Goal: Transaction & Acquisition: Purchase product/service

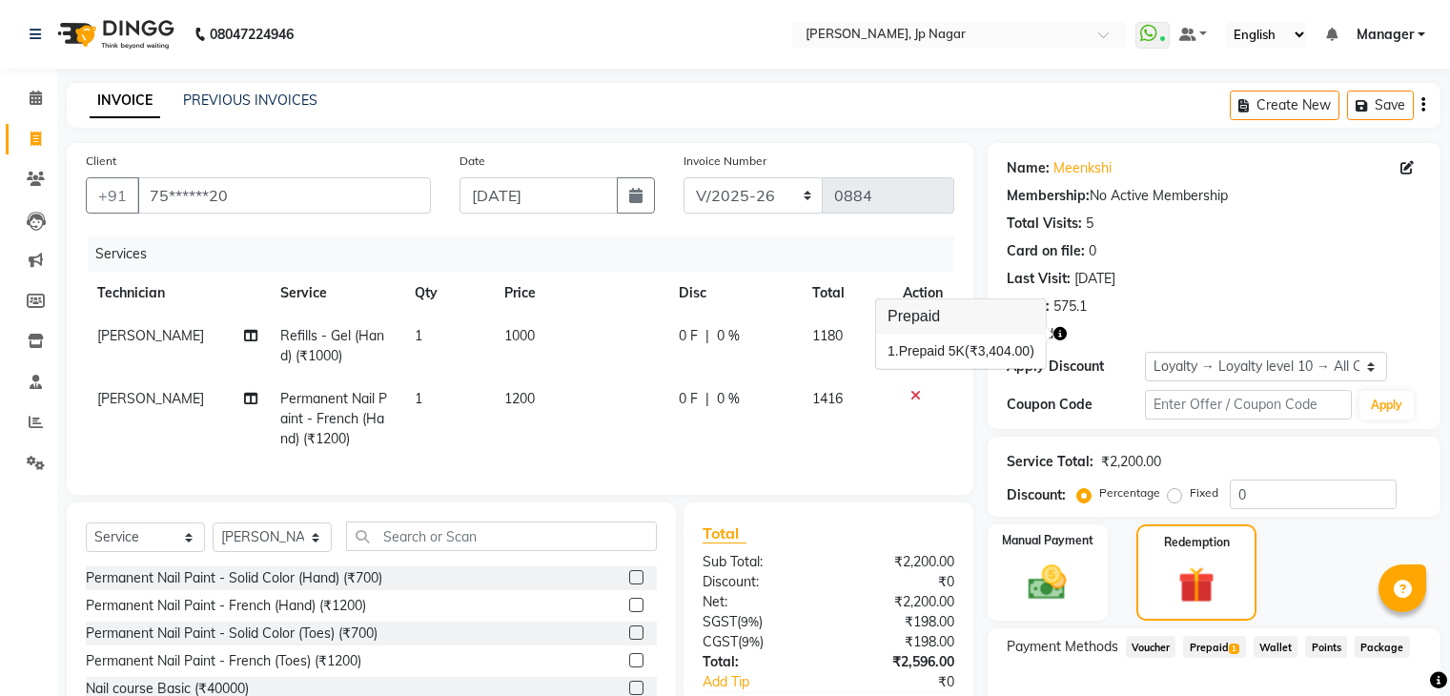
select select "6318"
select select "service"
select select "80453"
select select "1: Object"
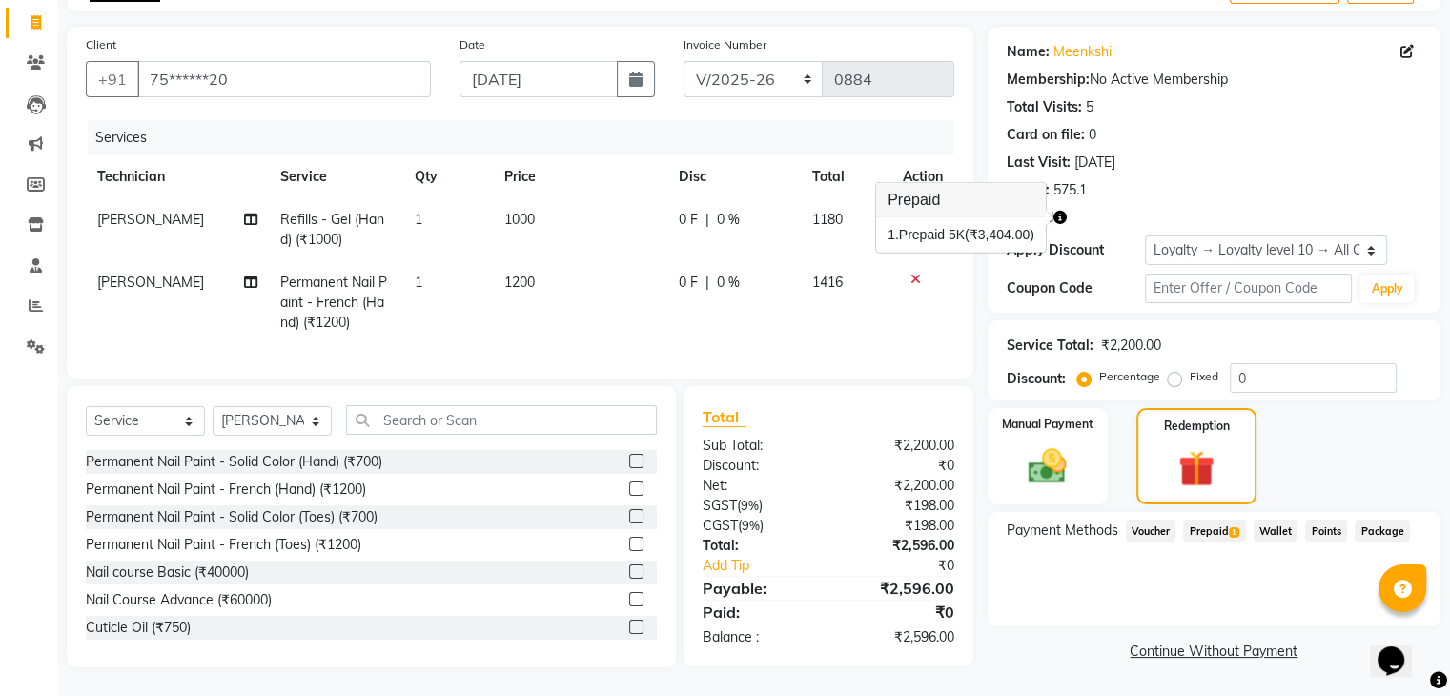
click at [1130, 182] on div "Points: 575.1" at bounding box center [1214, 190] width 415 height 20
click at [1212, 519] on span "Prepaid 1" at bounding box center [1214, 530] width 62 height 22
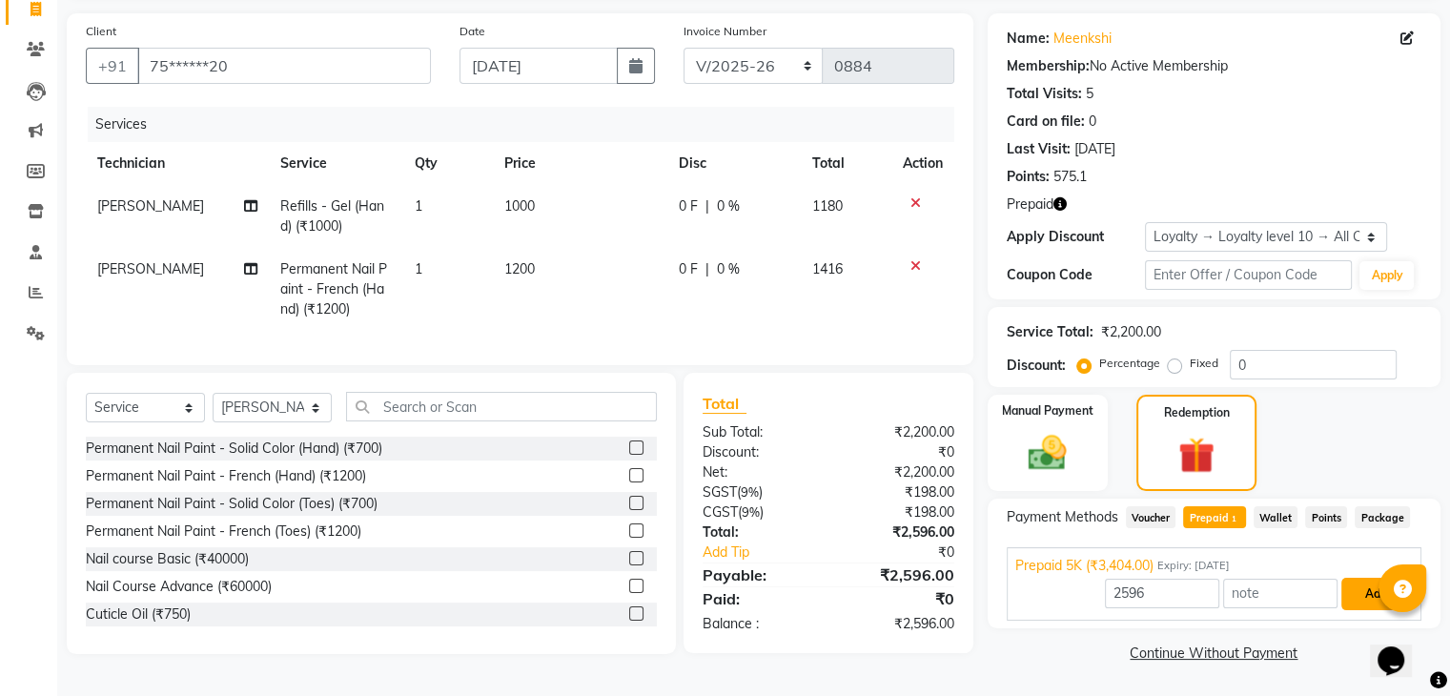
click at [1362, 594] on button "Add" at bounding box center [1376, 594] width 70 height 32
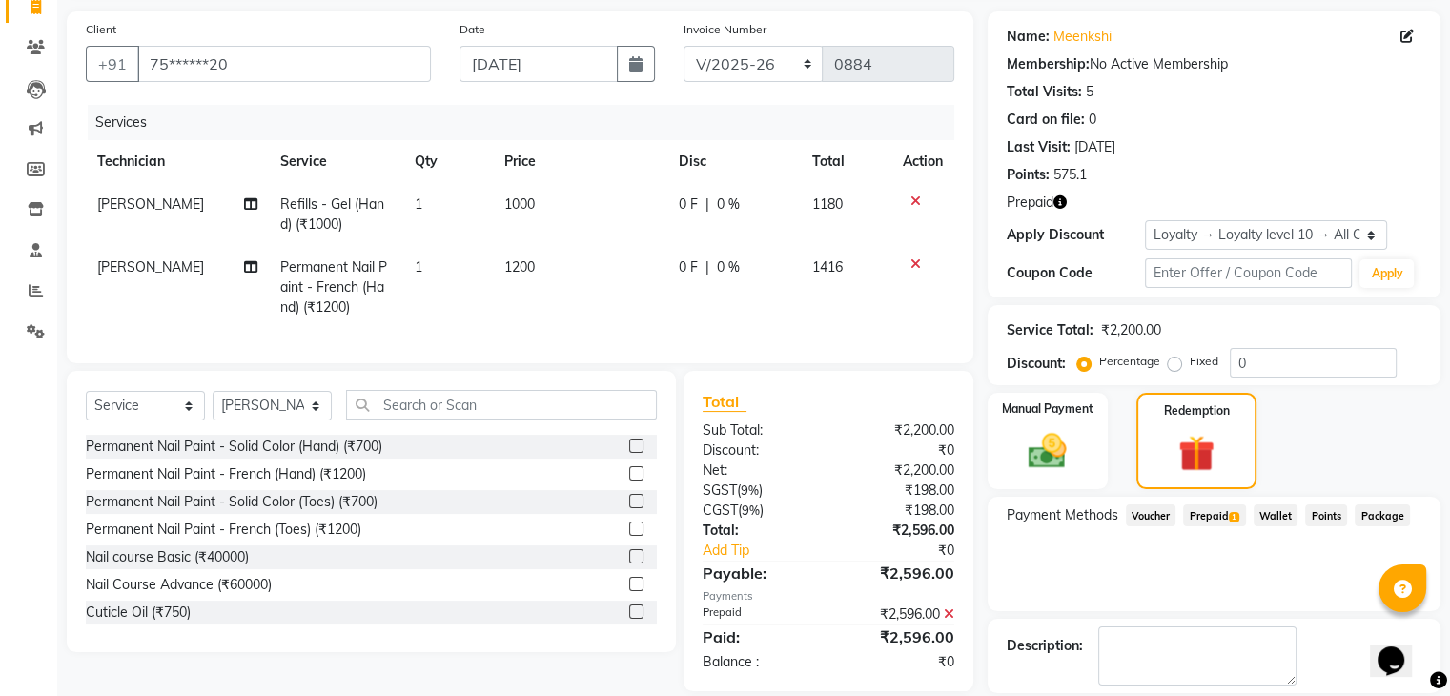
scroll to position [266, 0]
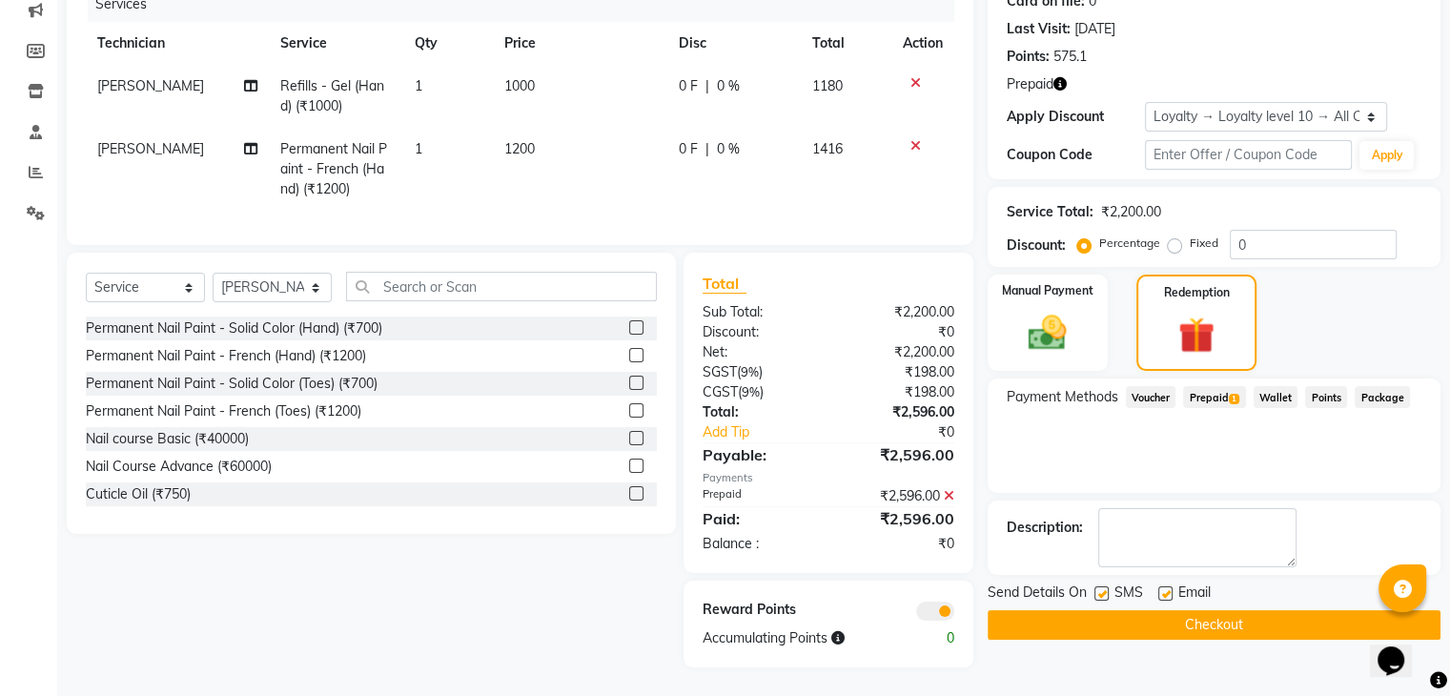
click at [1259, 610] on button "Checkout" at bounding box center [1214, 625] width 453 height 30
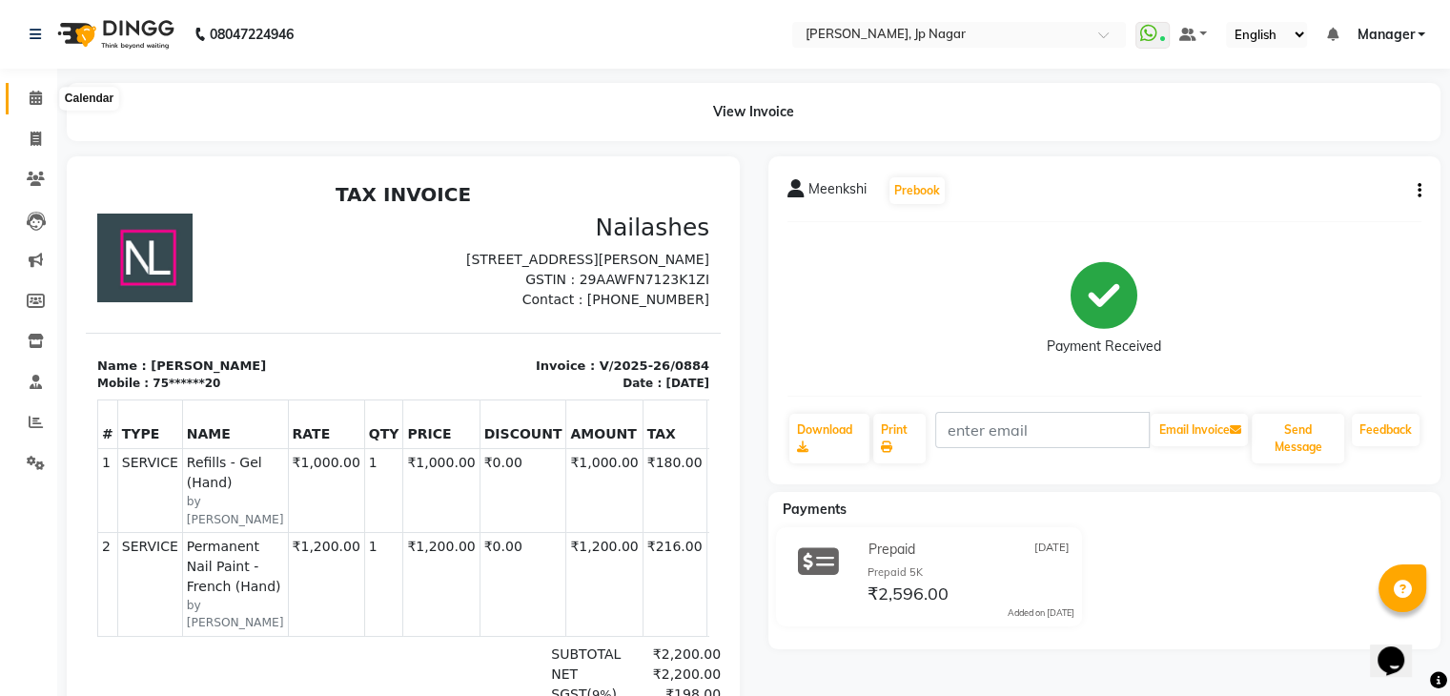
click at [33, 97] on icon at bounding box center [36, 98] width 12 height 14
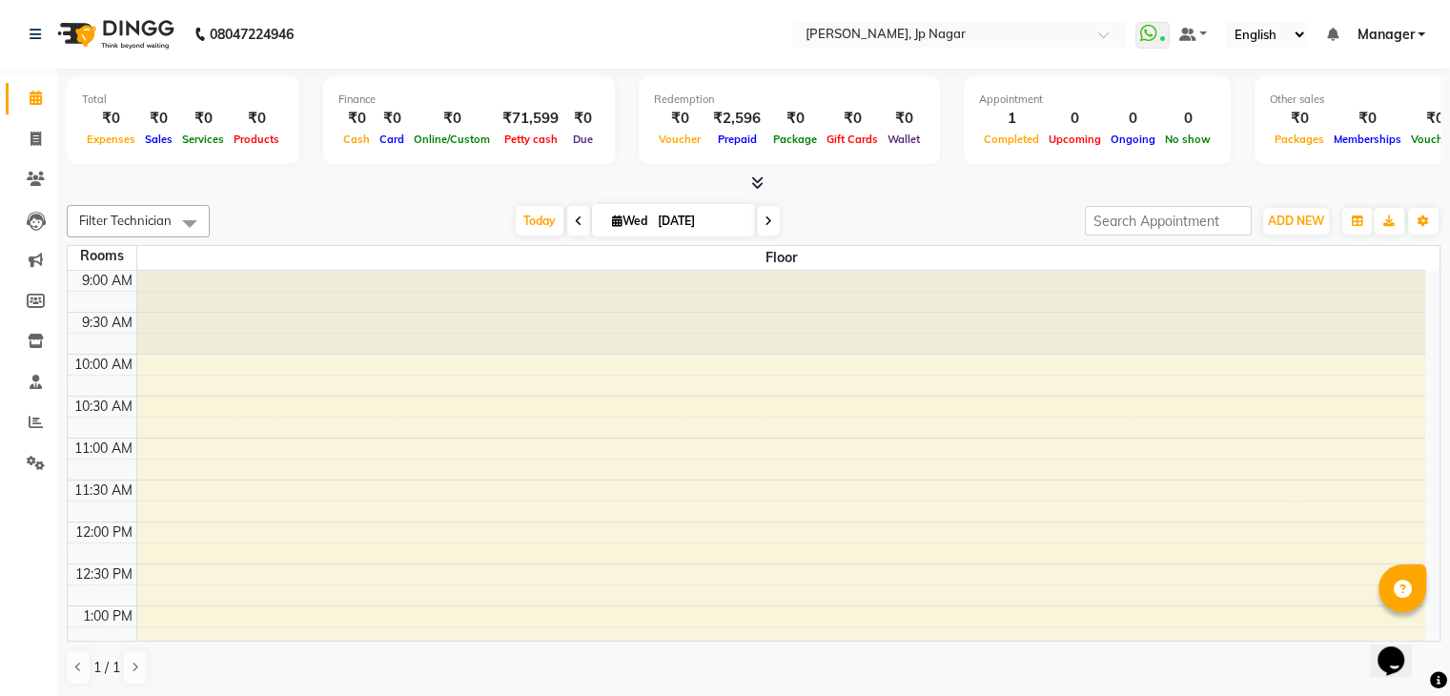
click at [762, 181] on icon at bounding box center [757, 182] width 12 height 14
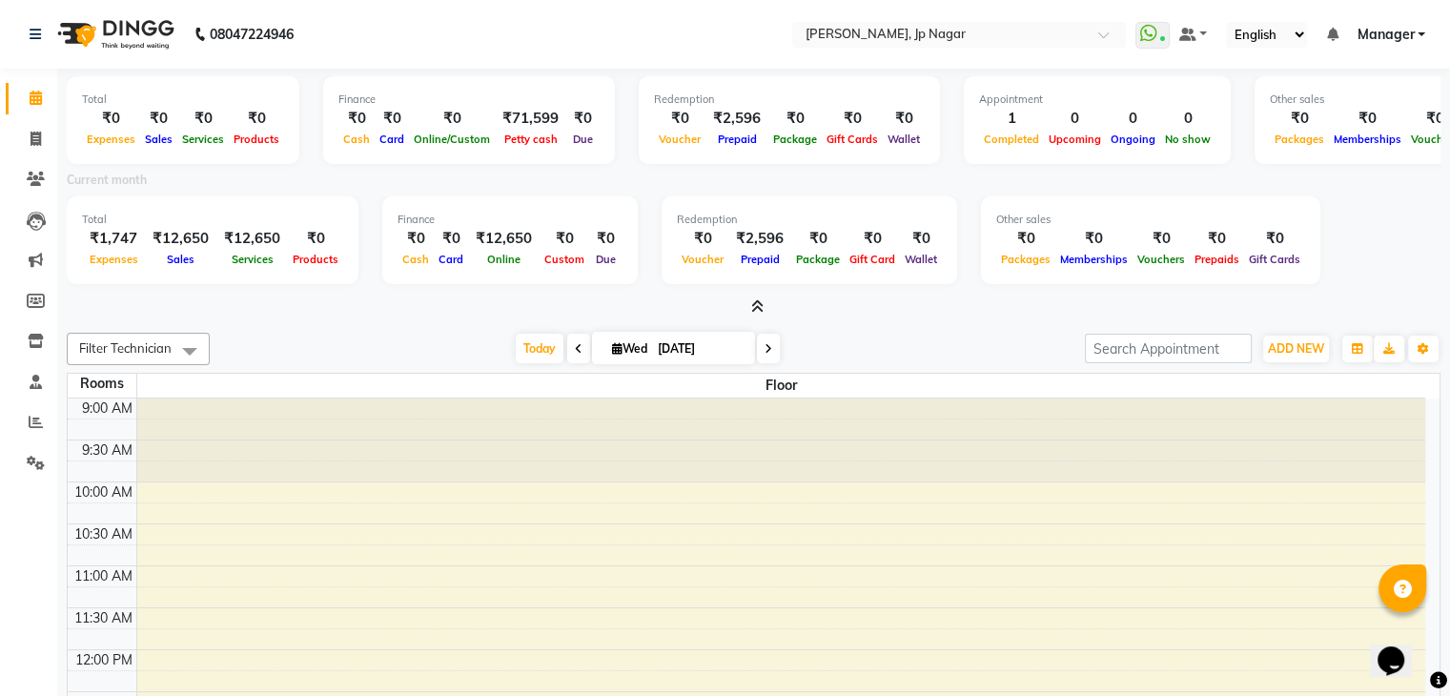
click at [756, 308] on icon at bounding box center [757, 306] width 12 height 14
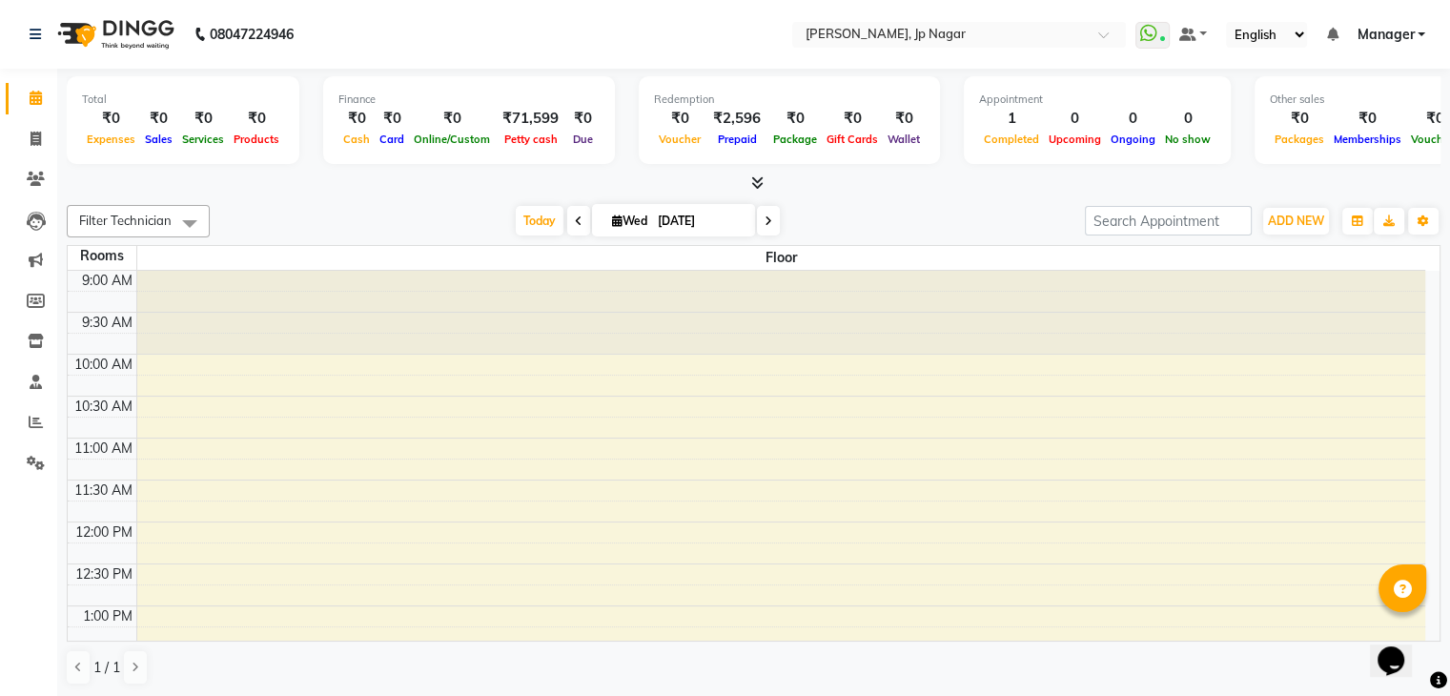
click at [754, 187] on icon at bounding box center [757, 182] width 12 height 14
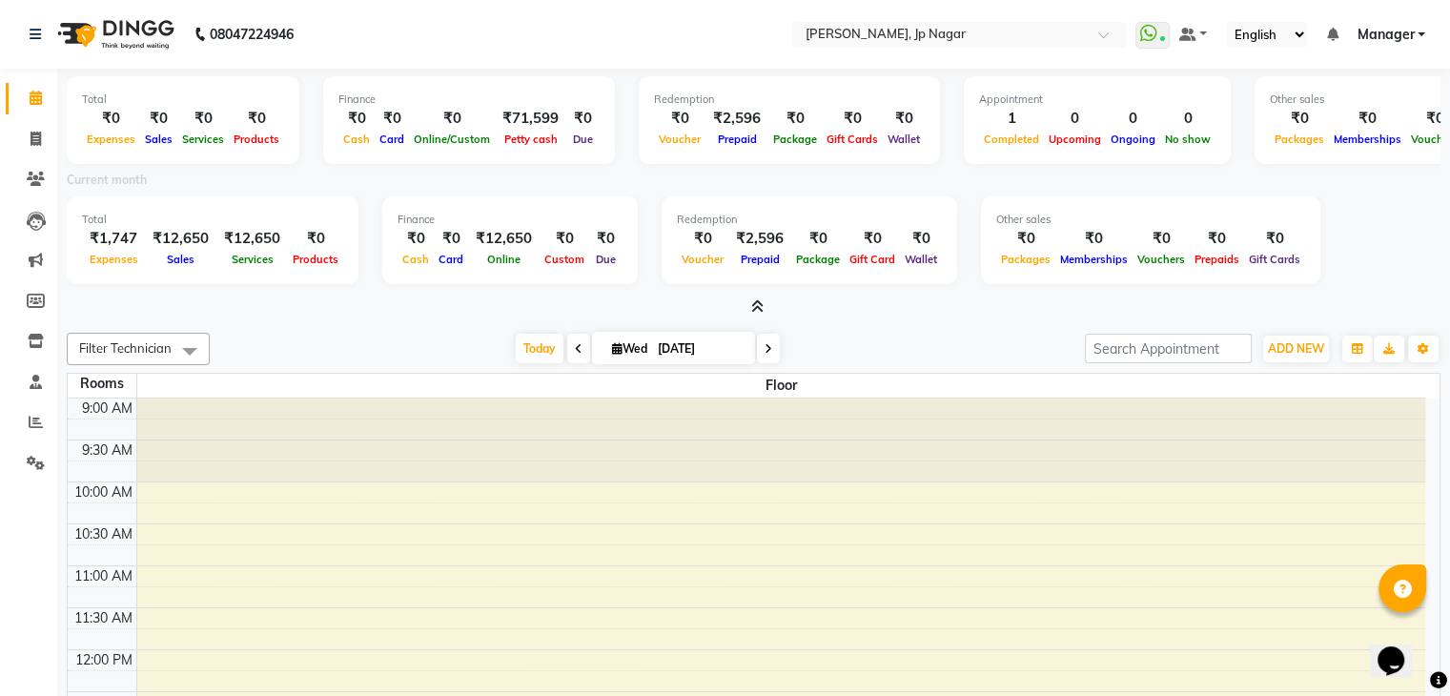
click at [756, 306] on icon at bounding box center [757, 306] width 12 height 14
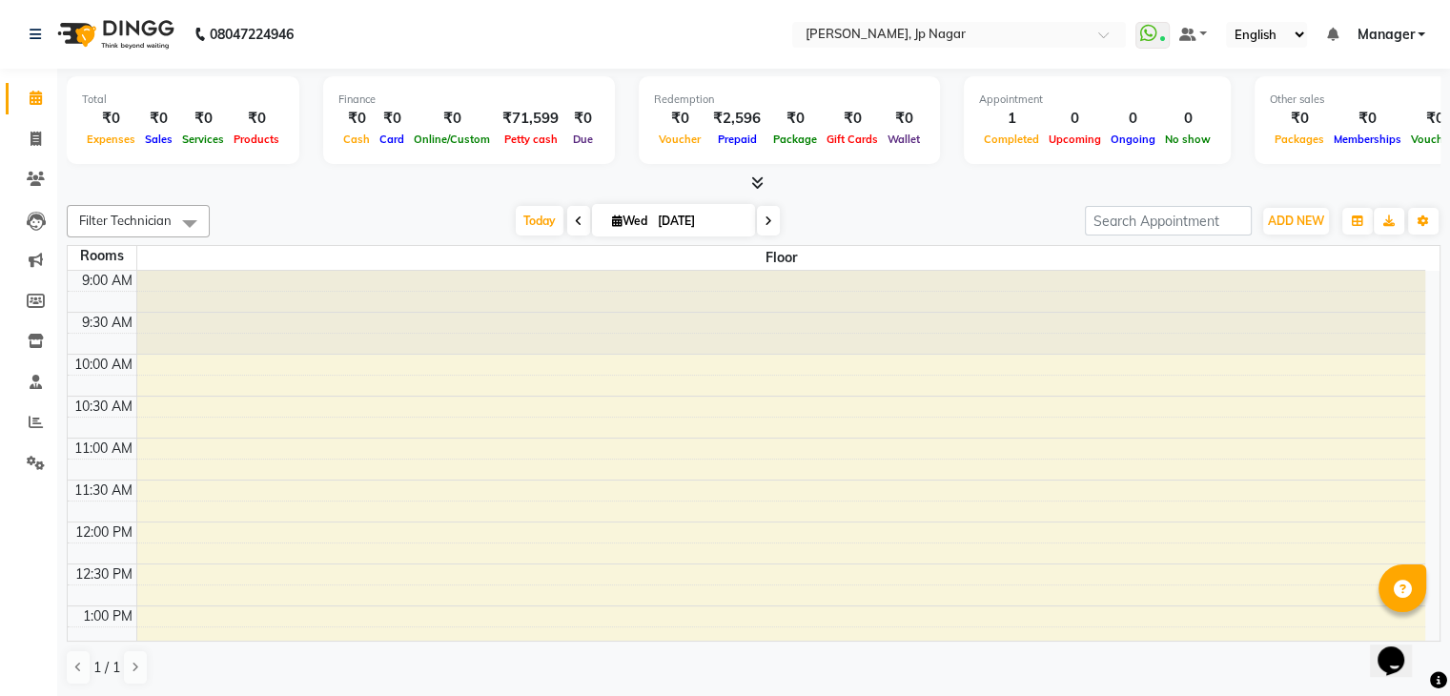
click at [761, 177] on icon at bounding box center [757, 182] width 12 height 14
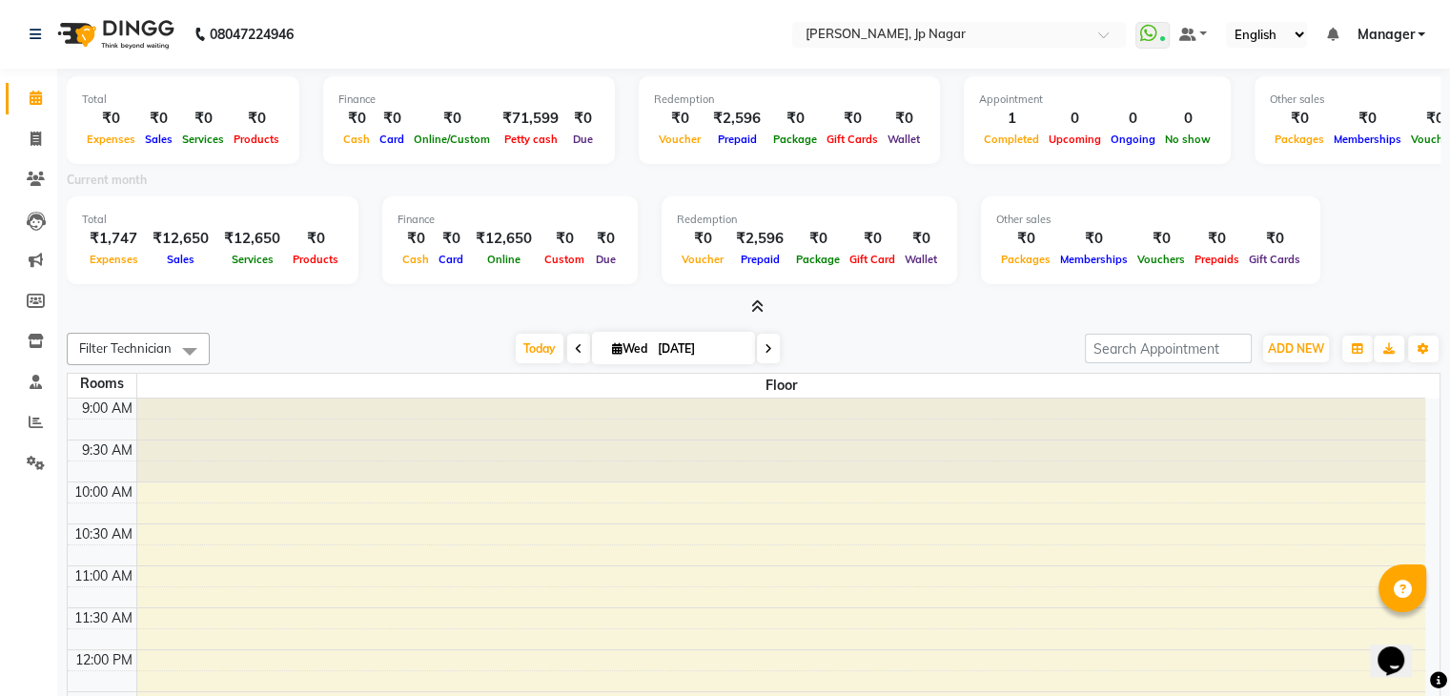
click at [759, 306] on icon at bounding box center [757, 306] width 12 height 14
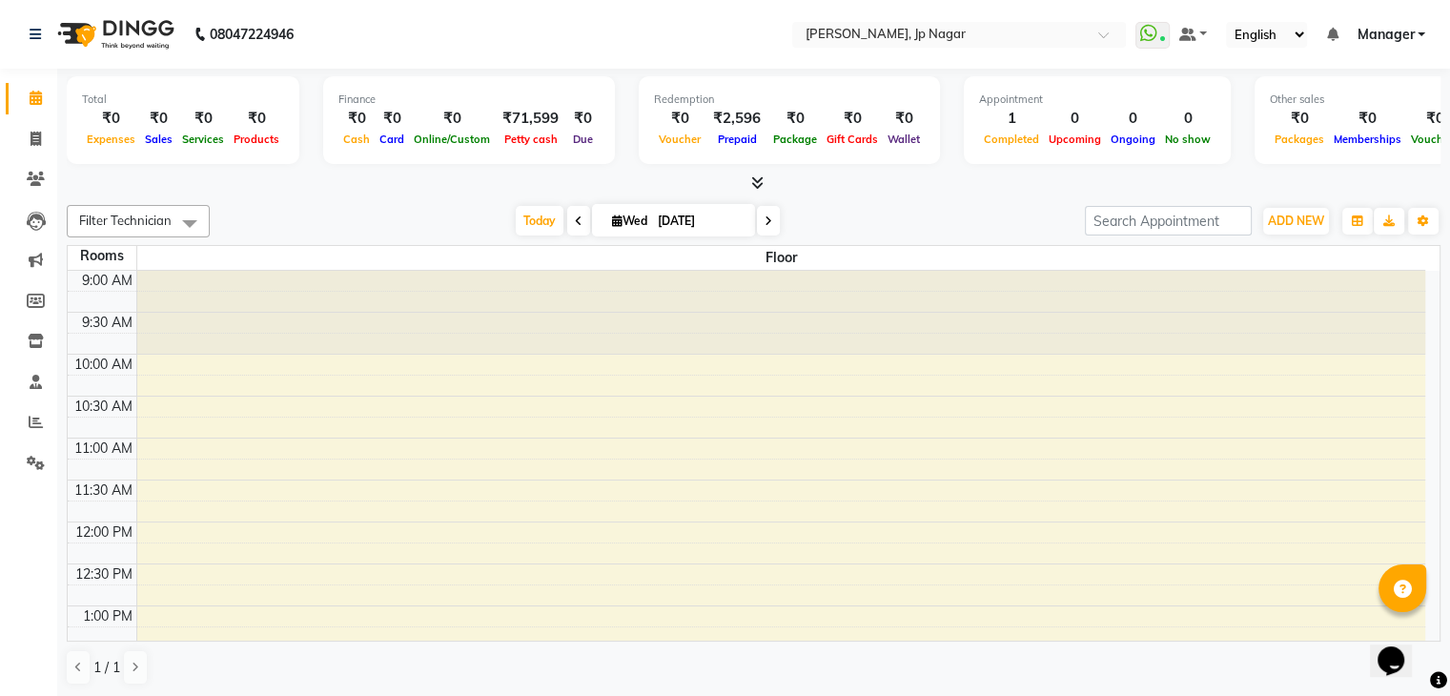
click at [760, 181] on icon at bounding box center [757, 182] width 12 height 14
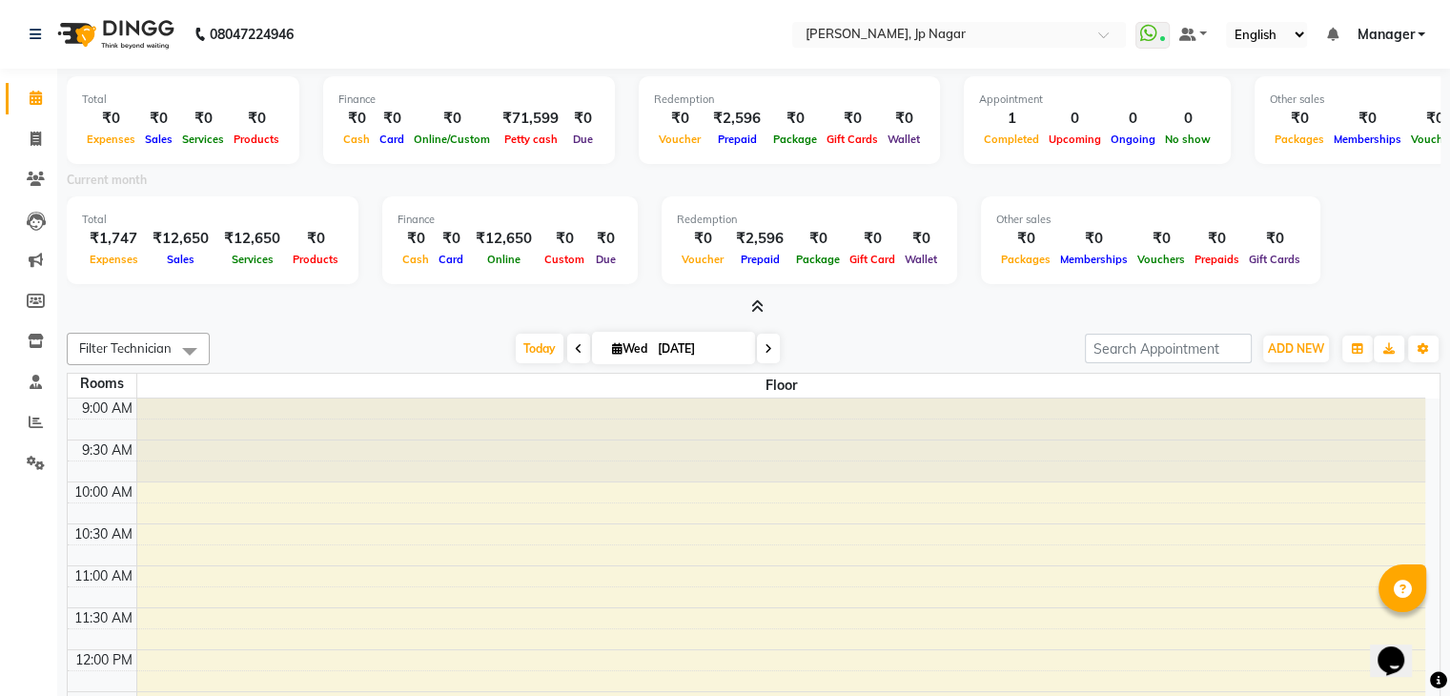
click at [756, 306] on icon at bounding box center [757, 306] width 12 height 14
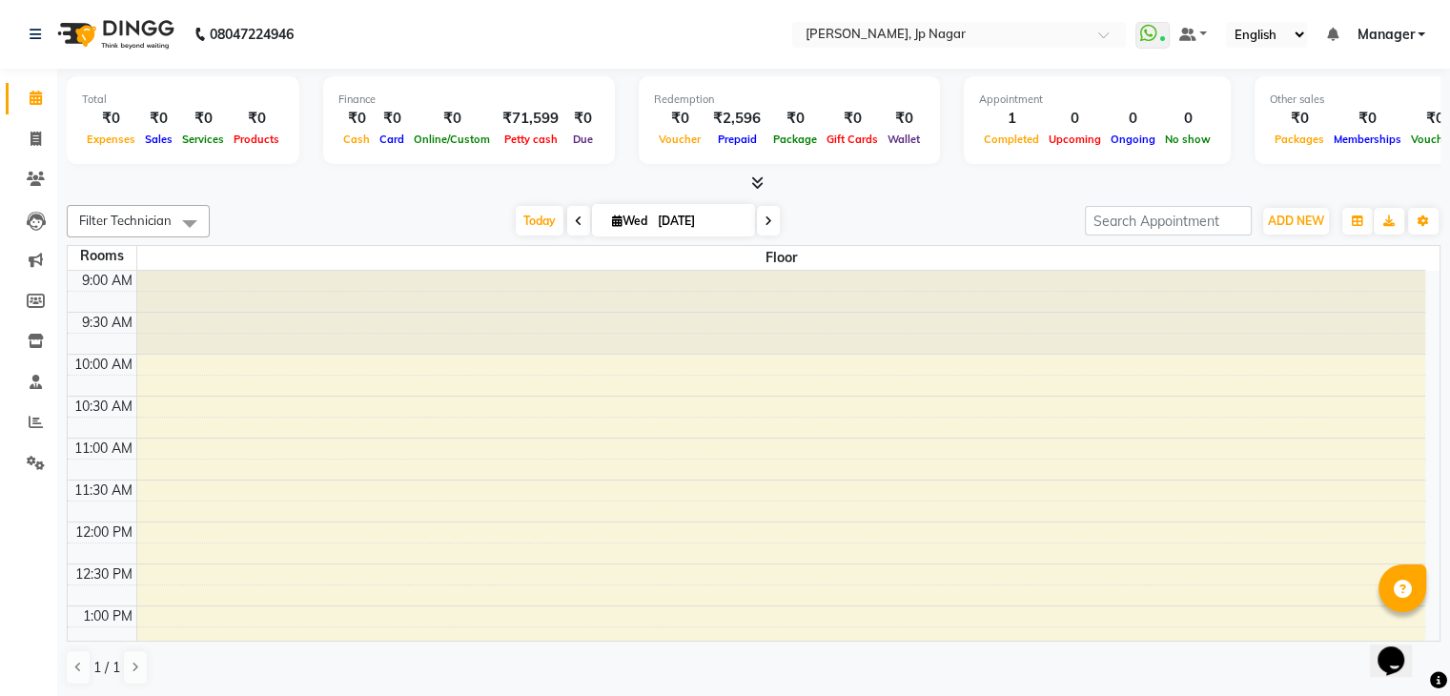
click at [757, 184] on icon at bounding box center [757, 182] width 12 height 14
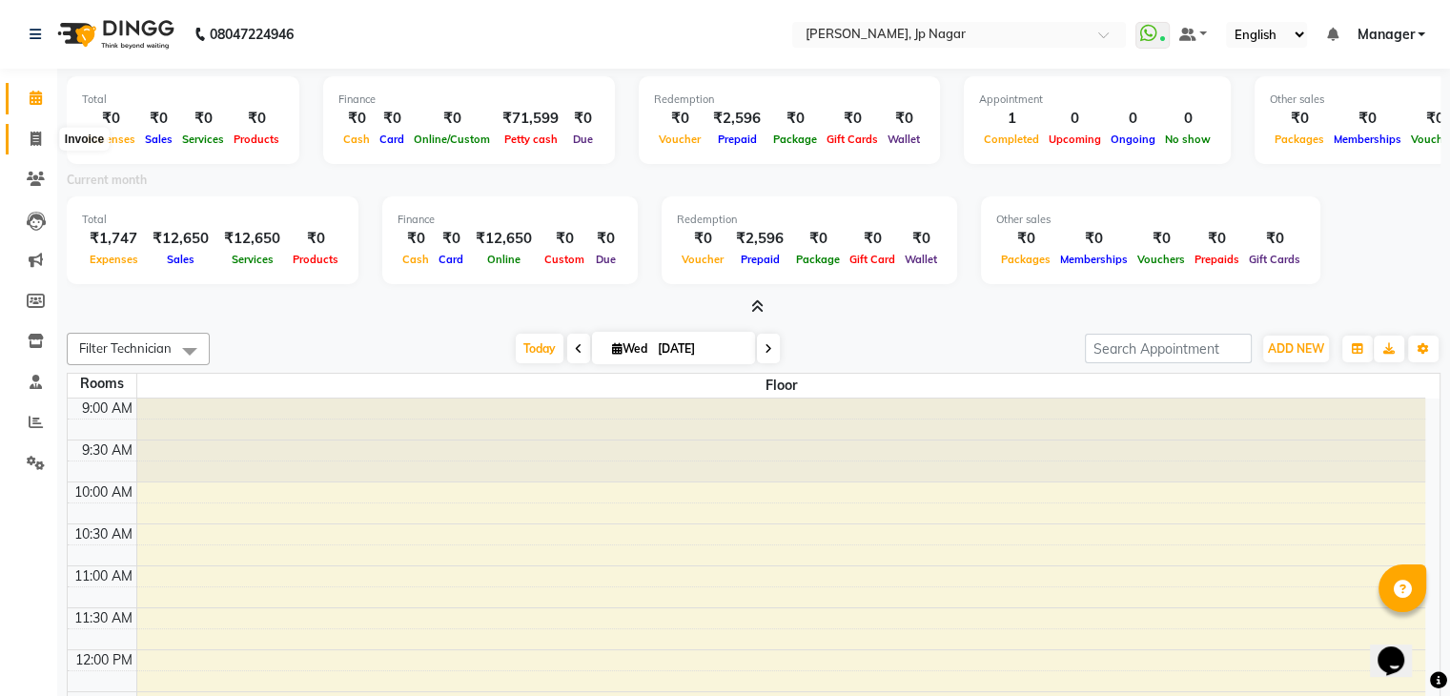
click at [34, 144] on icon at bounding box center [36, 139] width 10 height 14
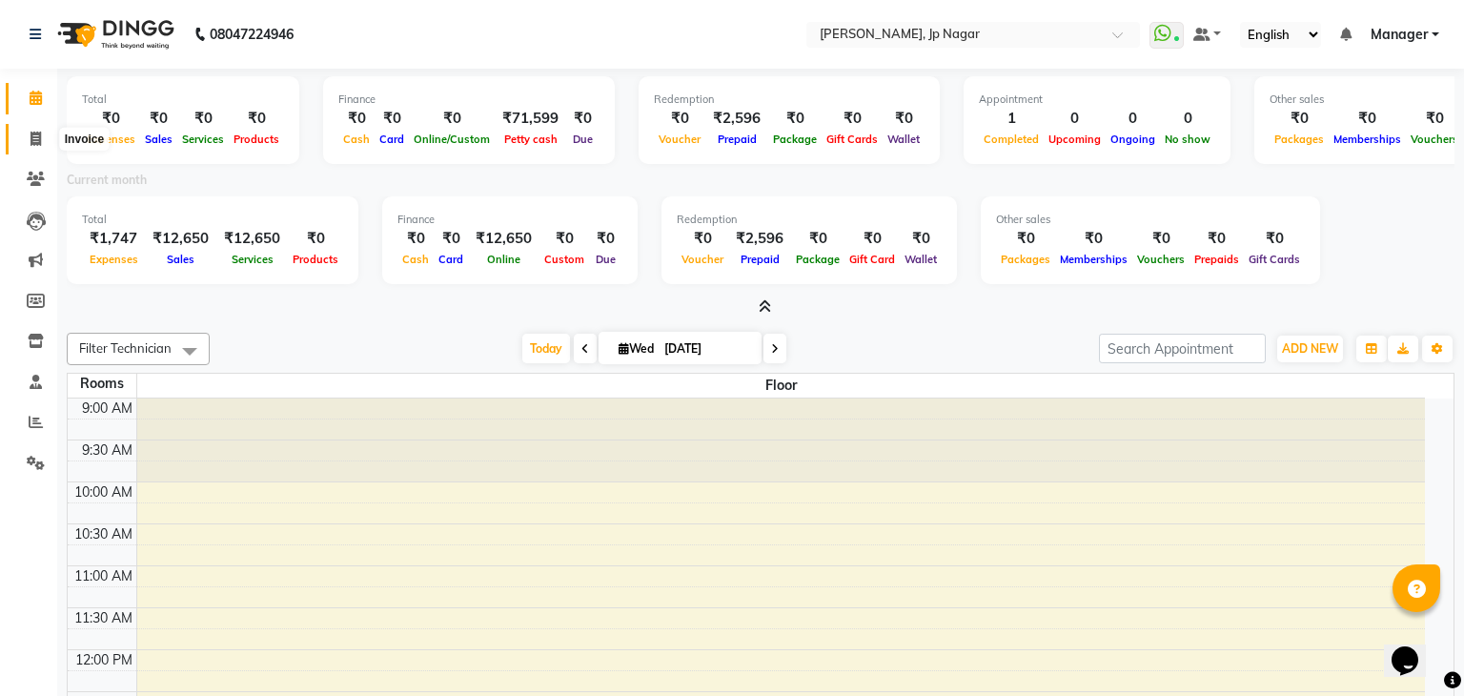
select select "6318"
select select "service"
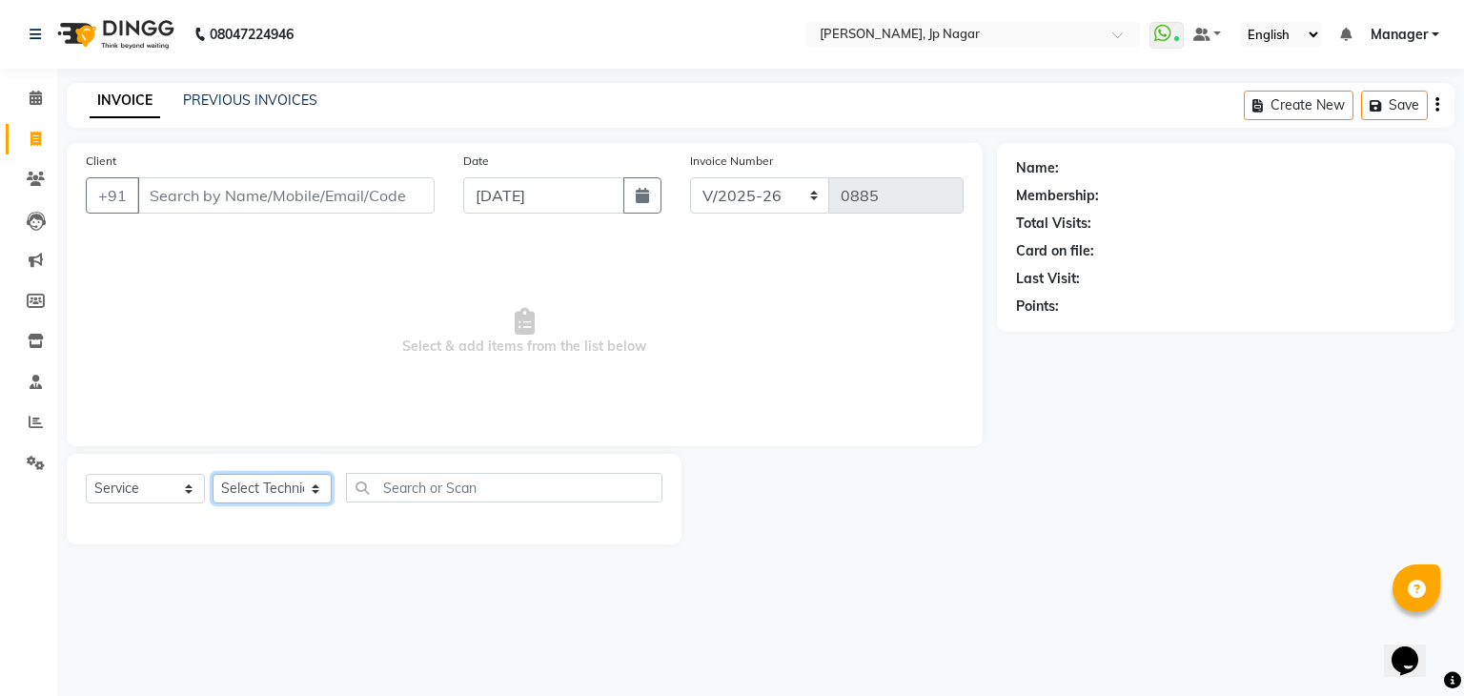
click at [313, 481] on select "Select Technician asid [PERSON_NAME] Manager [PERSON_NAME] [PERSON_NAME] Suma S…" at bounding box center [272, 489] width 119 height 30
select select "80452"
click at [213, 475] on select "Select Technician asid [PERSON_NAME] Manager [PERSON_NAME] [PERSON_NAME] Suma S…" at bounding box center [272, 489] width 119 height 30
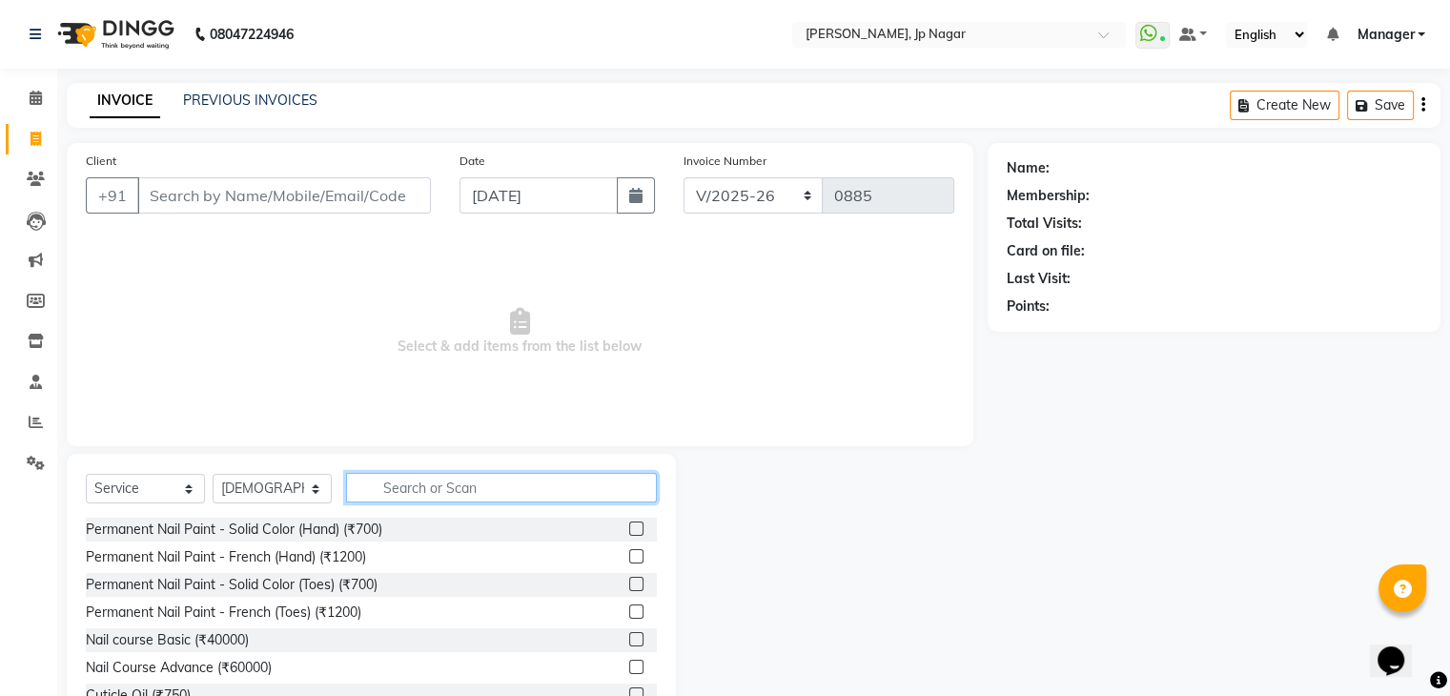
click at [400, 485] on input "text" at bounding box center [501, 488] width 311 height 30
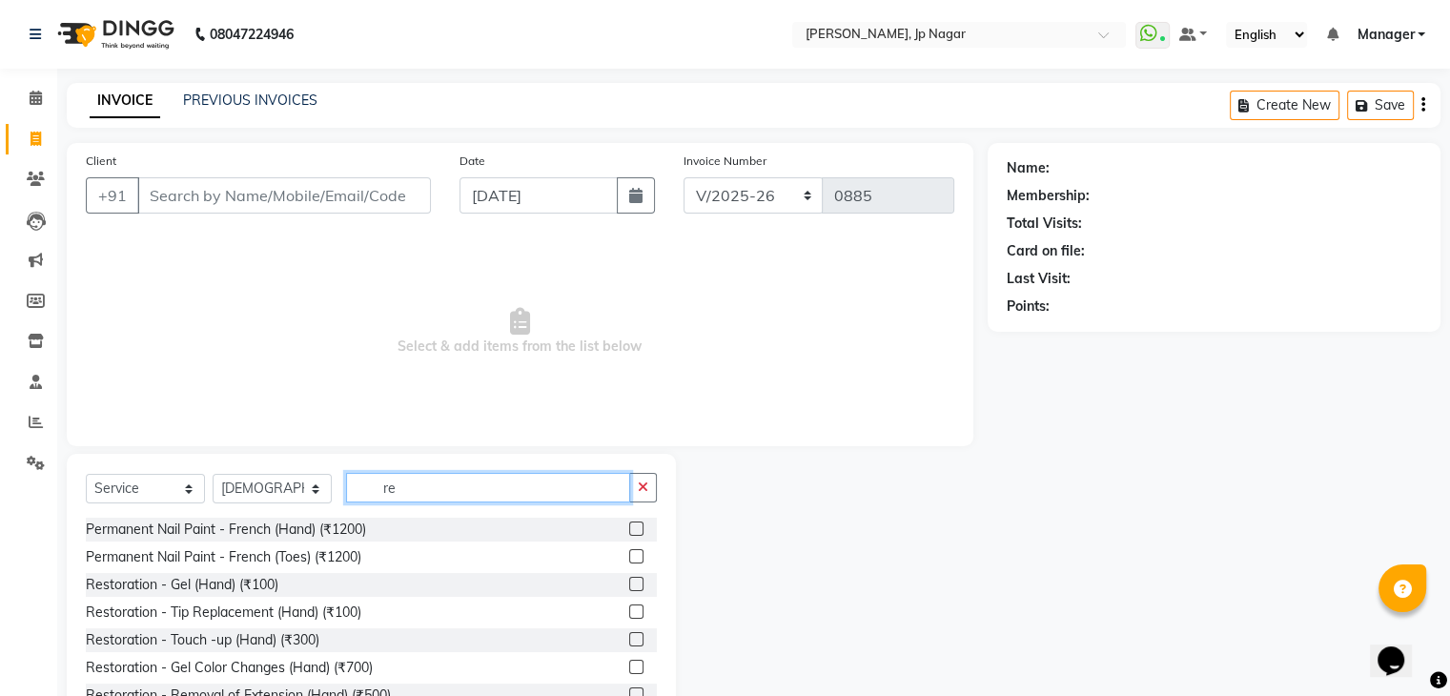
type input "r"
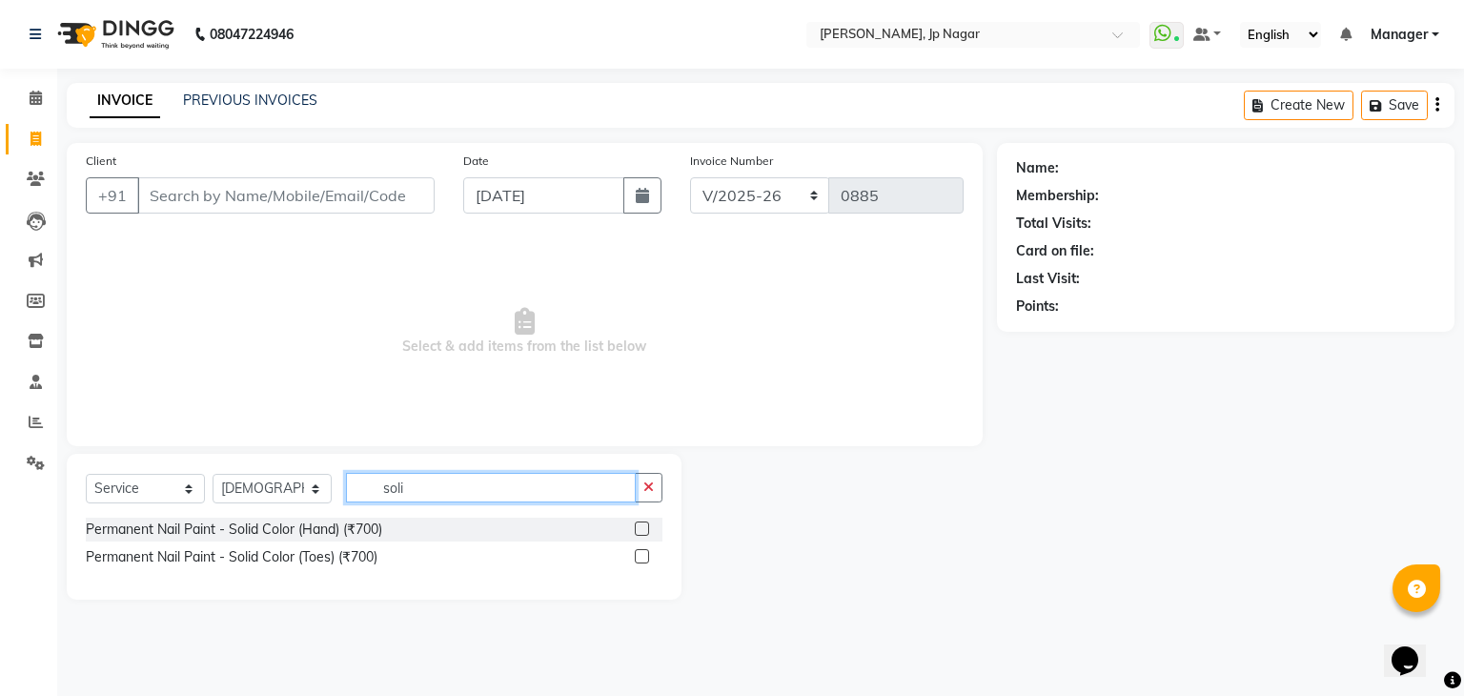
type input "soli"
click at [641, 530] on label at bounding box center [642, 528] width 14 height 14
click at [641, 530] on input "checkbox" at bounding box center [641, 529] width 12 height 12
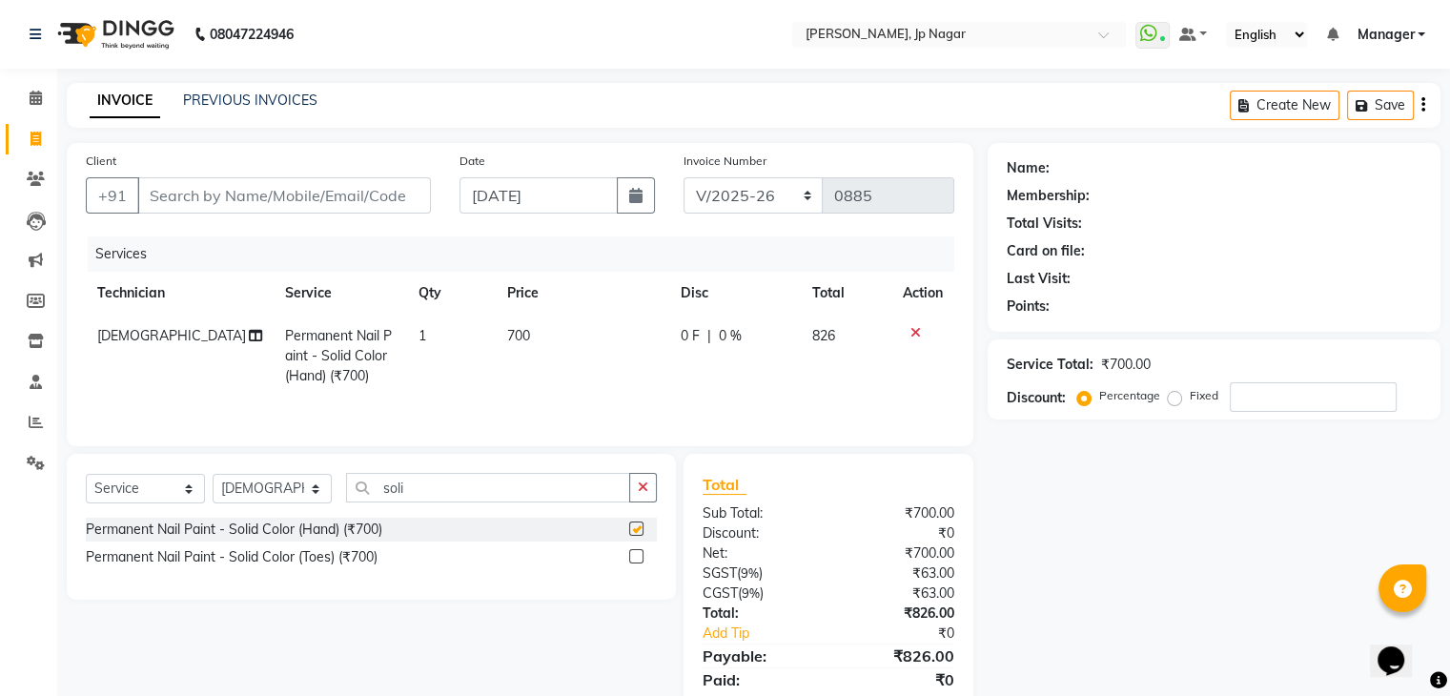
checkbox input "false"
click at [641, 491] on icon "button" at bounding box center [643, 486] width 10 height 13
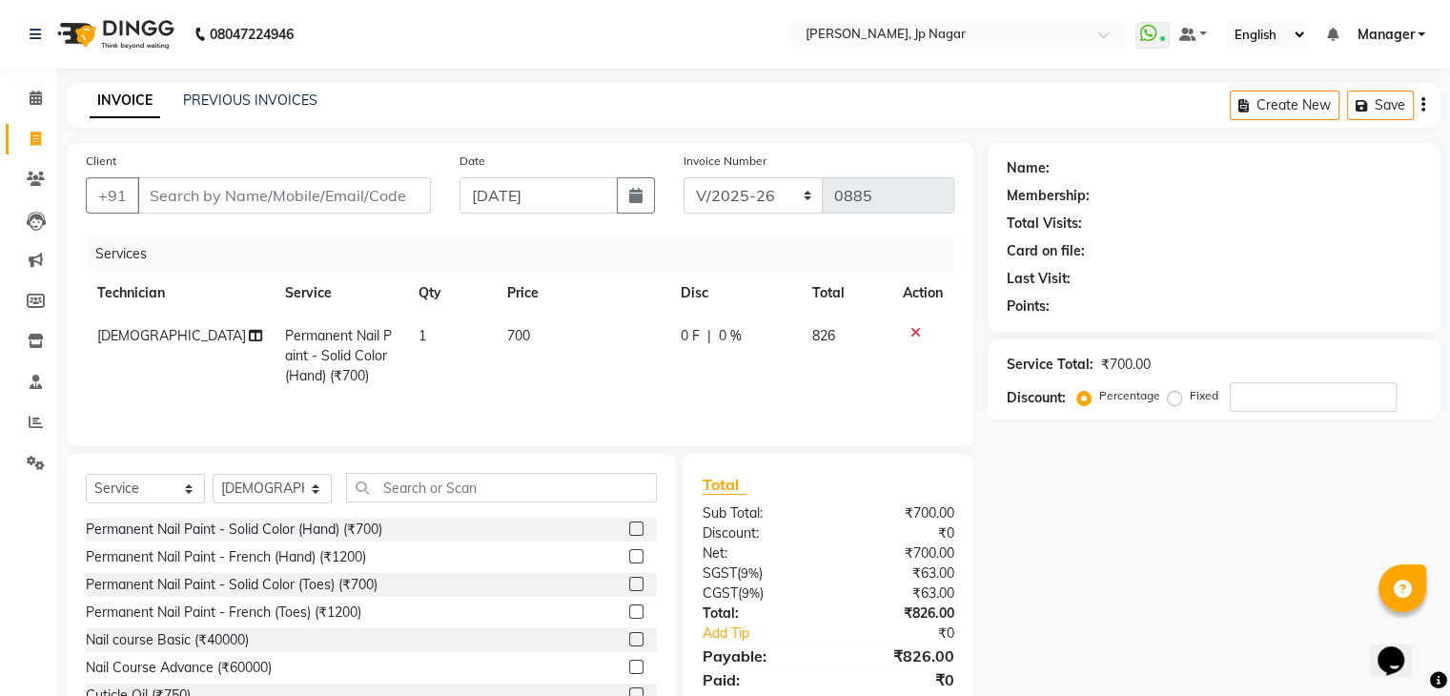
click at [509, 334] on span "700" at bounding box center [518, 335] width 23 height 17
select select "80452"
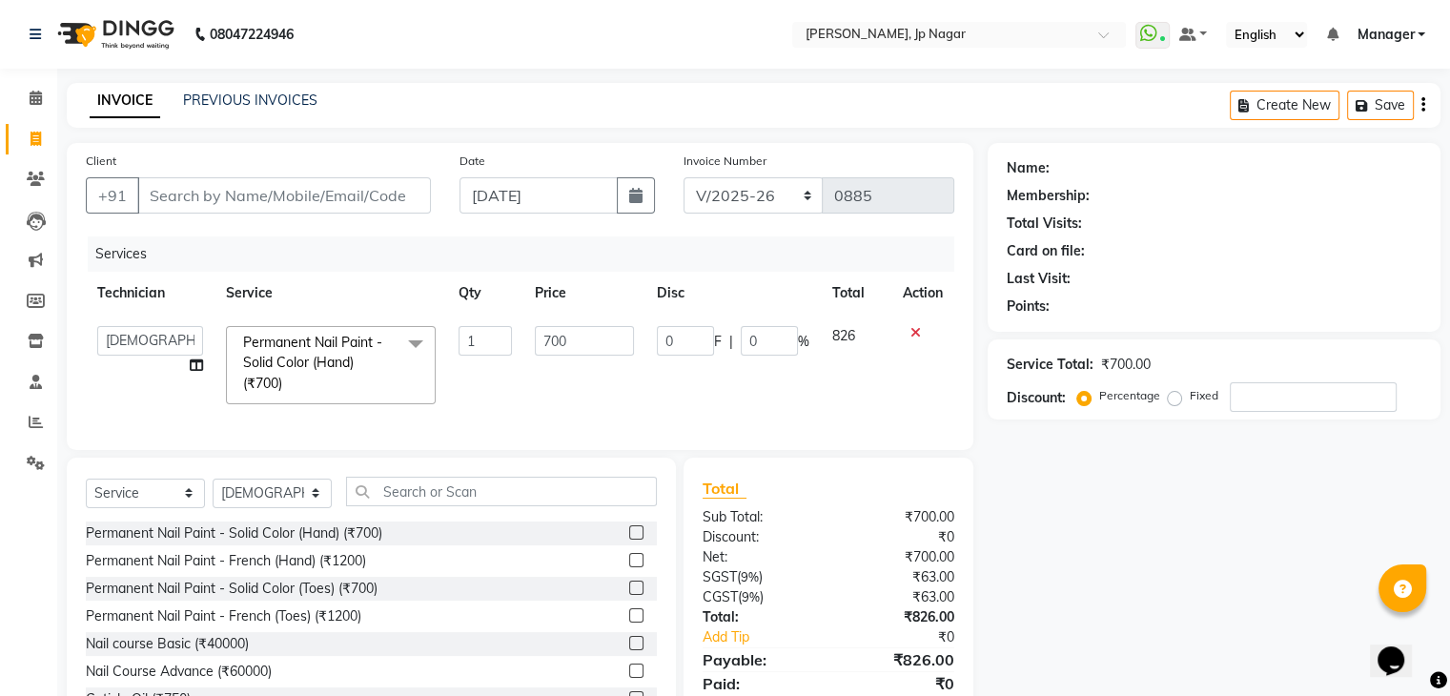
click at [509, 334] on input "1" at bounding box center [485, 341] width 54 height 30
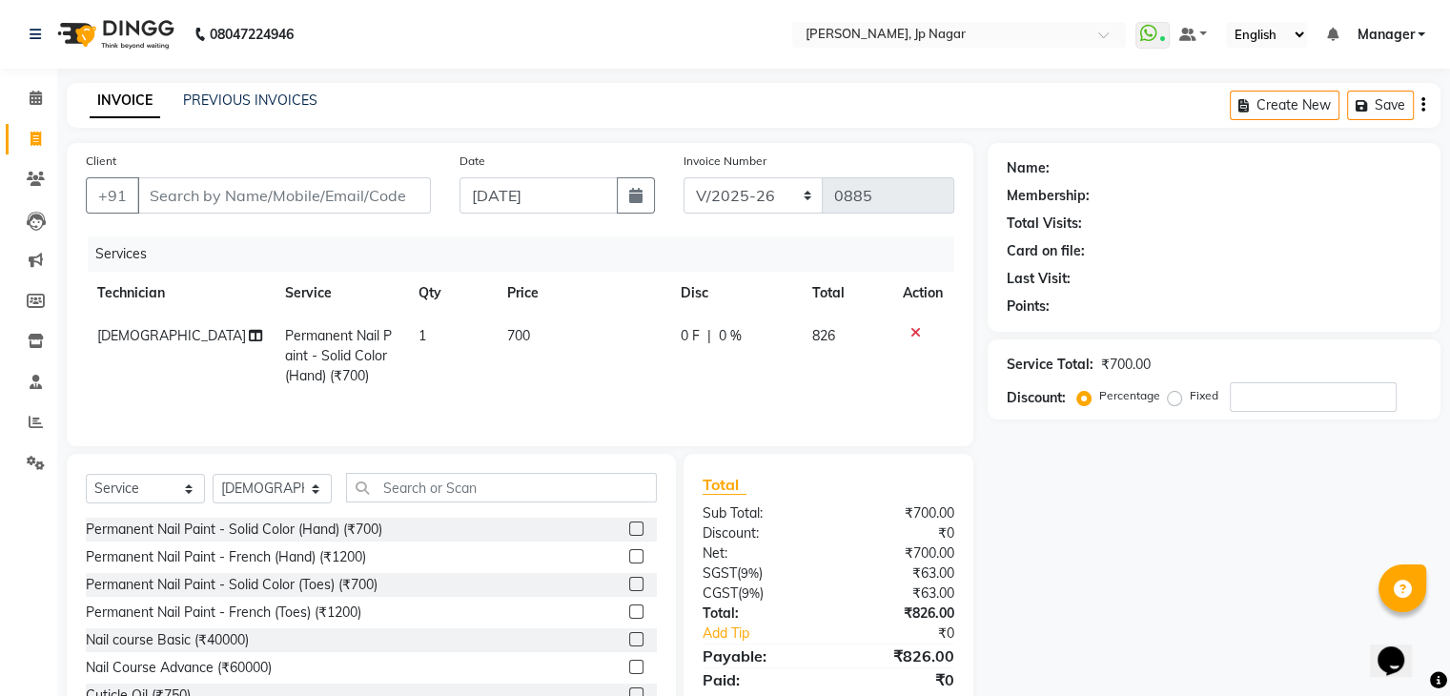
drag, startPoint x: 579, startPoint y: 336, endPoint x: 526, endPoint y: 333, distance: 52.6
click at [526, 333] on td "700" at bounding box center [582, 356] width 173 height 83
select select "80452"
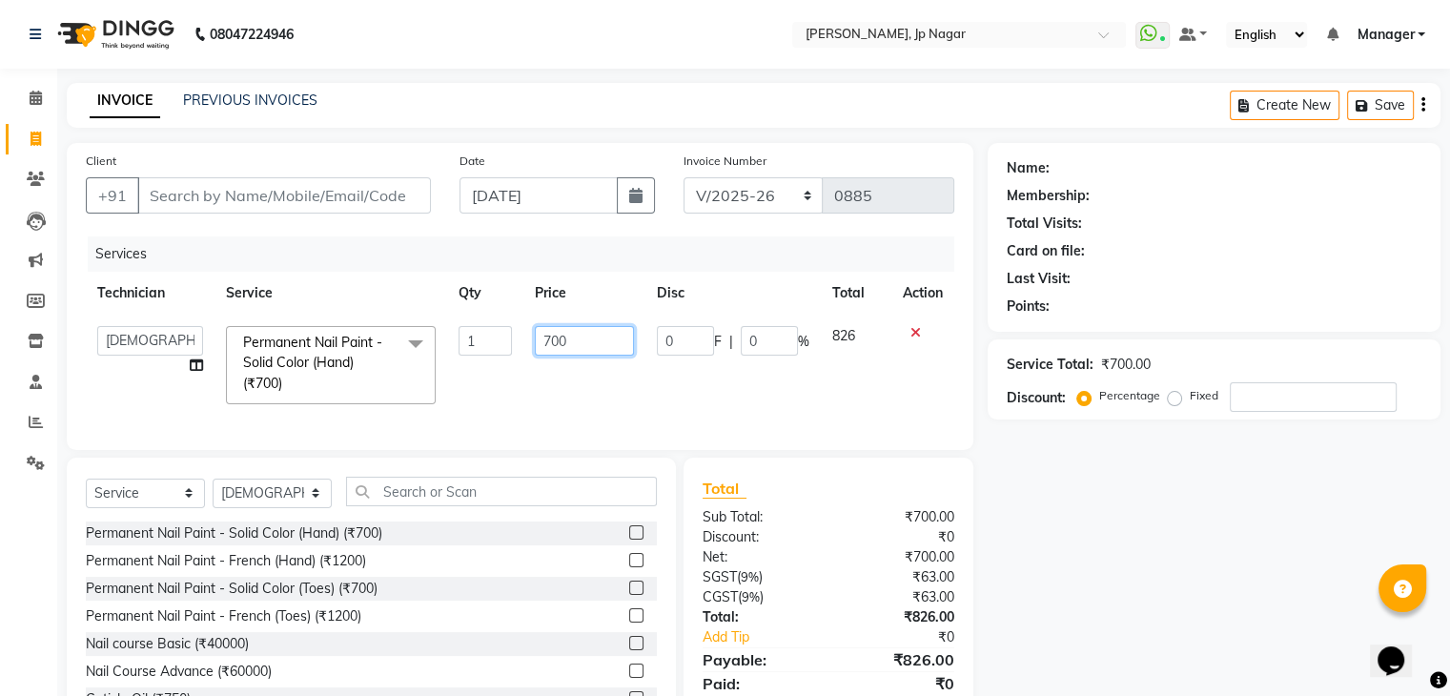
click at [593, 342] on input "700" at bounding box center [584, 341] width 99 height 30
drag, startPoint x: 593, startPoint y: 342, endPoint x: 524, endPoint y: 343, distance: 68.6
click at [524, 343] on td "700" at bounding box center [584, 365] width 122 height 101
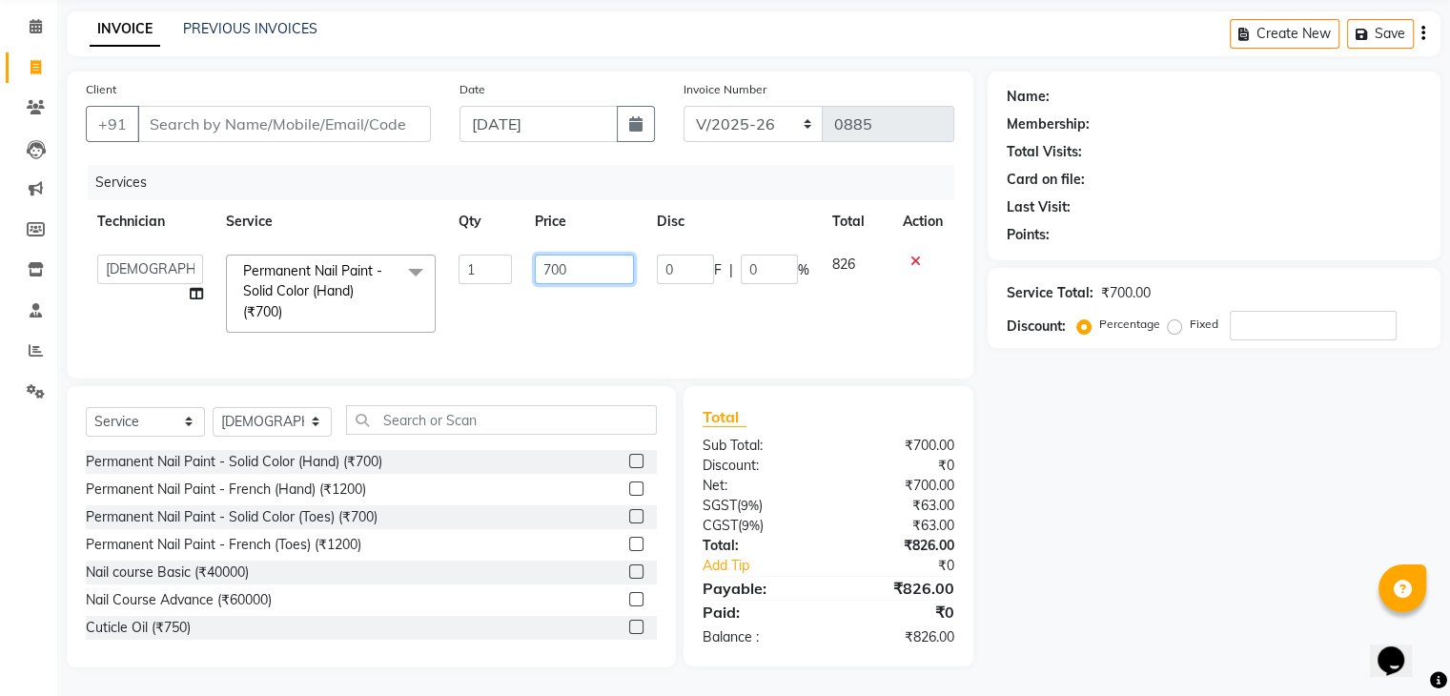
scroll to position [87, 0]
type input "350"
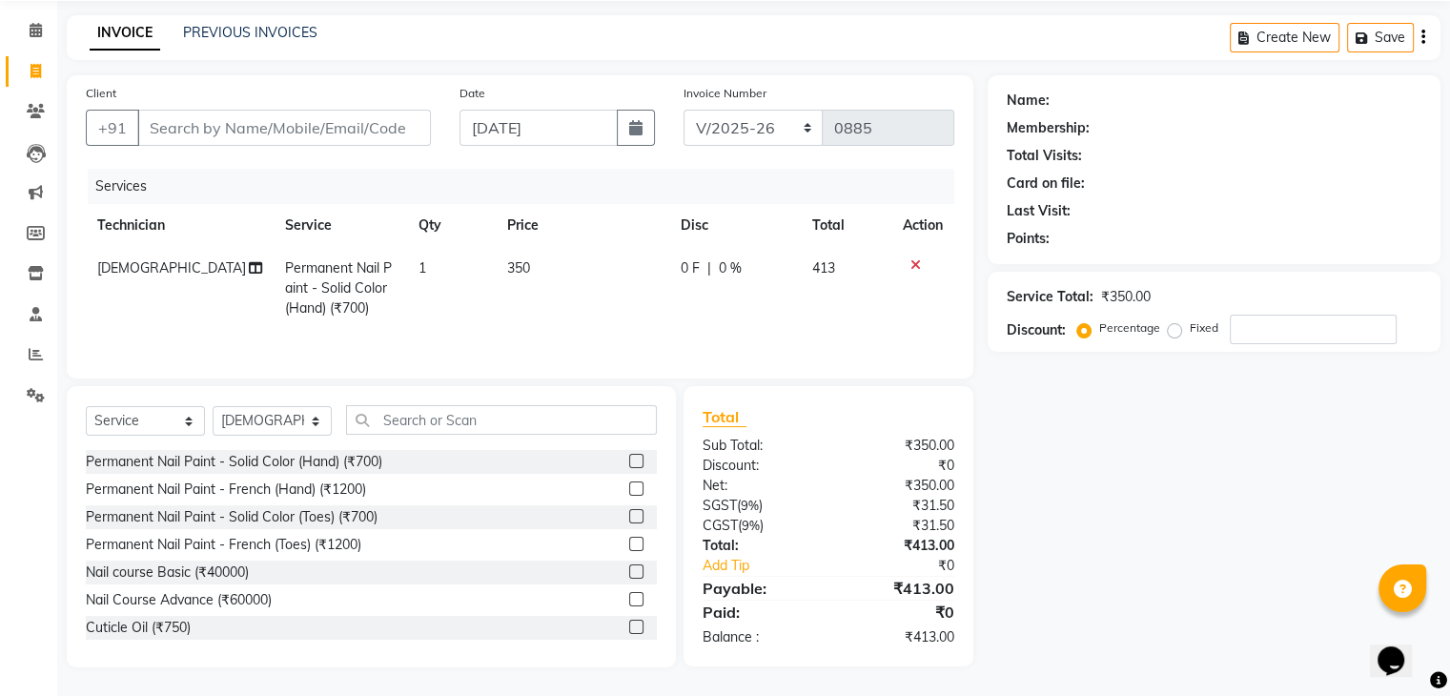
click at [589, 295] on td "350" at bounding box center [582, 288] width 173 height 83
select select "80452"
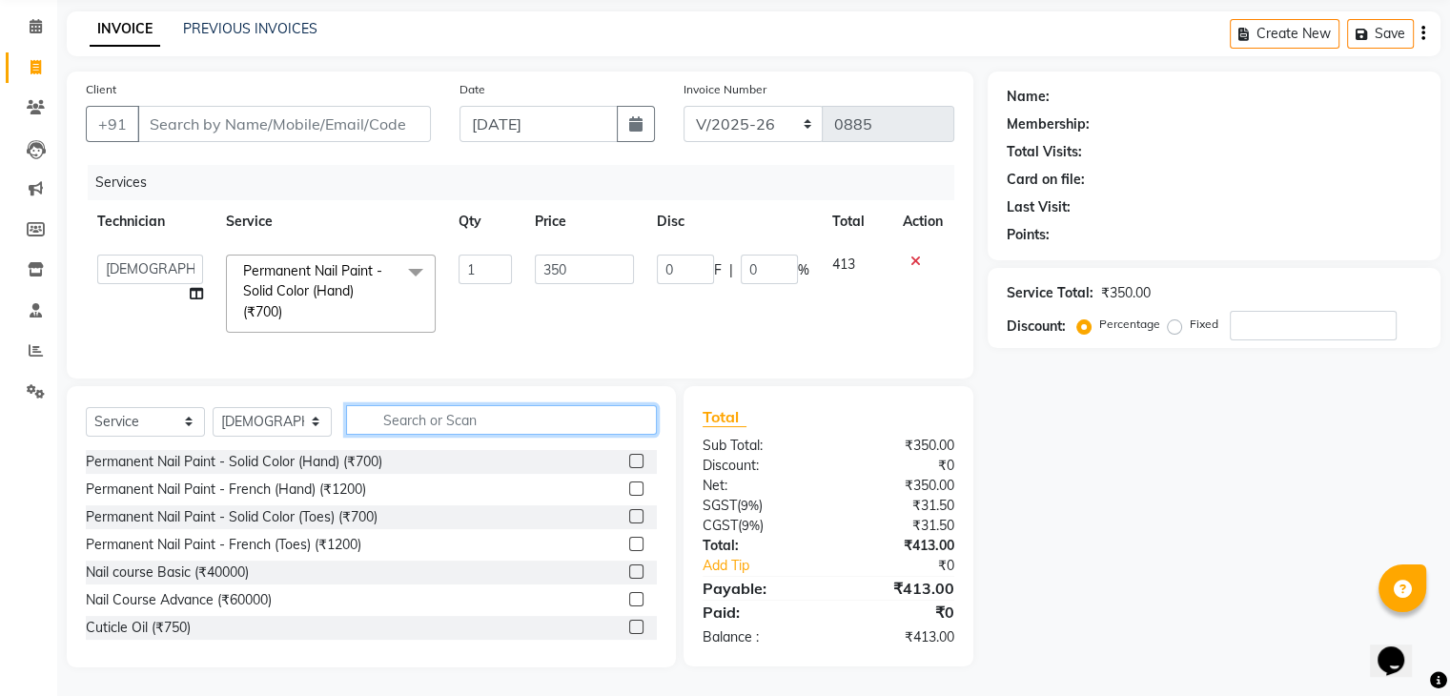
click at [493, 410] on input "text" at bounding box center [501, 420] width 311 height 30
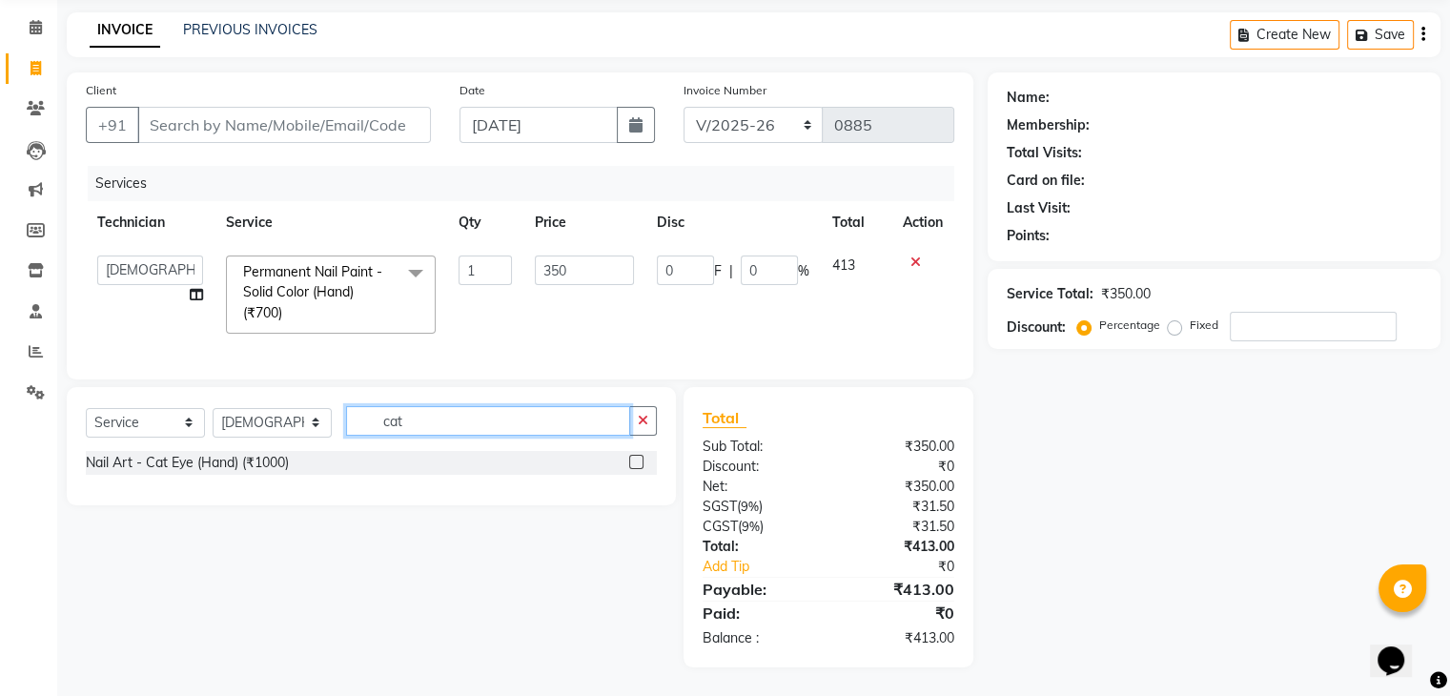
scroll to position [86, 0]
type input "cat"
click at [634, 462] on label at bounding box center [636, 462] width 14 height 14
click at [634, 462] on input "checkbox" at bounding box center [635, 463] width 12 height 12
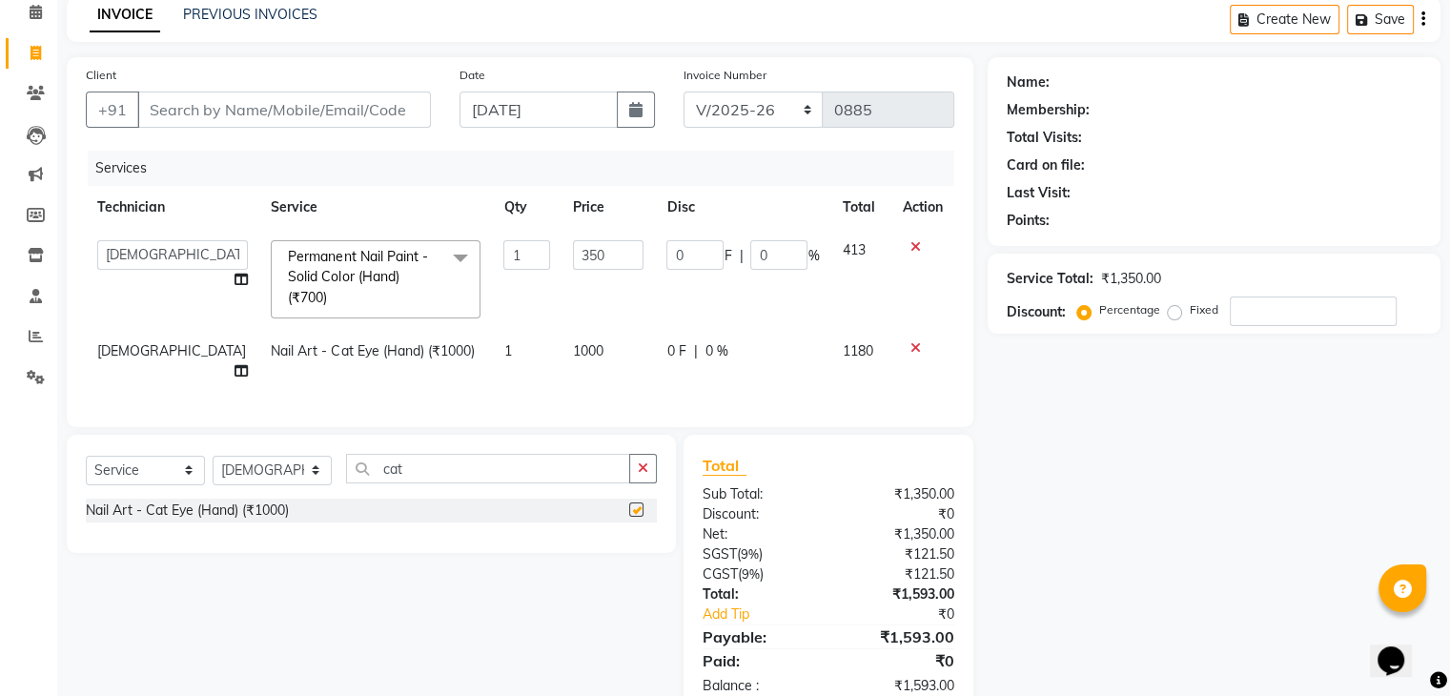
checkbox input "false"
click at [573, 345] on span "1000" at bounding box center [588, 350] width 31 height 17
select select "80452"
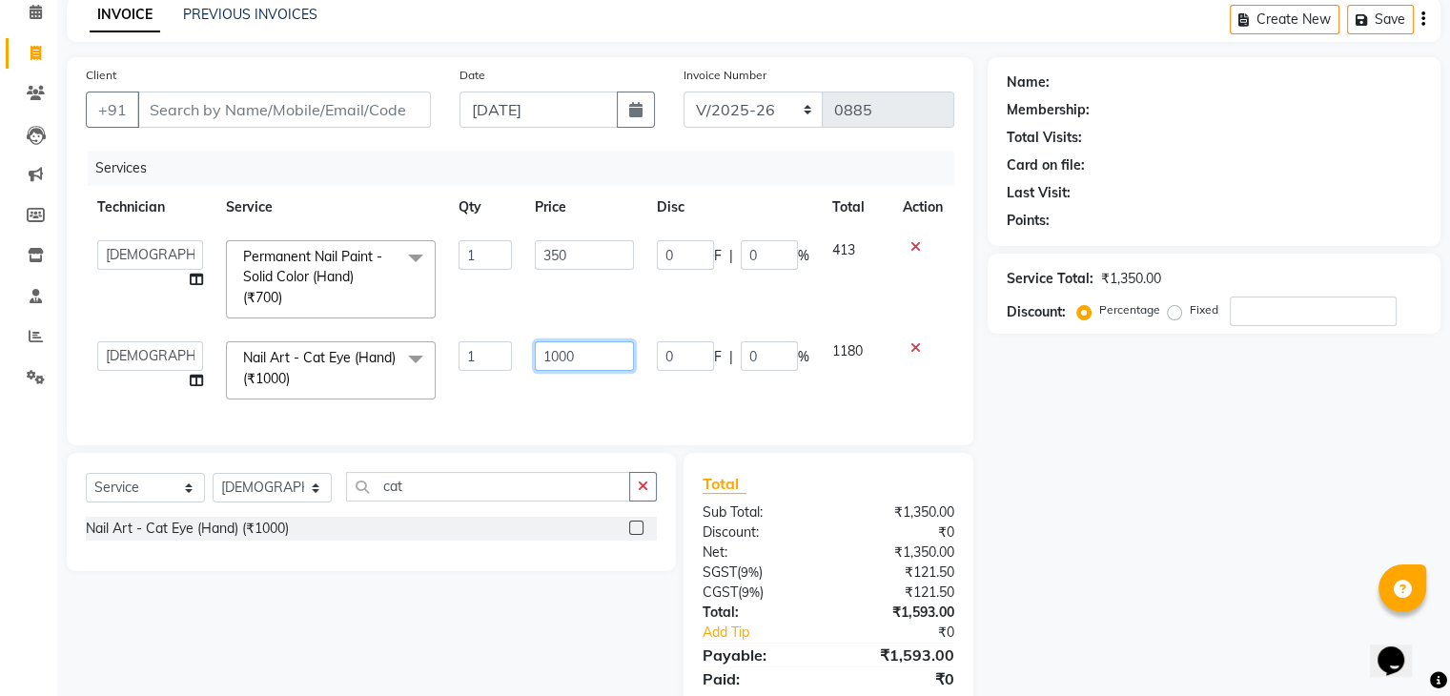
click at [546, 345] on input "1000" at bounding box center [584, 356] width 99 height 30
type input "500"
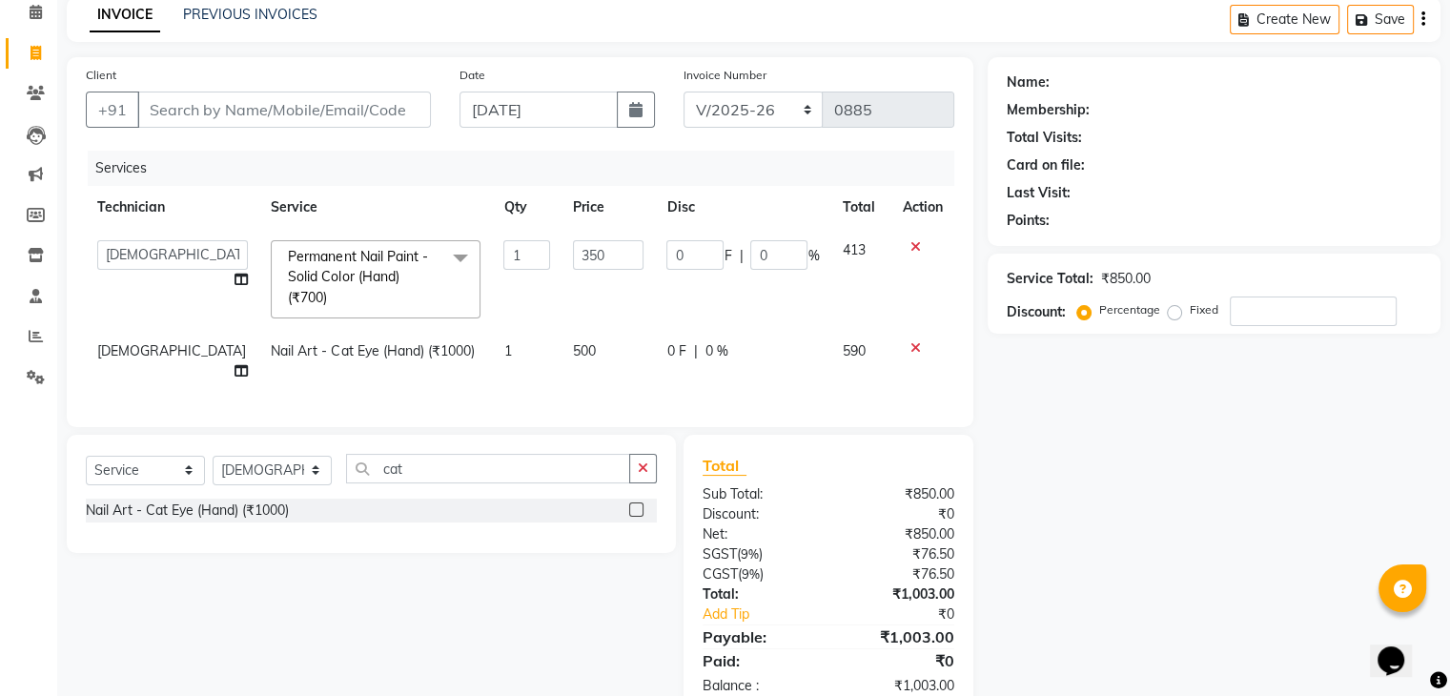
click at [592, 391] on div "Services Technician Service Qty Price Disc Total Action asid [PERSON_NAME] Mana…" at bounding box center [520, 279] width 868 height 257
click at [910, 251] on icon at bounding box center [915, 246] width 10 height 13
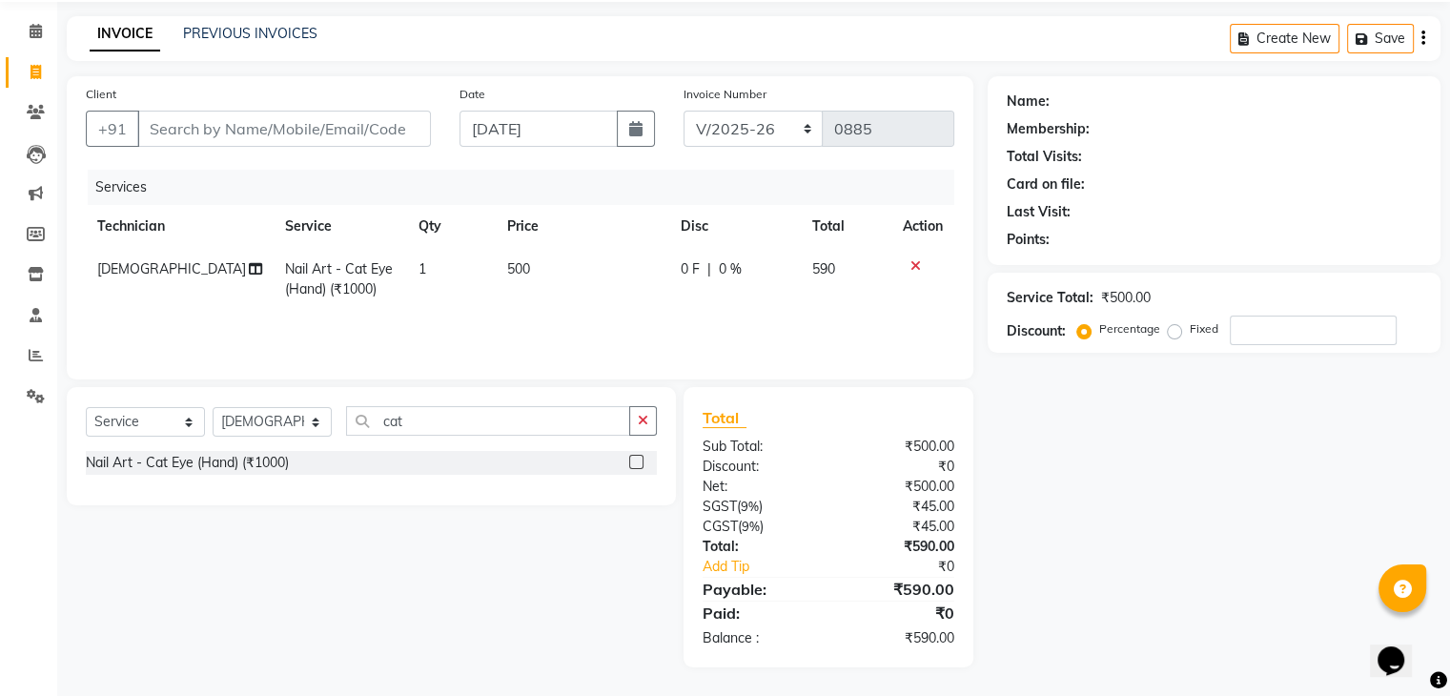
scroll to position [68, 0]
click at [499, 425] on input "cat" at bounding box center [488, 421] width 284 height 30
type input "c"
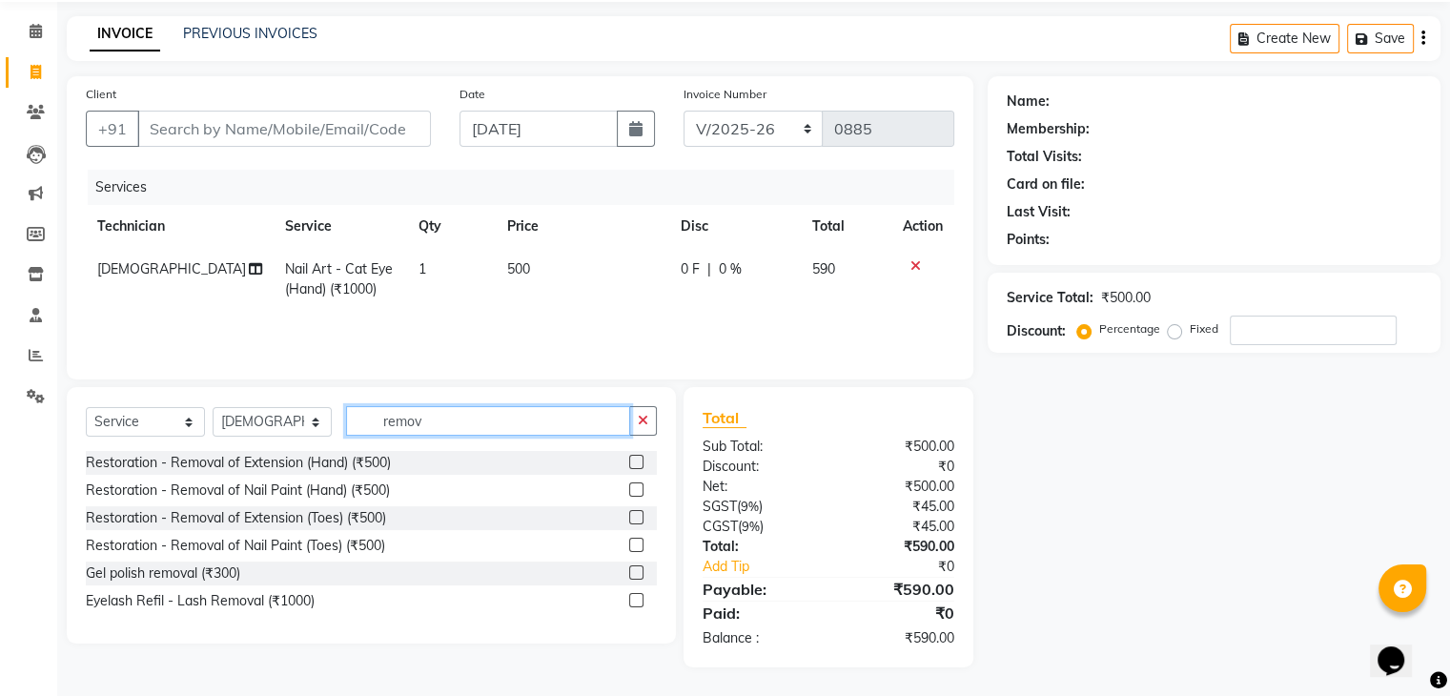
type input "remov"
click at [639, 575] on label at bounding box center [636, 572] width 14 height 14
click at [639, 575] on input "checkbox" at bounding box center [635, 573] width 12 height 12
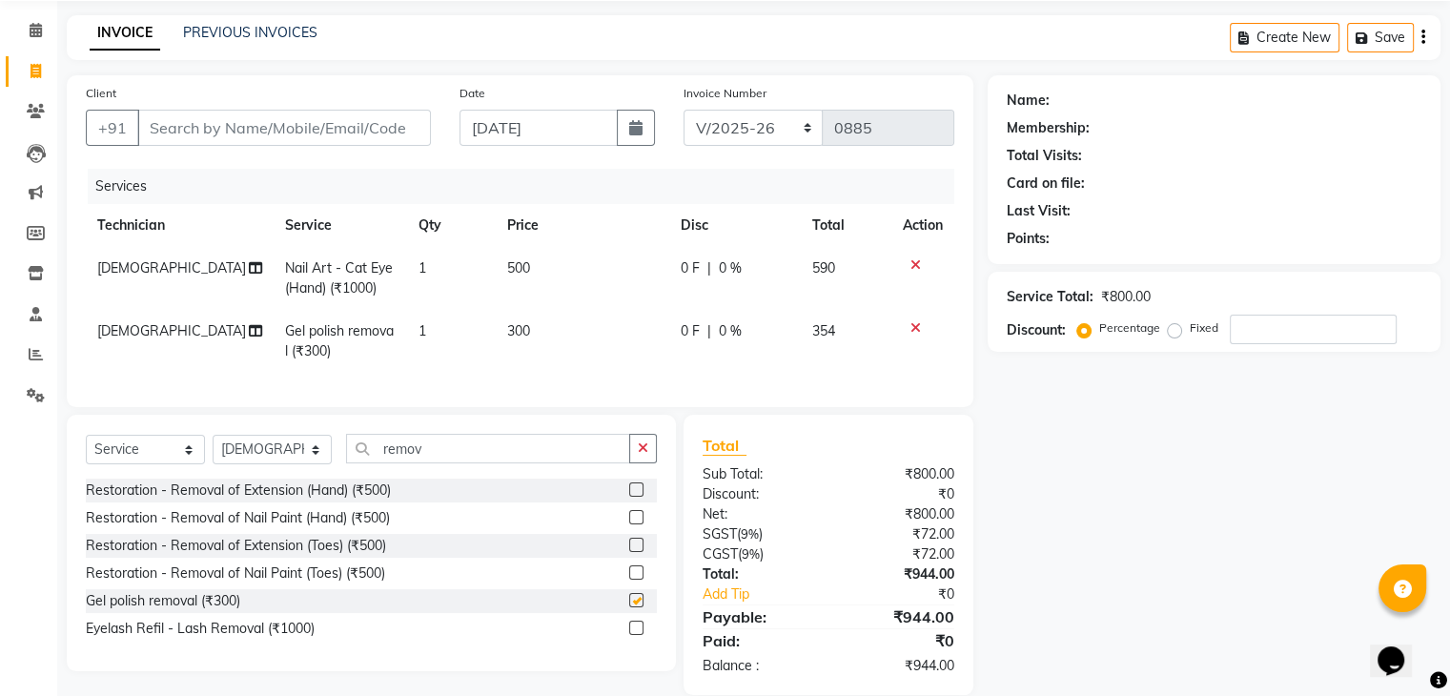
checkbox input "false"
click at [357, 112] on input "Client" at bounding box center [284, 128] width 294 height 36
click at [400, 162] on div "Client +91 Date [DATE] Invoice Number BTH/2025-26 RED/2025-26 V/2025 V/[PHONE_N…" at bounding box center [520, 241] width 906 height 332
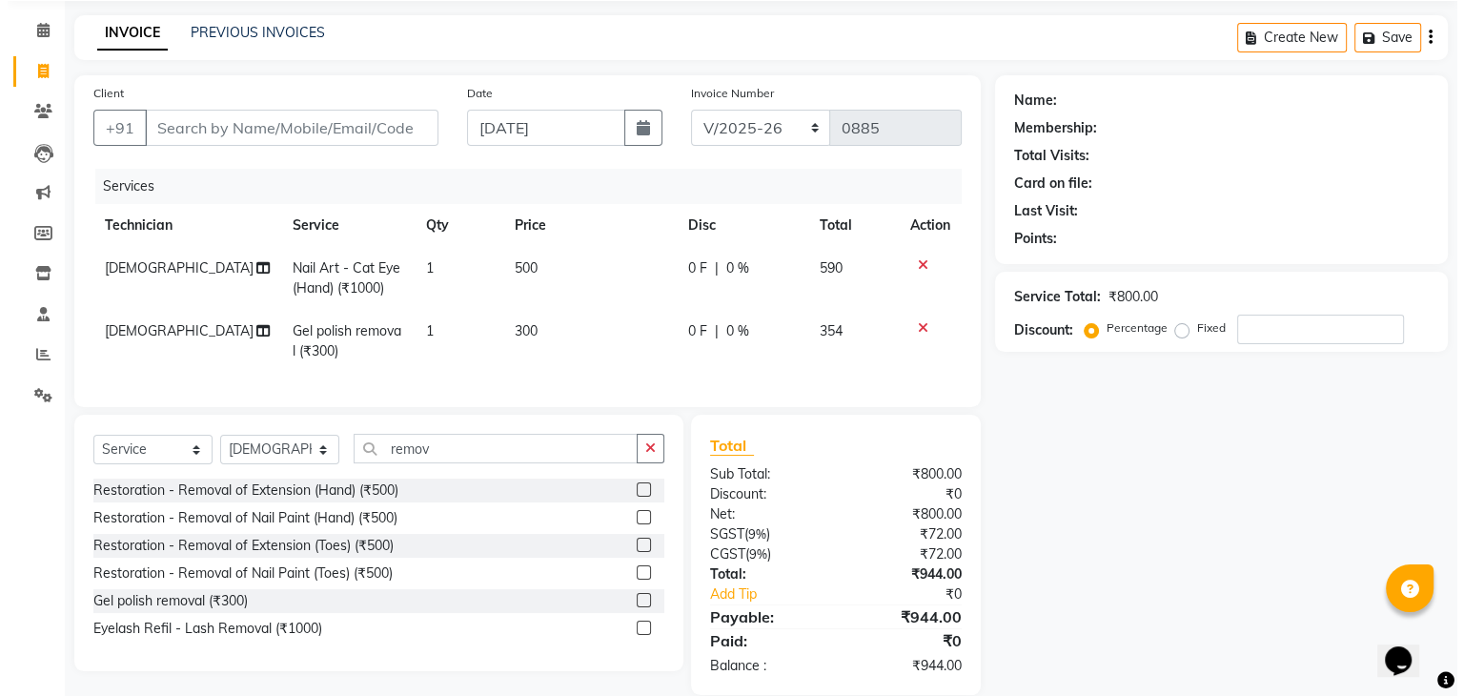
scroll to position [0, 0]
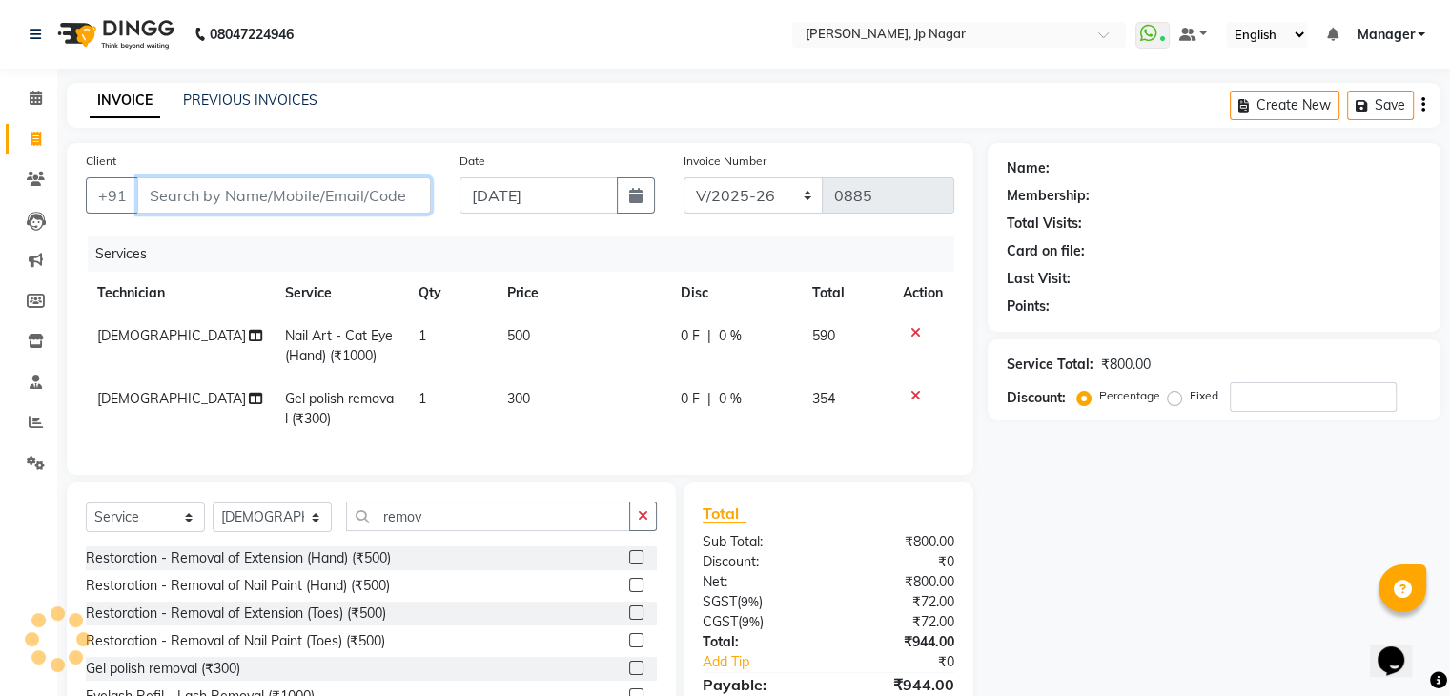
click at [377, 197] on input "Client" at bounding box center [284, 195] width 294 height 36
click at [534, 236] on div "Services" at bounding box center [528, 253] width 881 height 35
click at [397, 192] on input "Client" at bounding box center [284, 195] width 294 height 36
click at [427, 255] on div "Services" at bounding box center [528, 253] width 881 height 35
click at [333, 194] on input "Client" at bounding box center [284, 195] width 294 height 36
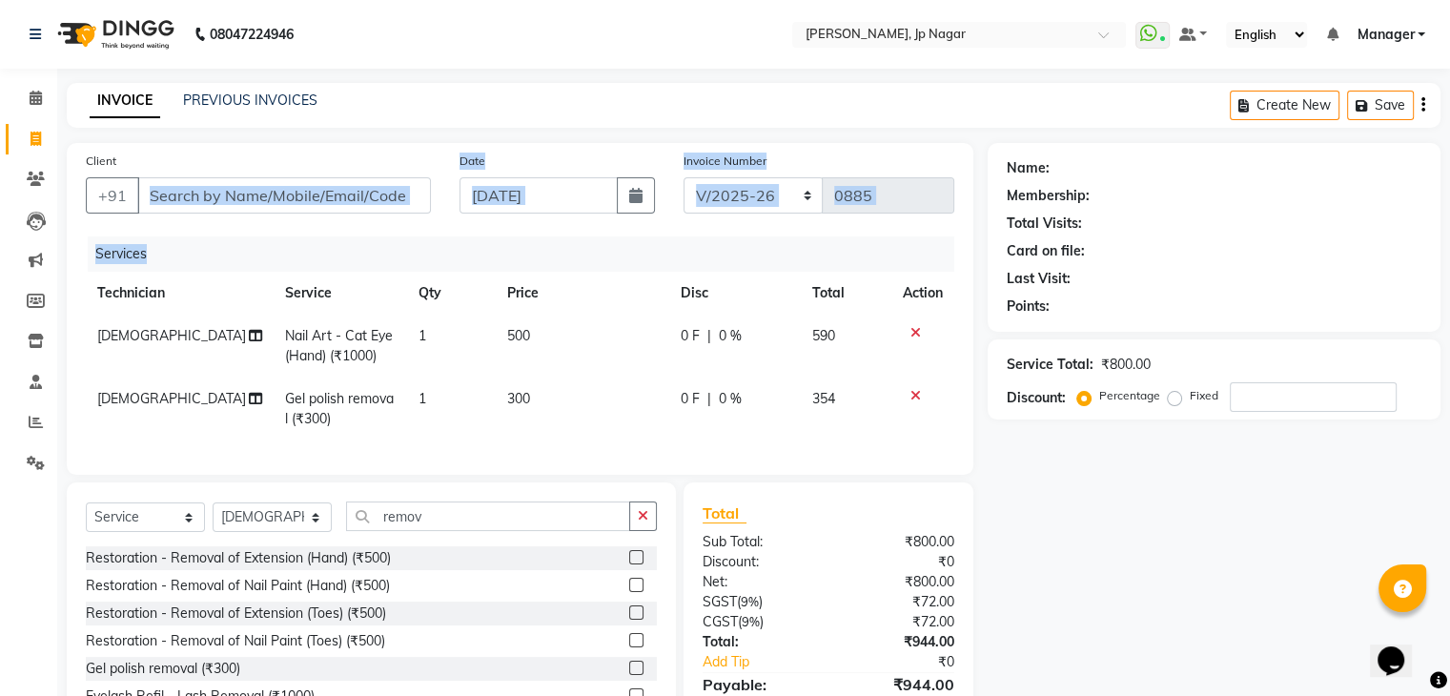
drag, startPoint x: 343, startPoint y: 253, endPoint x: 316, endPoint y: 214, distance: 47.3
click at [316, 214] on div "Client +91 Date [DATE] Invoice Number BTH/2025-26 RED/2025-26 V/2025 V/[PHONE_N…" at bounding box center [520, 309] width 906 height 332
click at [316, 214] on input "Client" at bounding box center [284, 195] width 294 height 36
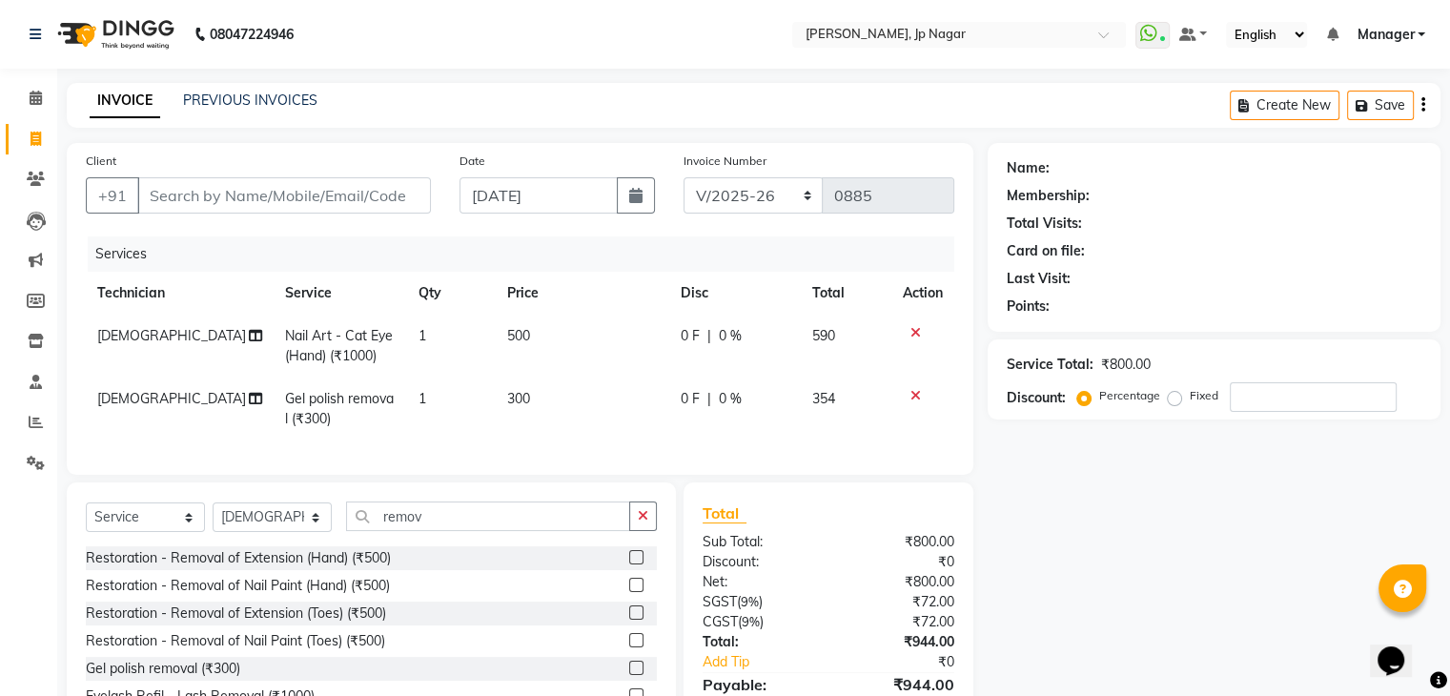
click at [316, 219] on div "Client +91" at bounding box center [258, 190] width 374 height 78
click at [318, 196] on input "Client" at bounding box center [284, 195] width 294 height 36
click at [332, 264] on div "Services" at bounding box center [528, 253] width 881 height 35
click at [324, 197] on input "Client" at bounding box center [284, 195] width 294 height 36
drag, startPoint x: 325, startPoint y: 230, endPoint x: 325, endPoint y: 208, distance: 21.9
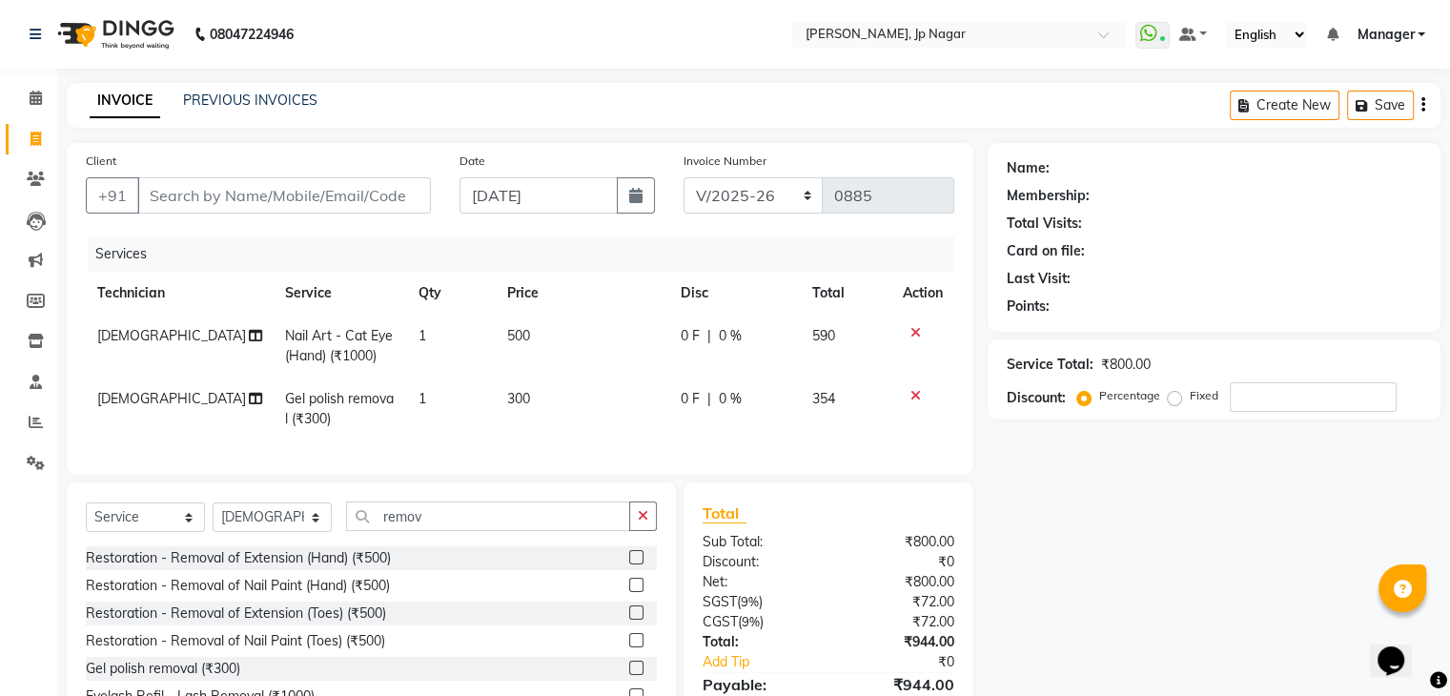
click at [325, 208] on div "Client +91 Date [DATE] Invoice Number BTH/2025-26 RED/2025-26 V/2025 V/[PHONE_N…" at bounding box center [520, 309] width 906 height 332
click at [325, 208] on input "Client" at bounding box center [284, 195] width 294 height 36
click at [39, 223] on icon at bounding box center [36, 221] width 19 height 19
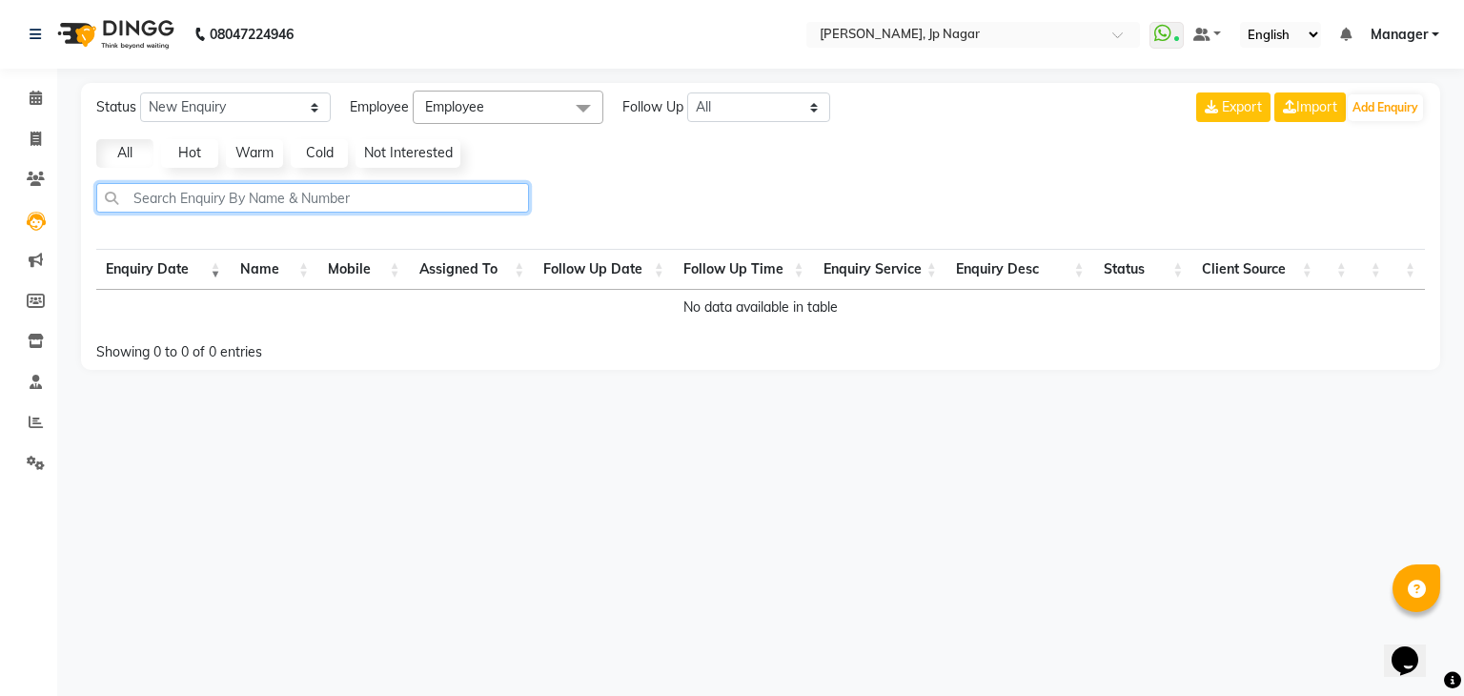
click at [276, 203] on input "text" at bounding box center [312, 198] width 433 height 30
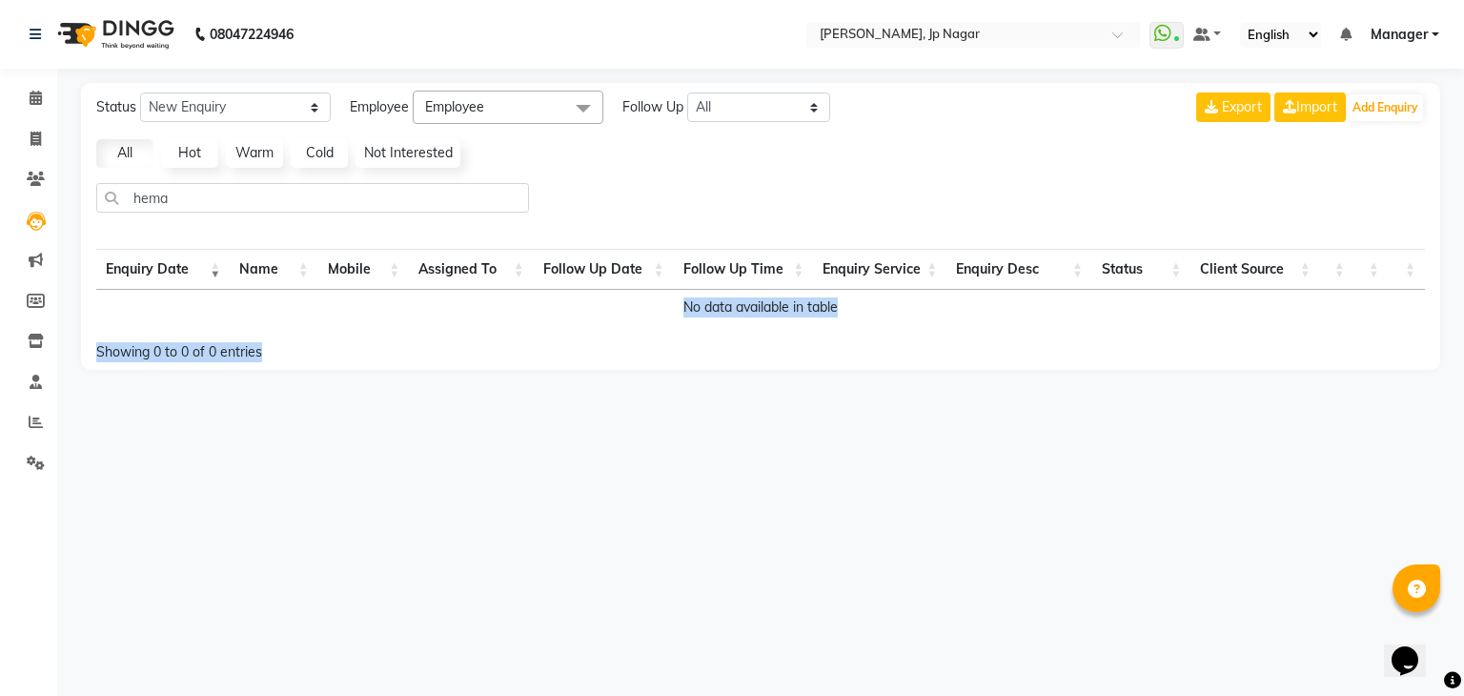
drag, startPoint x: 339, startPoint y: 342, endPoint x: 309, endPoint y: 309, distance: 45.2
click at [309, 309] on div "Enquiry Date Name Mobile Assigned To Follow Up Date Follow Up Time Enquiry Serv…" at bounding box center [760, 302] width 1329 height 119
click at [309, 309] on td "No data available in table" at bounding box center [760, 307] width 1329 height 35
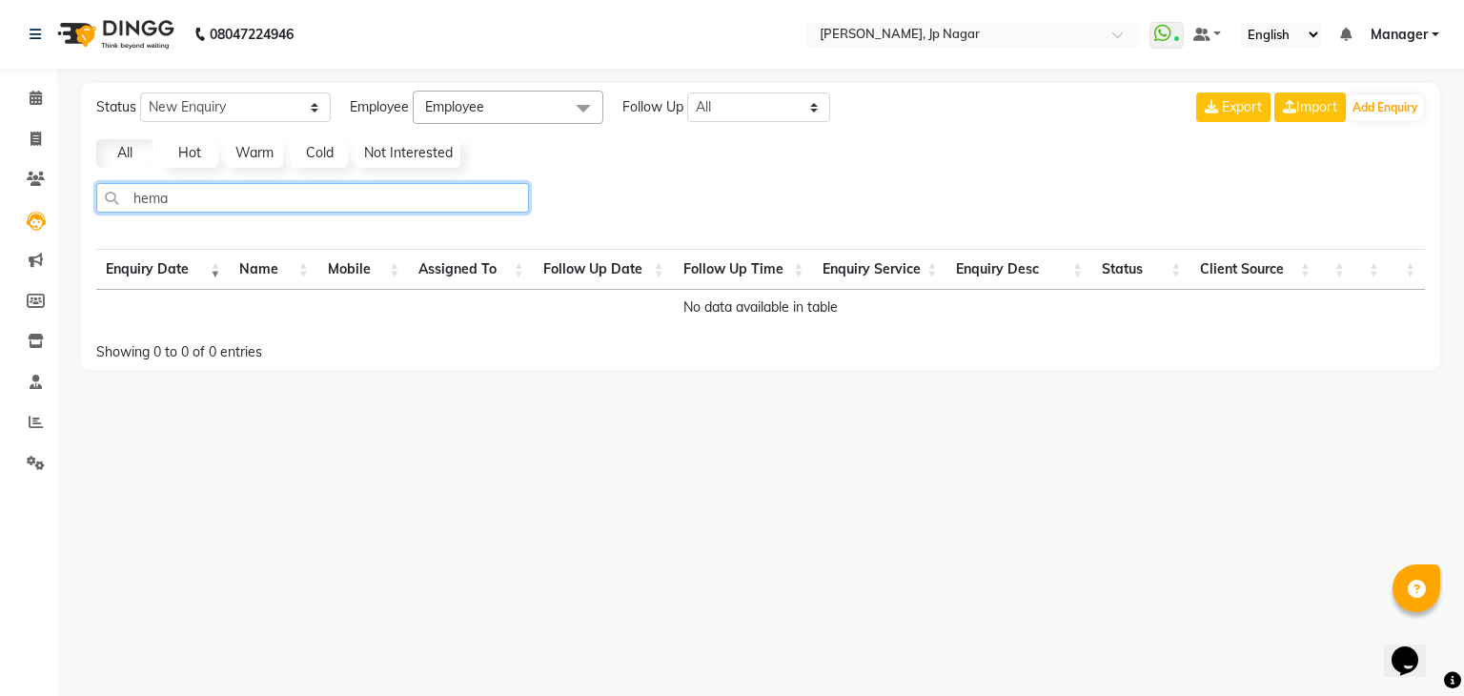
click at [290, 197] on input "hema" at bounding box center [312, 198] width 433 height 30
type input "h"
type input "6364746977"
click at [493, 105] on span "Employee" at bounding box center [508, 107] width 191 height 33
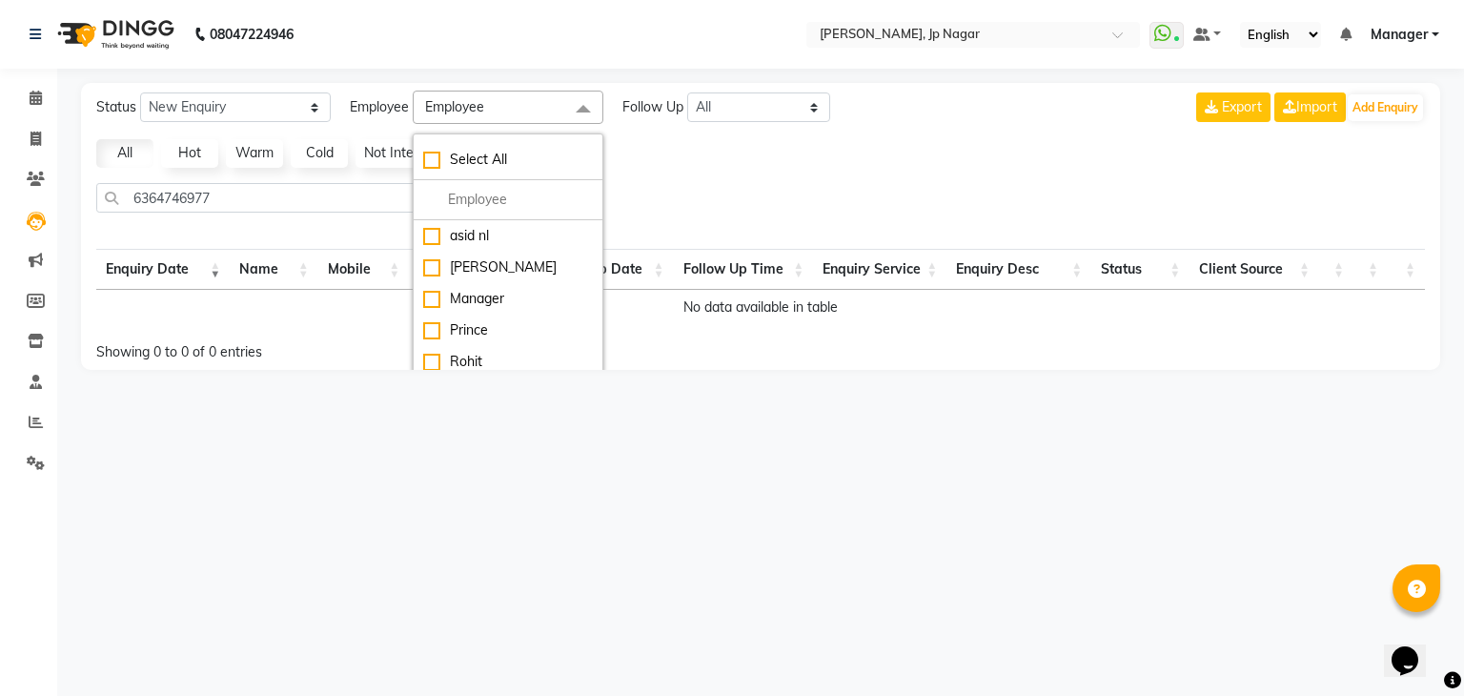
click at [583, 107] on span at bounding box center [583, 109] width 38 height 36
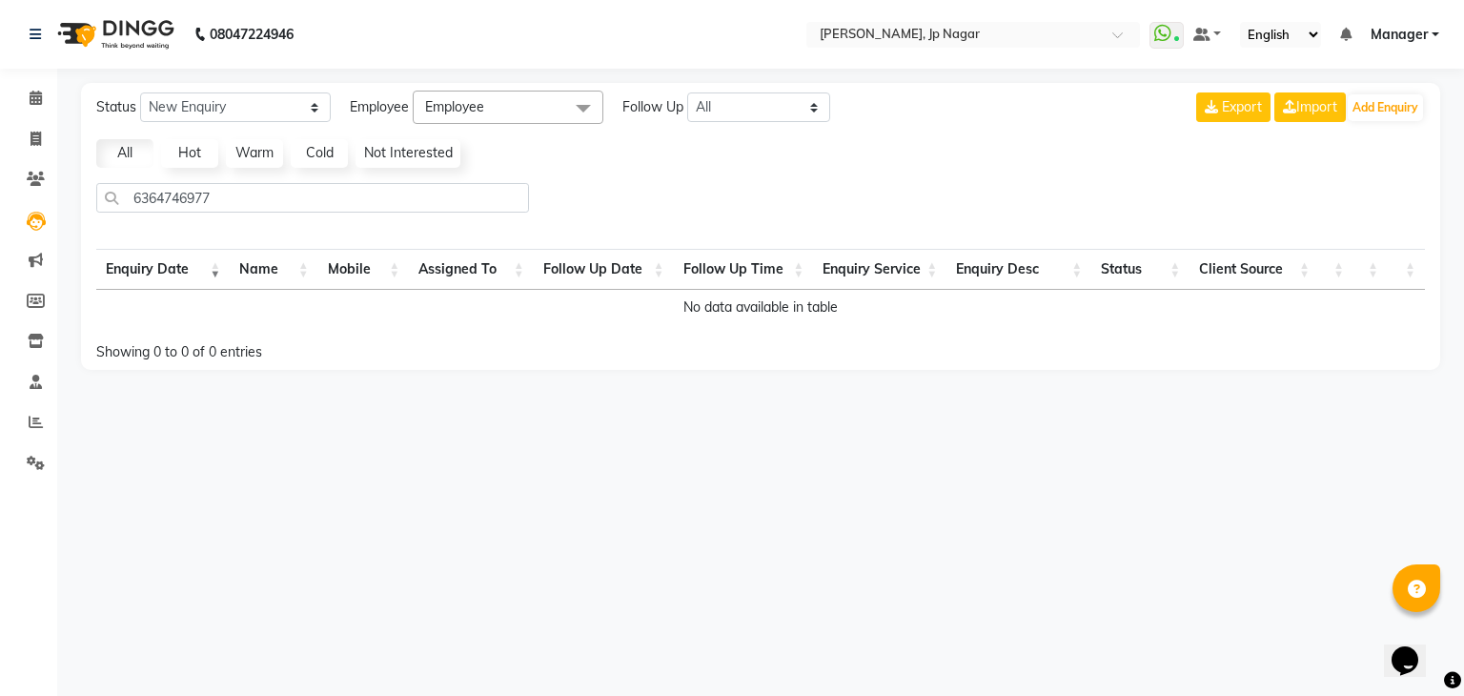
click at [583, 107] on span at bounding box center [583, 109] width 38 height 36
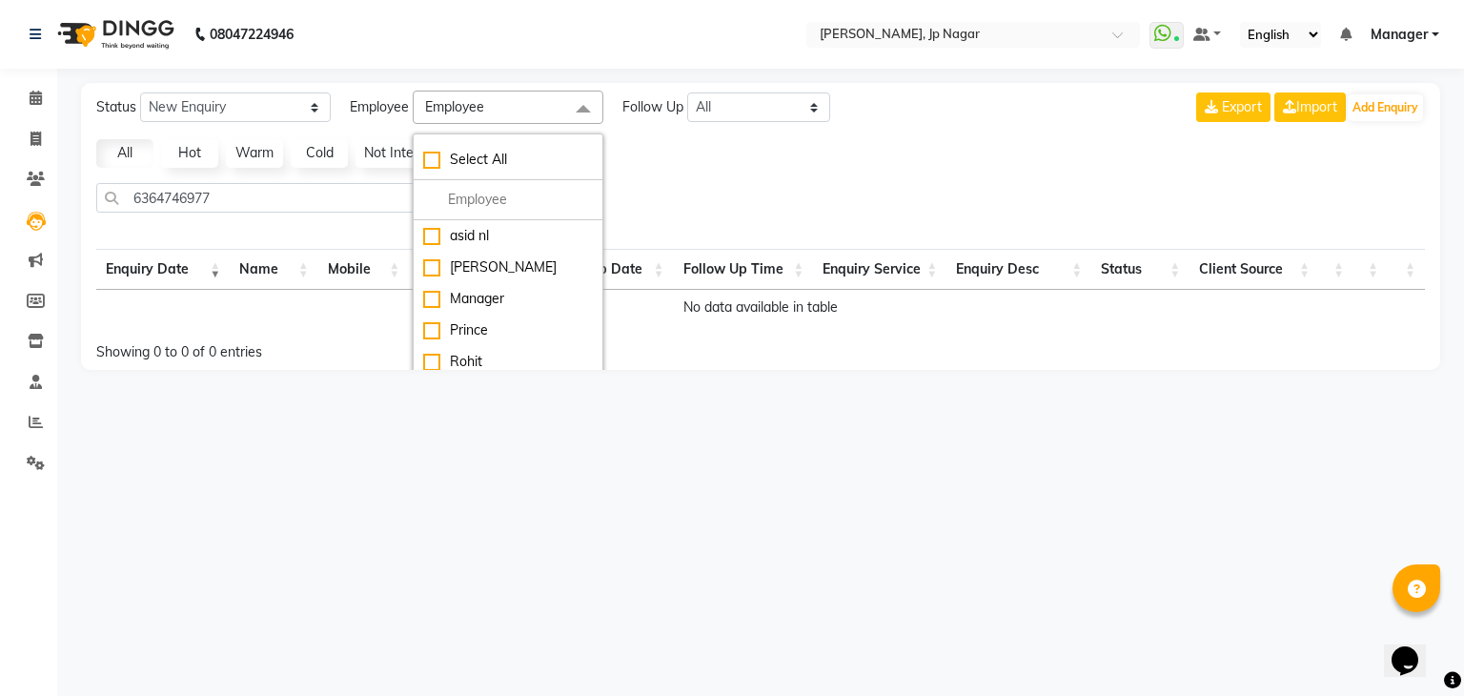
click at [583, 107] on span at bounding box center [583, 109] width 38 height 36
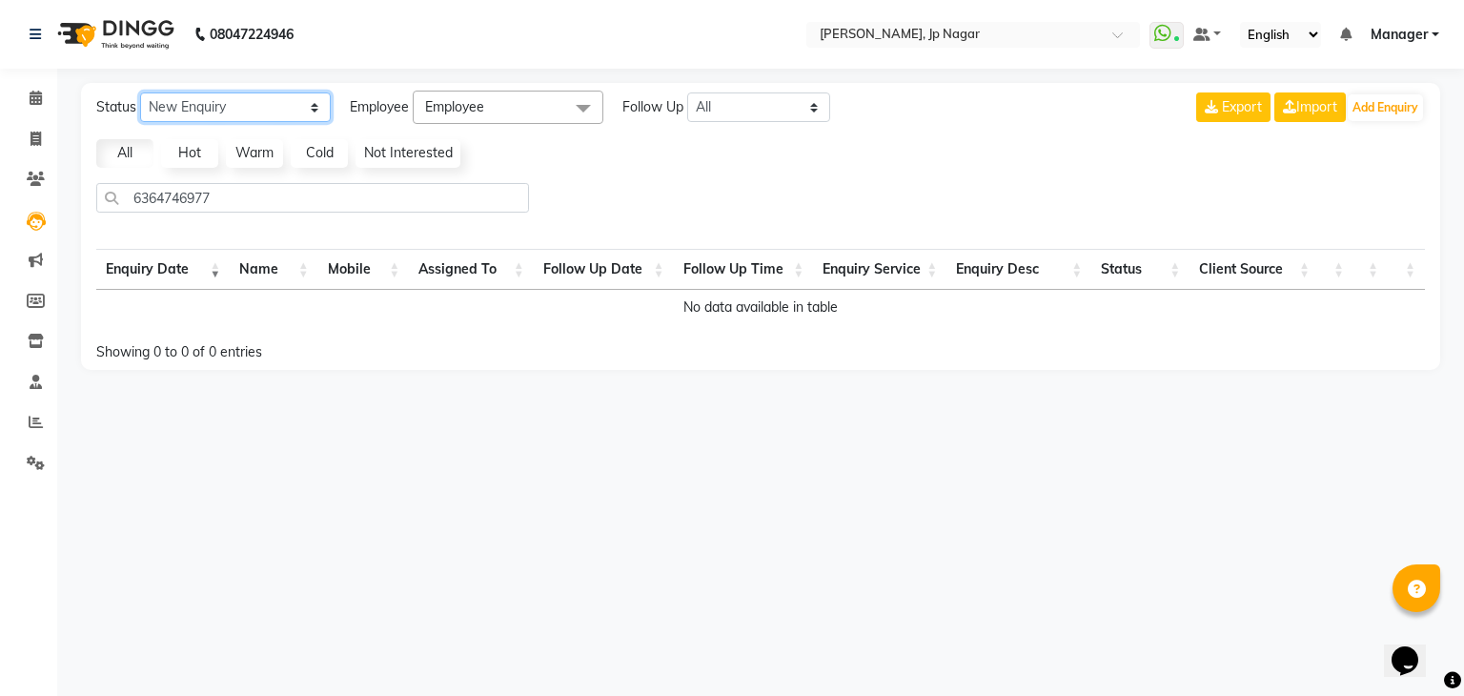
click at [319, 107] on select "New Enquiry Open Enquiry Converted Enquiry All" at bounding box center [235, 107] width 191 height 30
select select "None"
click at [140, 92] on select "New Enquiry Open Enquiry Converted Enquiry All" at bounding box center [235, 107] width 191 height 30
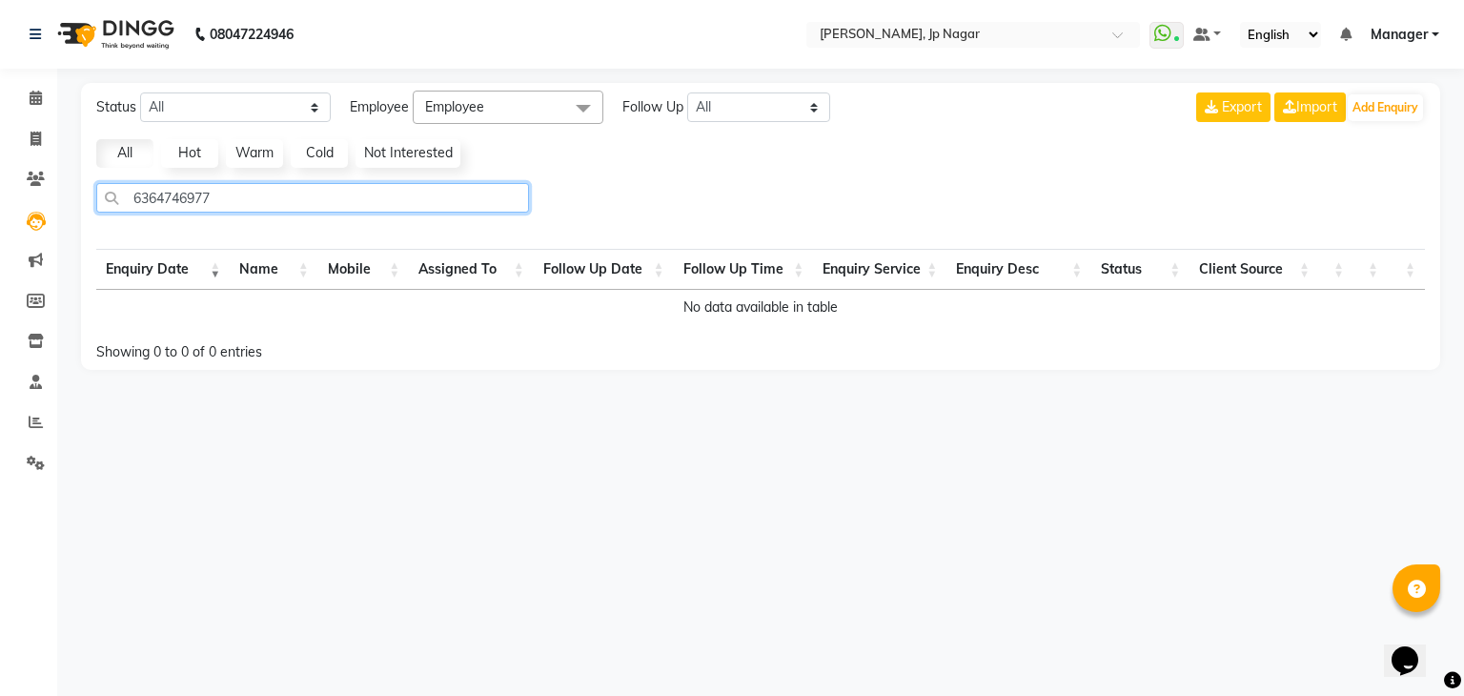
click at [259, 207] on input "6364746977" at bounding box center [312, 198] width 433 height 30
type input "."
type input "6"
type input "9"
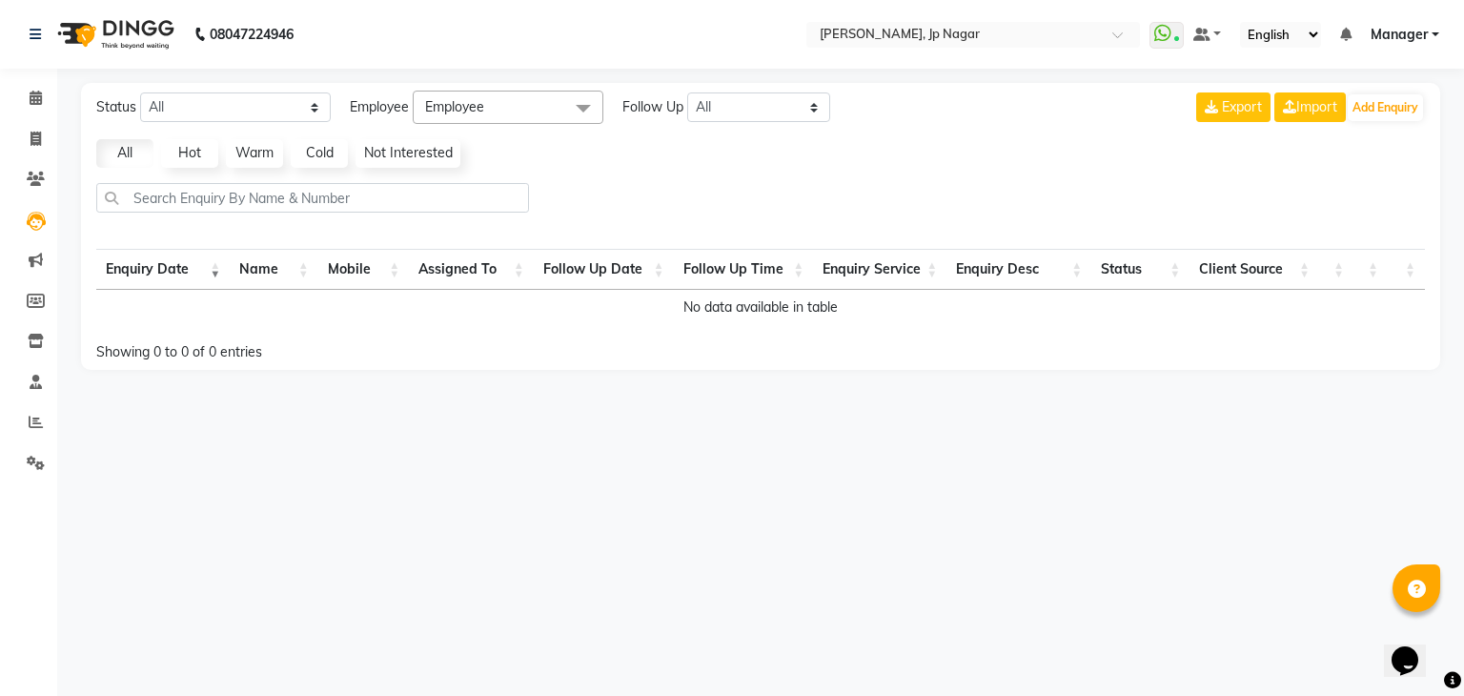
click at [272, 235] on div "Status New Enquiry Open Enquiry Converted Enquiry All All New Open Converted Em…" at bounding box center [760, 226] width 1359 height 287
click at [41, 132] on span at bounding box center [35, 140] width 33 height 22
select select "service"
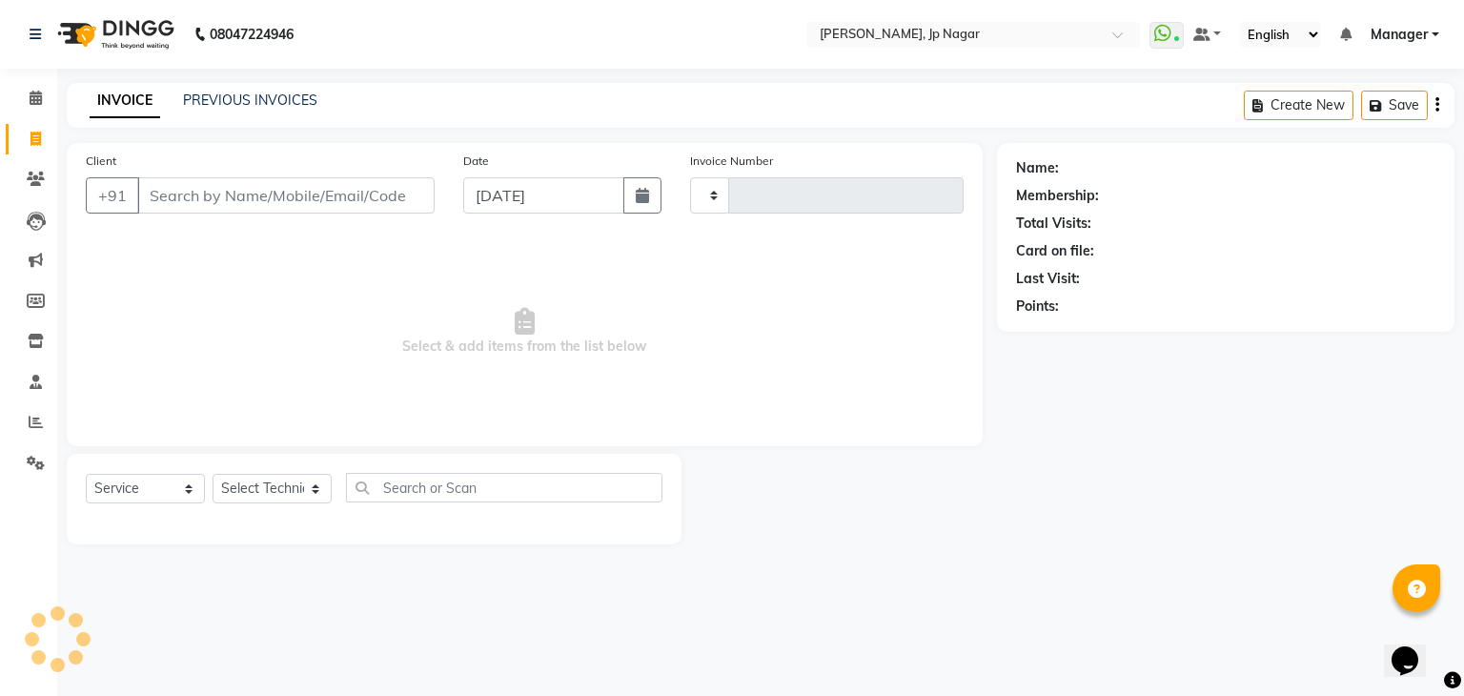
type input "0885"
select select "6318"
click at [241, 275] on span "Select & add items from the list below" at bounding box center [525, 331] width 878 height 191
click at [320, 490] on select "Select Technician asid [PERSON_NAME] Manager [PERSON_NAME] [PERSON_NAME] Suma S…" at bounding box center [272, 489] width 119 height 30
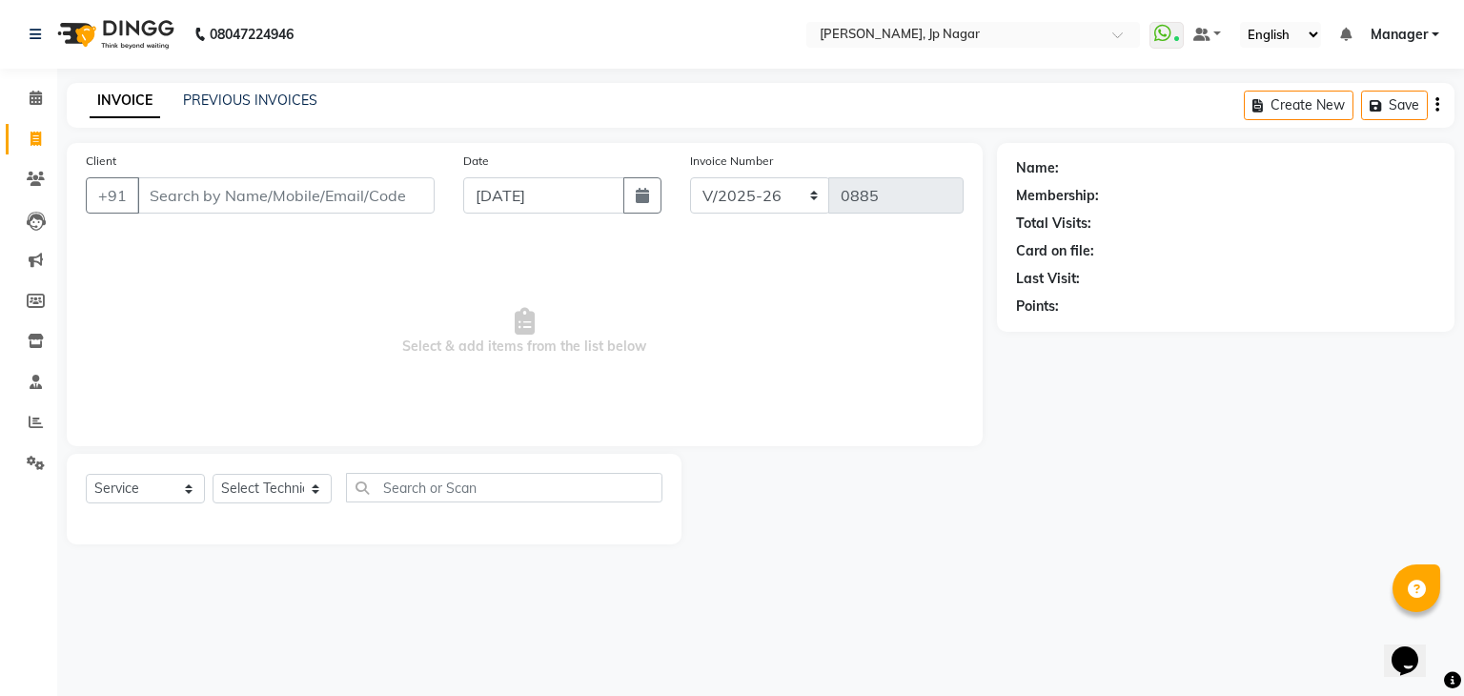
click at [389, 438] on div "Client +91 Date [DATE] Invoice Number BTH/2025-26 RED/2025-26 V/2025 V/[PHONE_N…" at bounding box center [525, 294] width 916 height 303
click at [236, 195] on input "Client" at bounding box center [285, 195] width 297 height 36
click at [156, 245] on span "Select & add items from the list below" at bounding box center [525, 331] width 878 height 191
click at [194, 202] on input "Client" at bounding box center [285, 195] width 297 height 36
click at [316, 486] on select "Select Technician asid [PERSON_NAME] Manager [PERSON_NAME] [PERSON_NAME] Suma S…" at bounding box center [272, 489] width 119 height 30
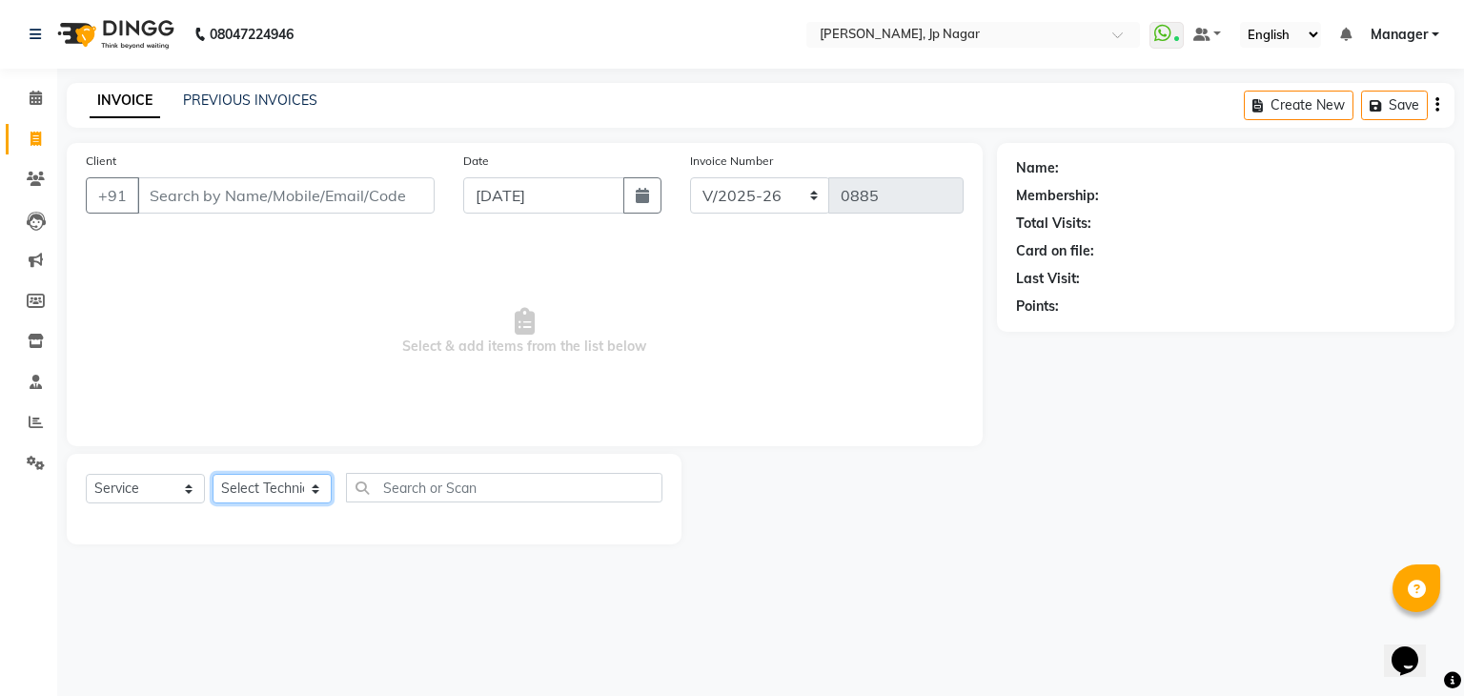
click at [316, 486] on select "Select Technician asid [PERSON_NAME] Manager [PERSON_NAME] [PERSON_NAME] Suma S…" at bounding box center [272, 489] width 119 height 30
click at [383, 404] on span "Select & add items from the list below" at bounding box center [525, 331] width 878 height 191
click at [33, 108] on span at bounding box center [35, 99] width 33 height 22
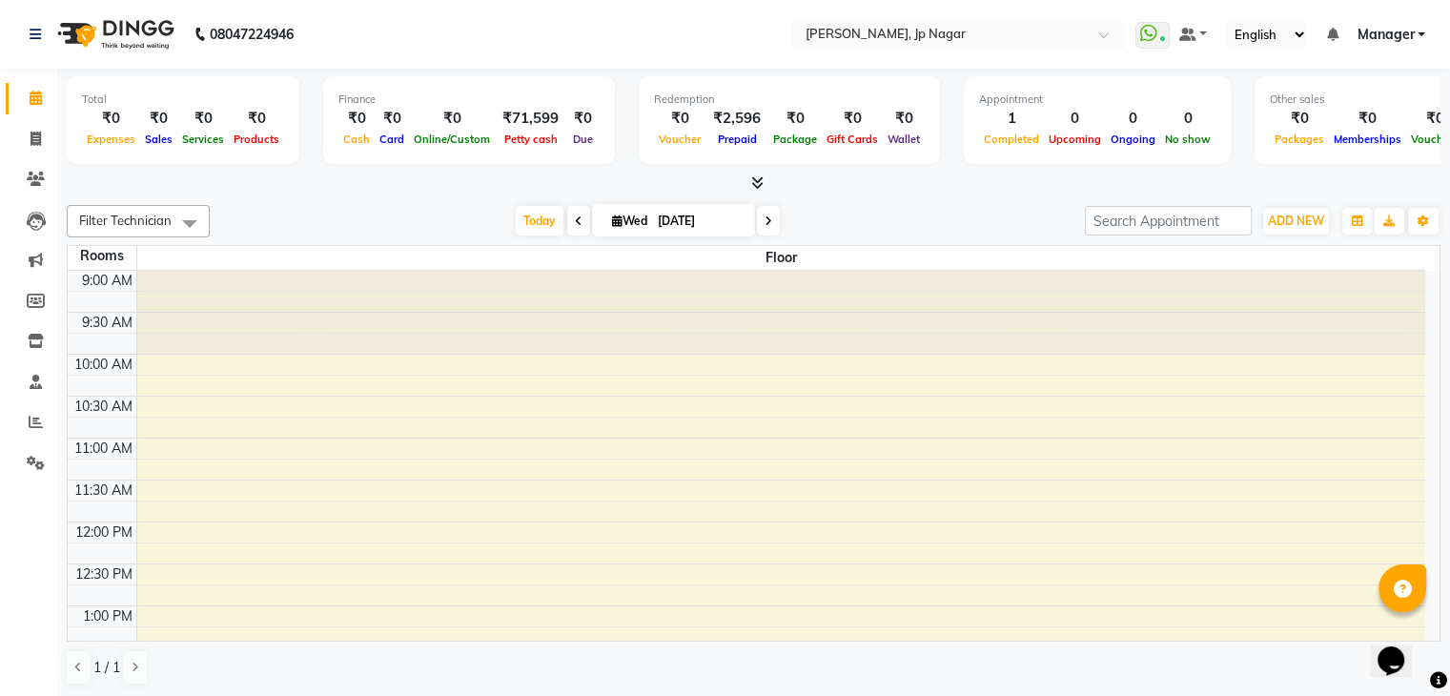
click at [758, 183] on icon at bounding box center [757, 182] width 12 height 14
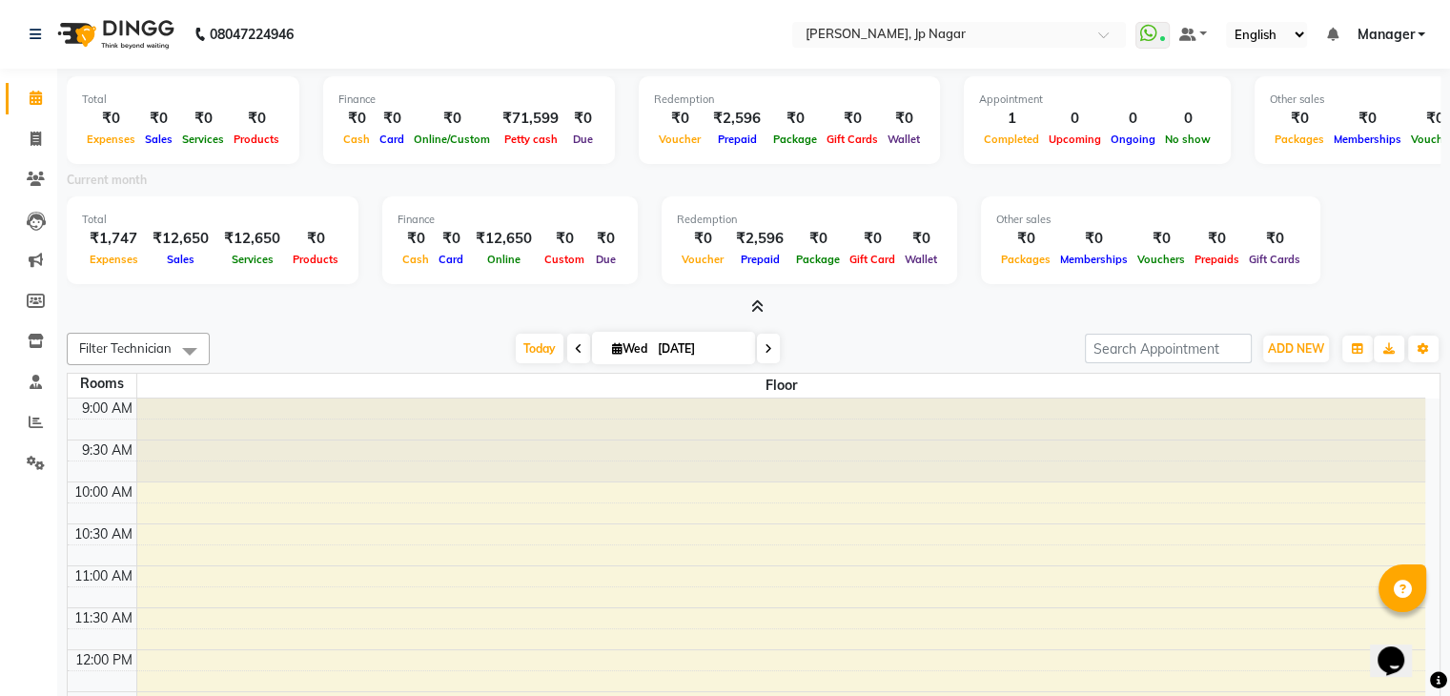
click at [762, 306] on icon at bounding box center [757, 306] width 12 height 14
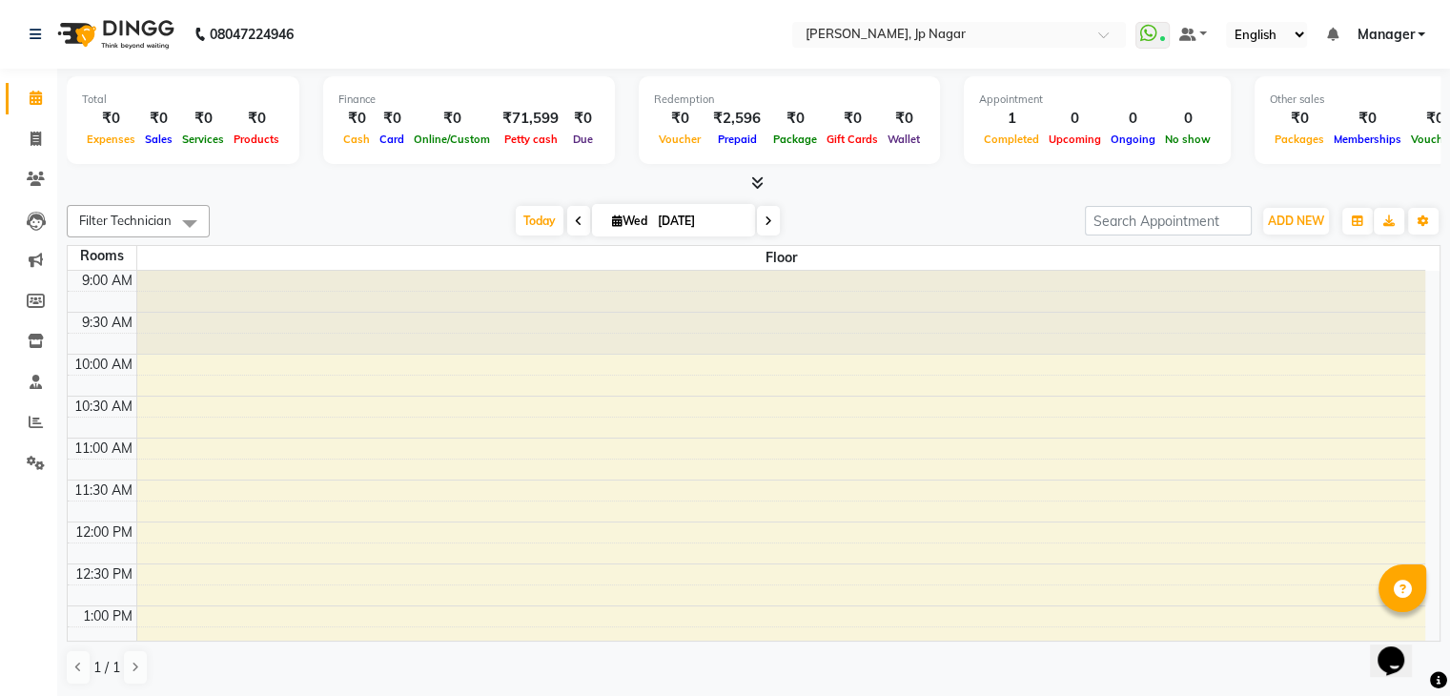
click at [754, 184] on icon at bounding box center [757, 182] width 12 height 14
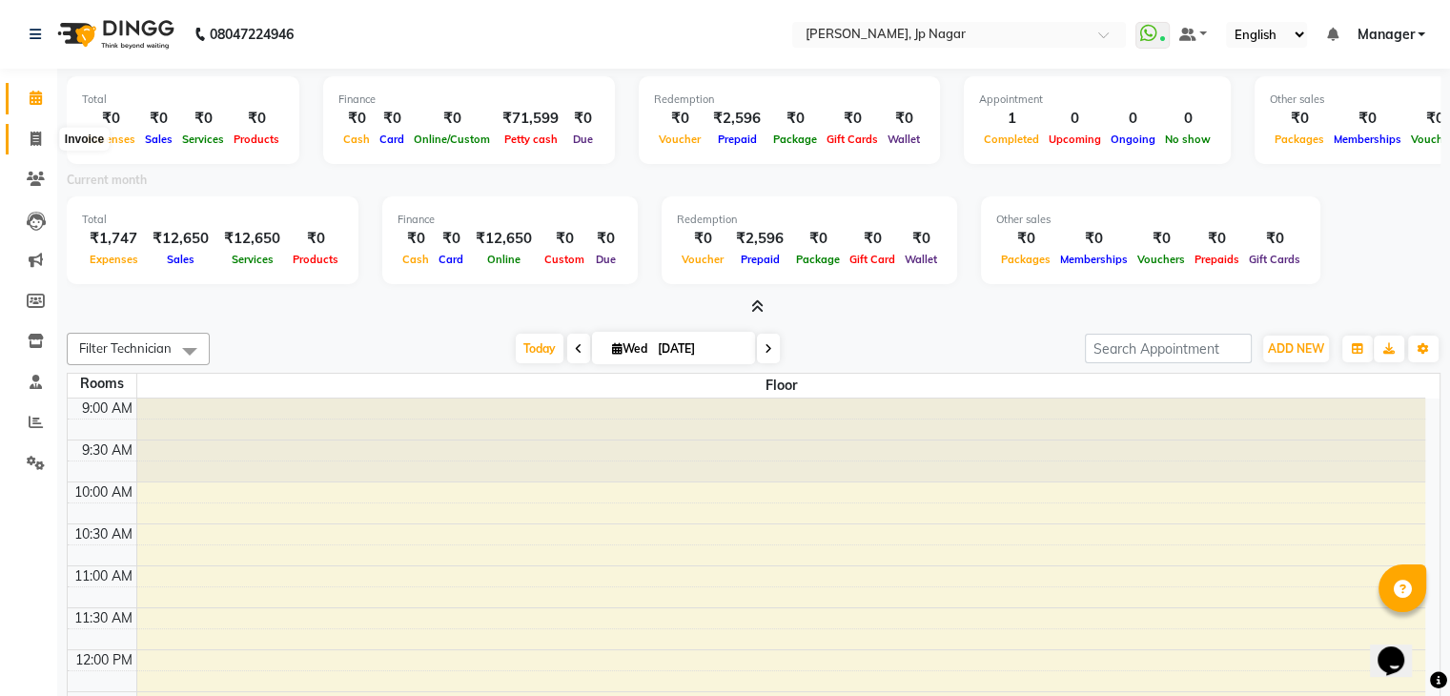
click at [34, 138] on icon at bounding box center [36, 139] width 10 height 14
select select "service"
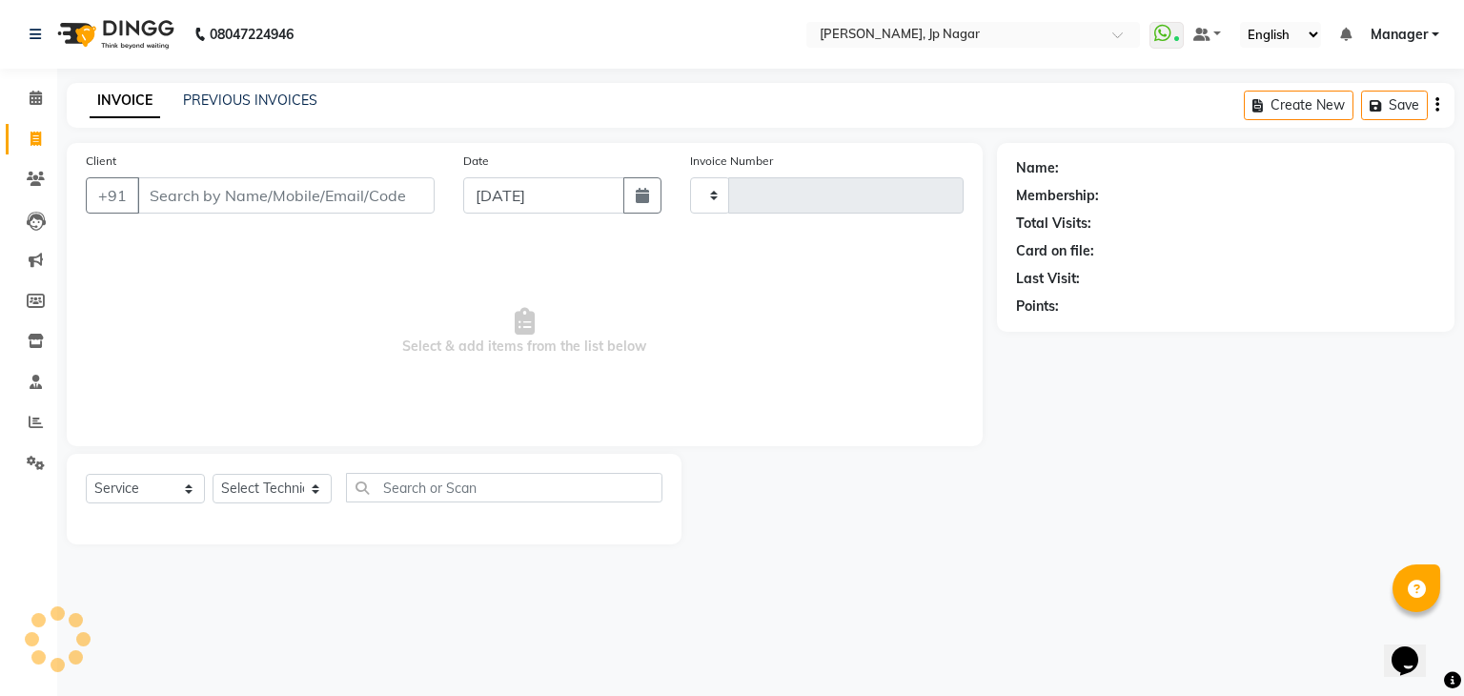
type input "0885"
select select "6318"
click at [283, 485] on select "Select Technician asid [PERSON_NAME] Manager [PERSON_NAME] [PERSON_NAME] Suma S…" at bounding box center [272, 489] width 119 height 30
select select "80452"
click at [213, 475] on select "Select Technician asid [PERSON_NAME] Manager [PERSON_NAME] [PERSON_NAME] Suma S…" at bounding box center [272, 489] width 119 height 30
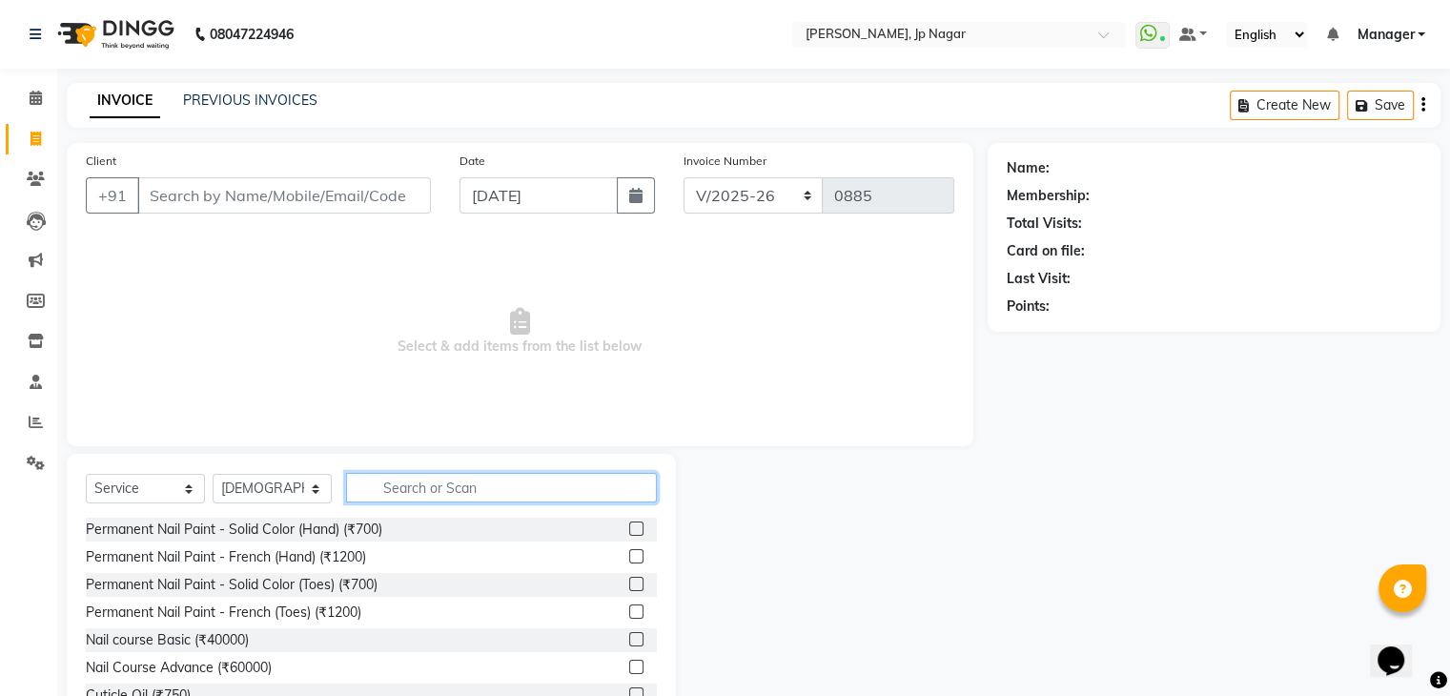
click at [379, 486] on input "text" at bounding box center [501, 488] width 311 height 30
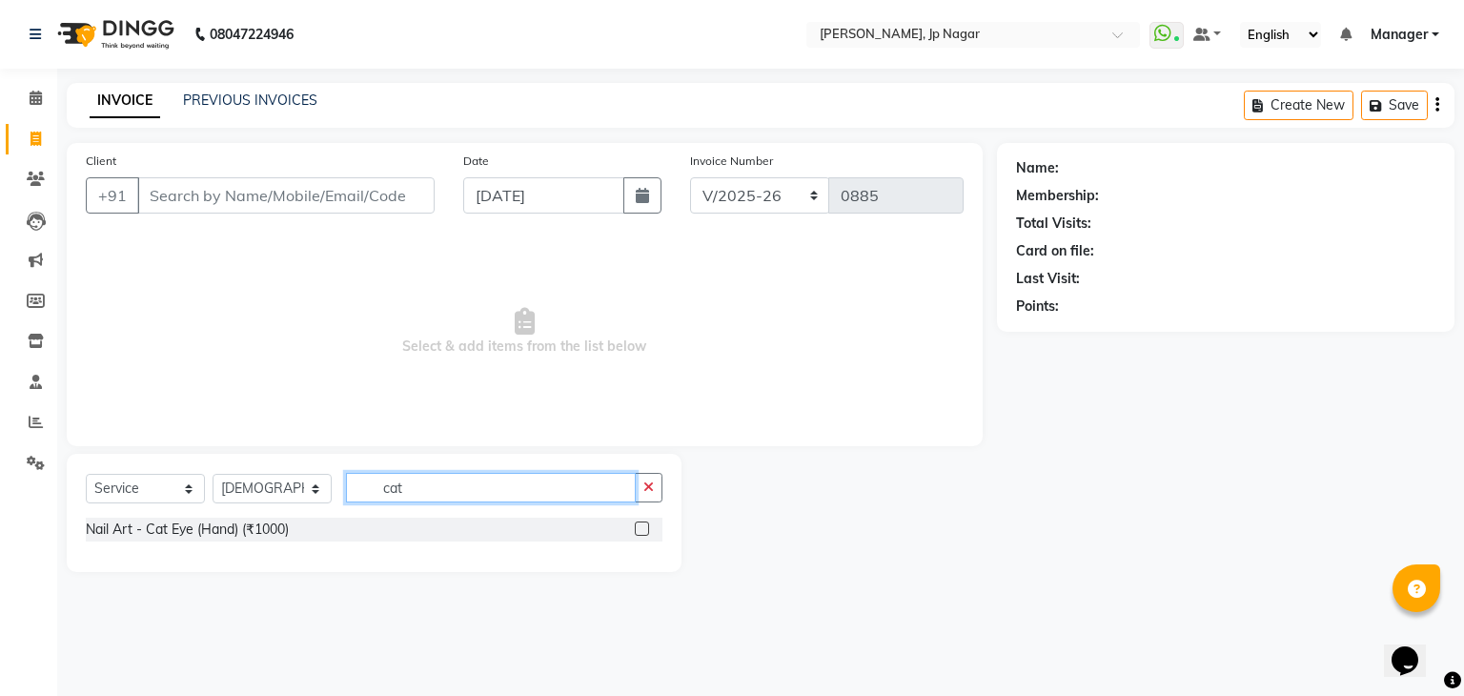
type input "cat"
click at [638, 535] on label at bounding box center [642, 528] width 14 height 14
click at [638, 535] on input "checkbox" at bounding box center [641, 529] width 12 height 12
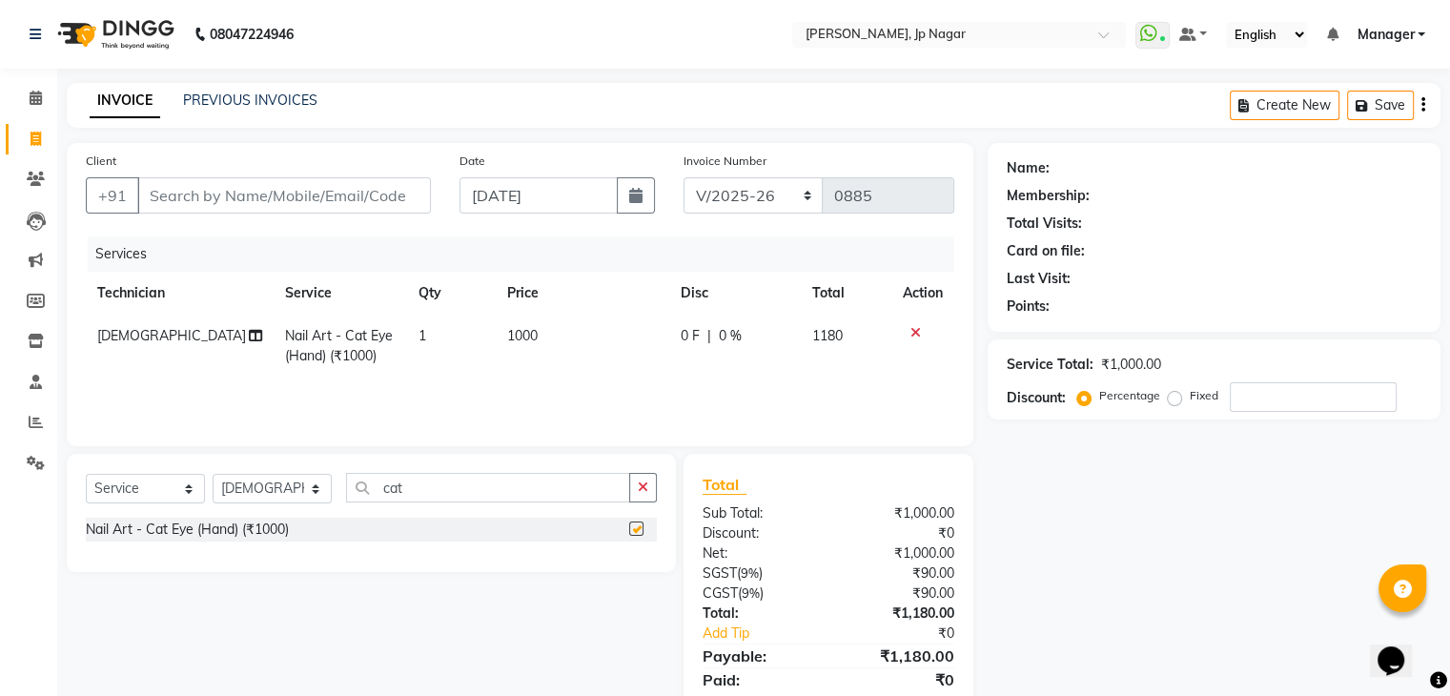
checkbox input "false"
click at [637, 491] on button "button" at bounding box center [643, 488] width 28 height 30
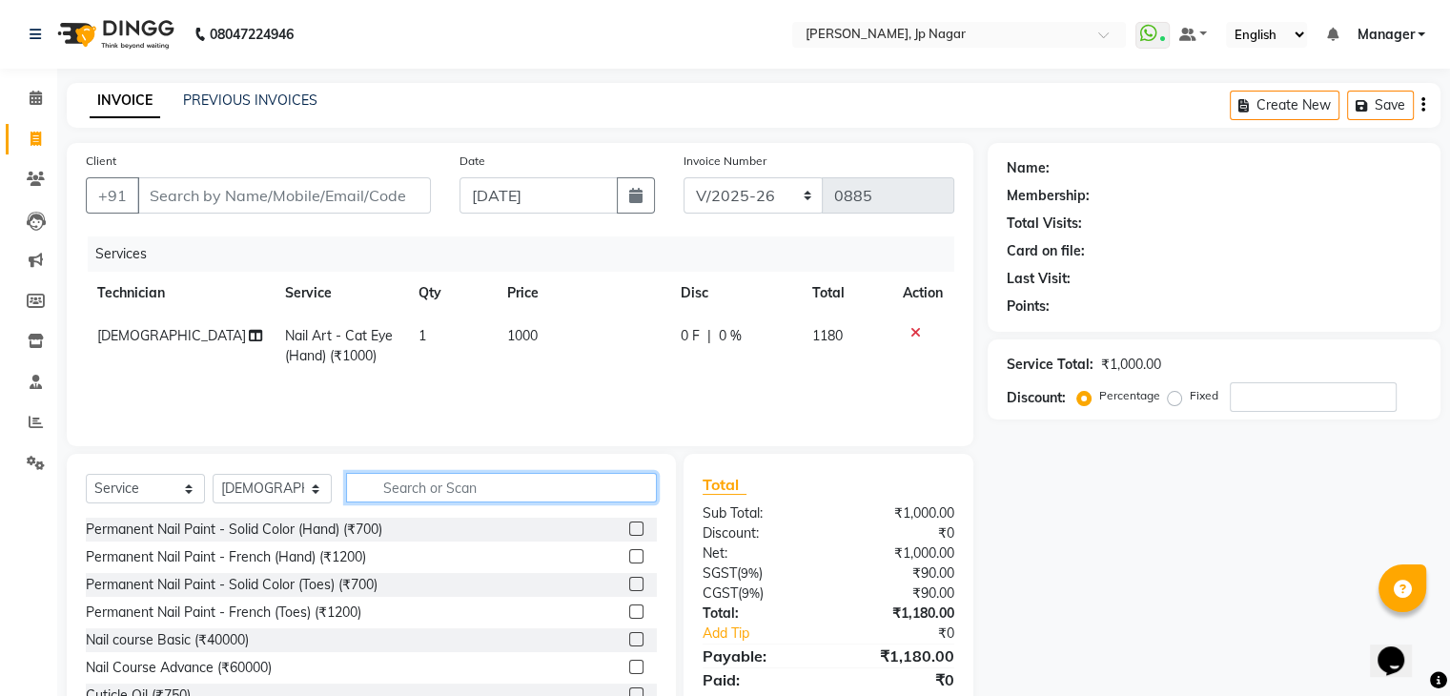
click at [519, 496] on input "text" at bounding box center [501, 488] width 311 height 30
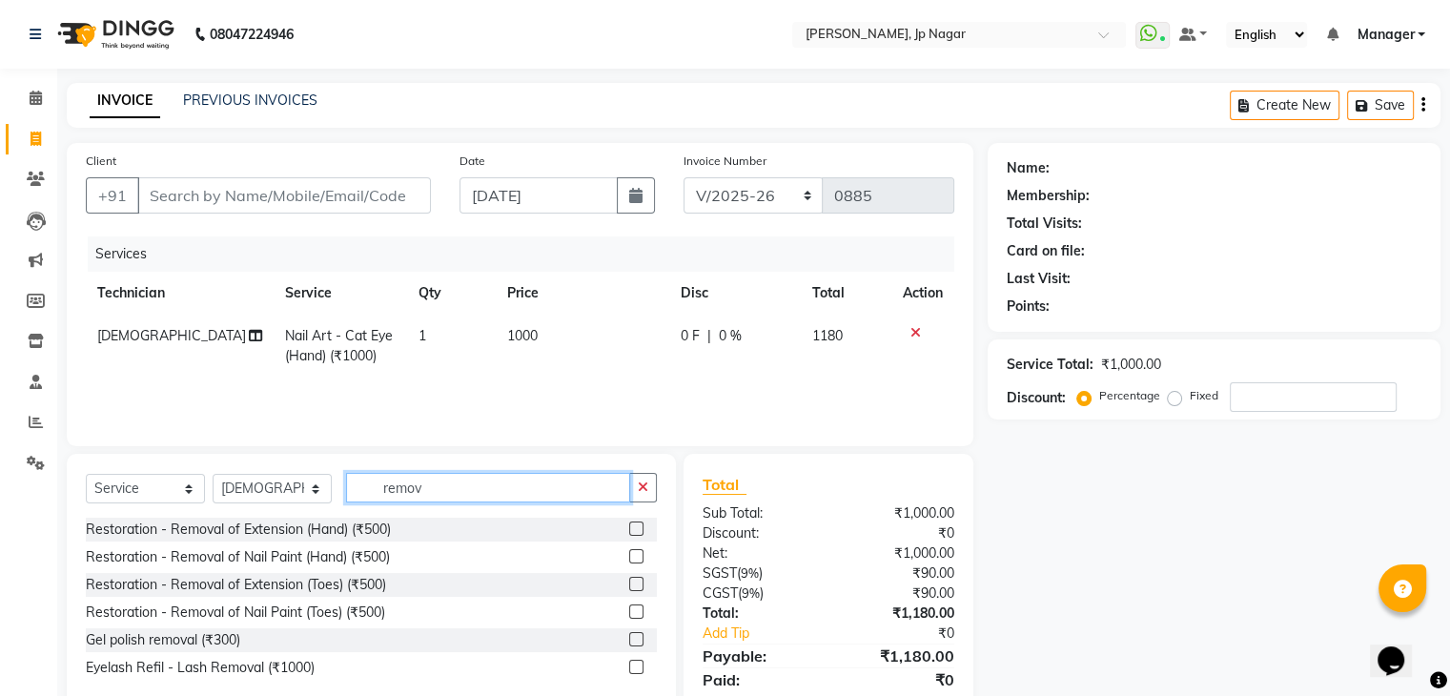
drag, startPoint x: 519, startPoint y: 496, endPoint x: 637, endPoint y: 638, distance: 184.2
click at [637, 638] on div "Select Service Product Membership Package Voucher Prepaid Gift Card Select Tech…" at bounding box center [371, 582] width 609 height 256
type input "remov"
click at [637, 638] on label at bounding box center [636, 639] width 14 height 14
click at [637, 638] on input "checkbox" at bounding box center [635, 640] width 12 height 12
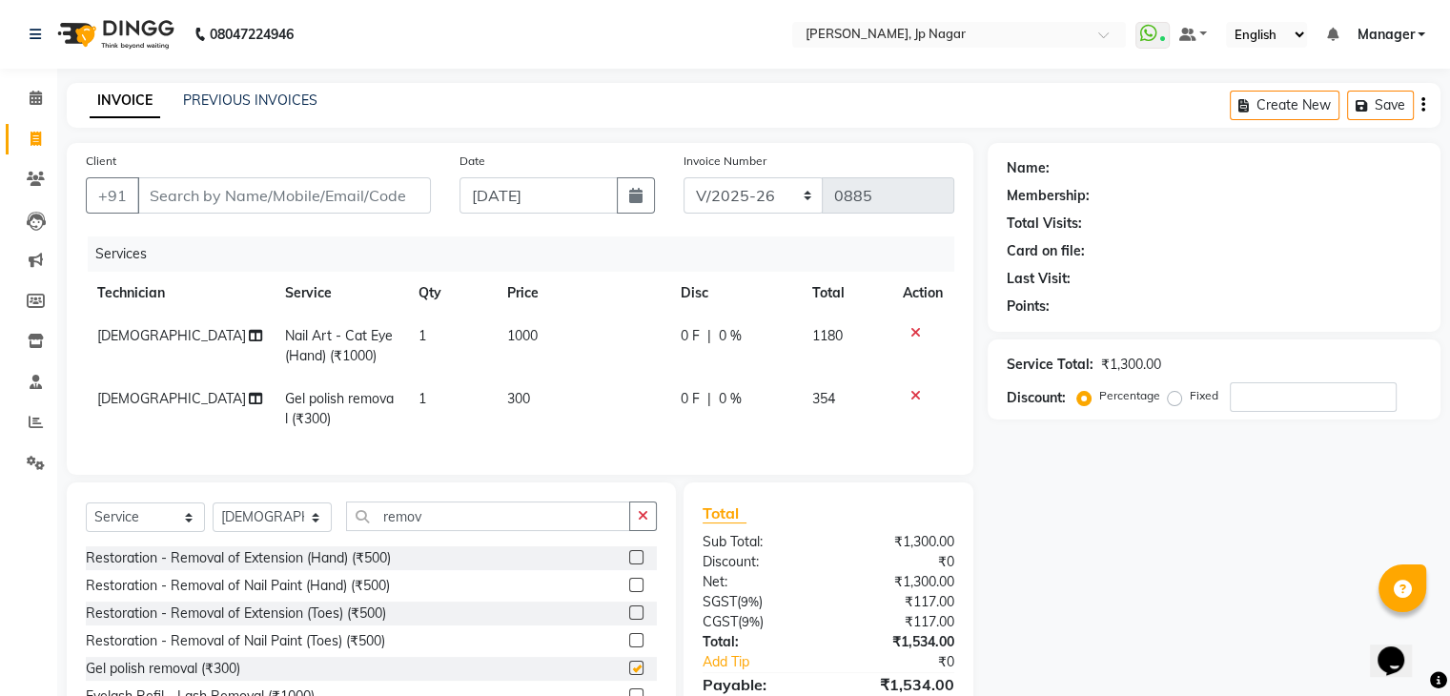
checkbox input "false"
click at [644, 522] on icon "button" at bounding box center [643, 515] width 10 height 13
click at [555, 475] on div "Client +91 Date [DATE] Invoice Number BTH/2025-26 RED/2025-26 V/2025 V/[PHONE_N…" at bounding box center [520, 309] width 906 height 332
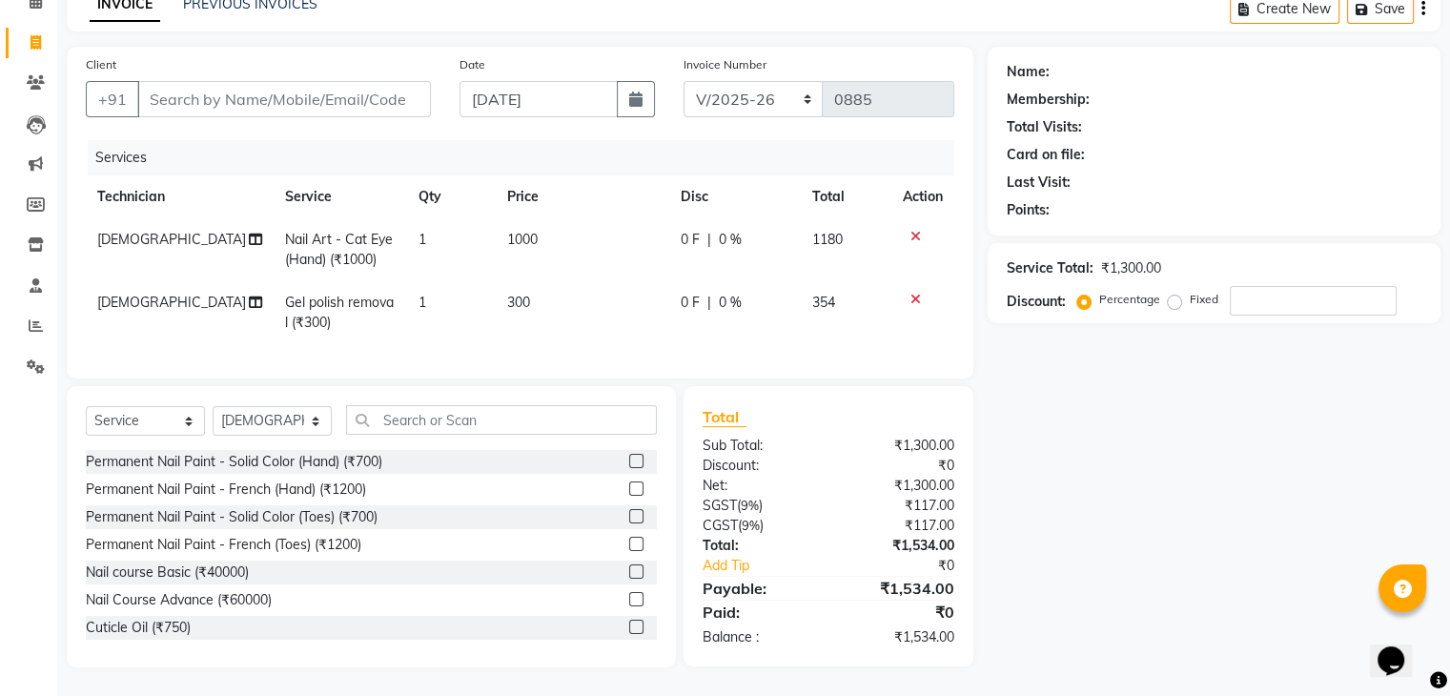
scroll to position [112, 0]
click at [521, 218] on td "1000" at bounding box center [582, 249] width 173 height 63
select select "80452"
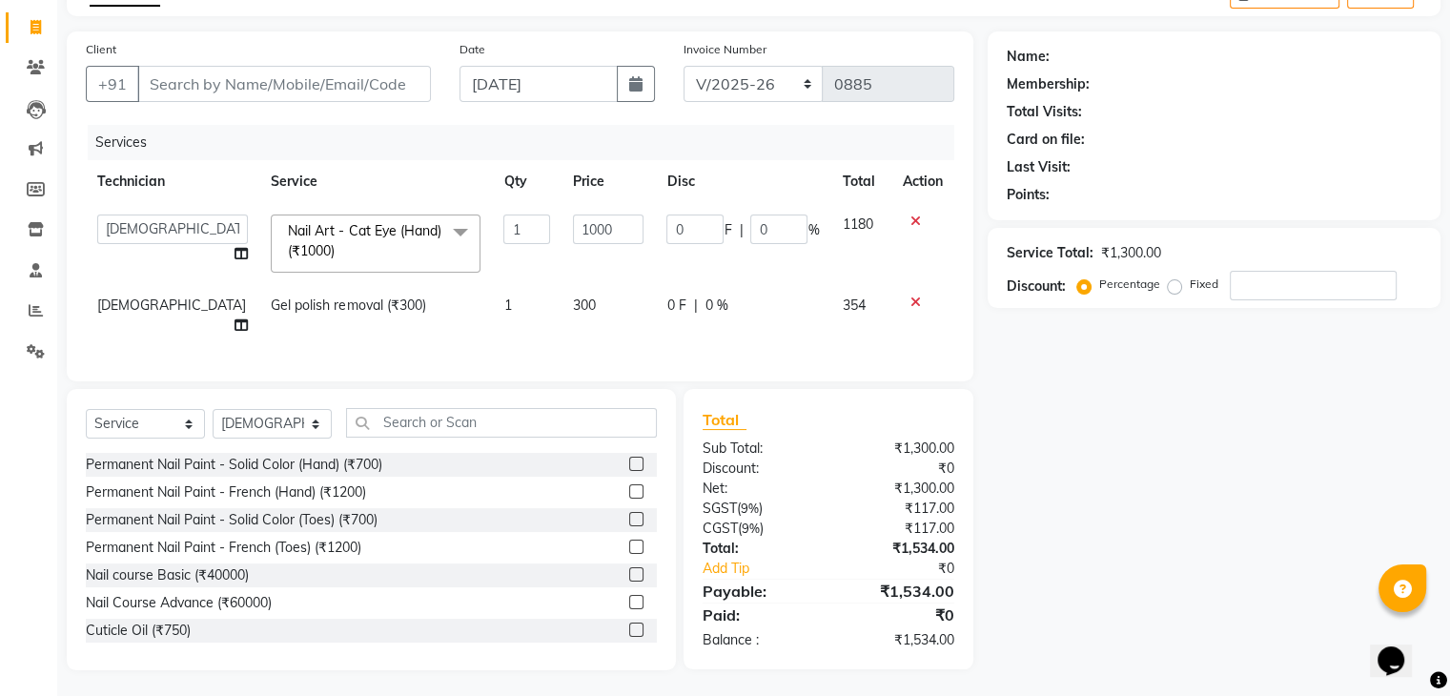
scroll to position [110, 0]
drag, startPoint x: 521, startPoint y: 214, endPoint x: 590, endPoint y: 234, distance: 71.5
click at [590, 234] on tr "asid [PERSON_NAME] Manager Prince Rohit [PERSON_NAME] Suma Suraj Vikas [PERSON_…" at bounding box center [520, 245] width 868 height 81
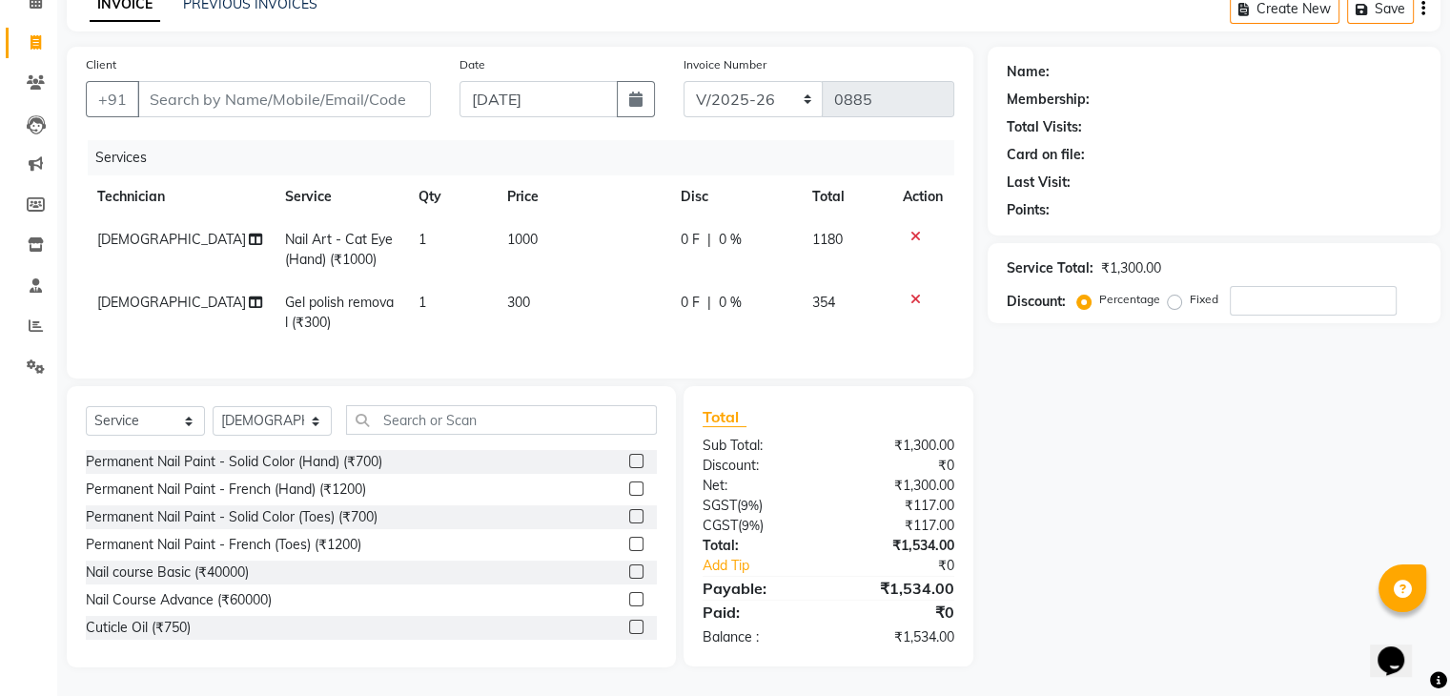
drag, startPoint x: 590, startPoint y: 234, endPoint x: 527, endPoint y: 228, distance: 63.2
click at [527, 231] on span "1000" at bounding box center [522, 239] width 31 height 17
select select "80452"
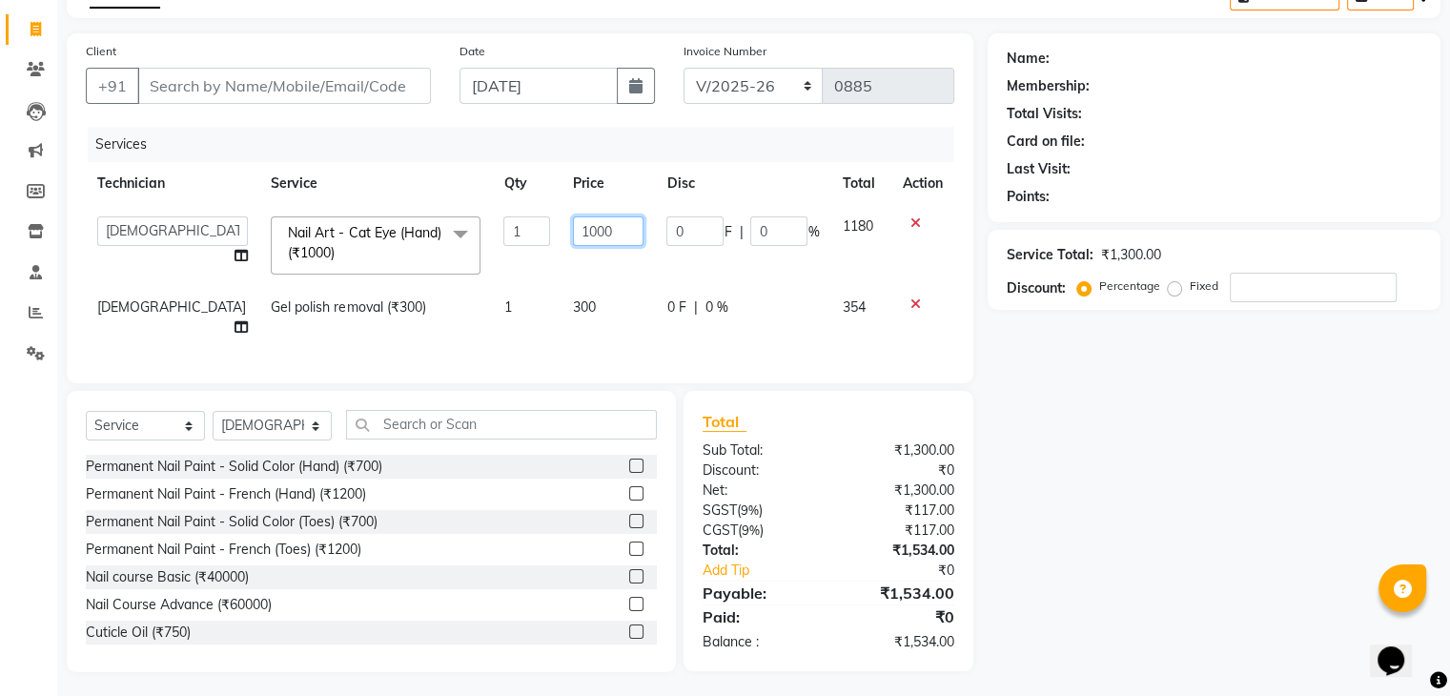
drag, startPoint x: 594, startPoint y: 229, endPoint x: 517, endPoint y: 233, distance: 77.3
click at [517, 233] on tr "asid [PERSON_NAME] Manager Prince Rohit [PERSON_NAME] Suma Suraj Vikas [PERSON_…" at bounding box center [520, 245] width 868 height 81
type input "500"
click at [561, 253] on td "500" at bounding box center [607, 245] width 93 height 81
select select "80452"
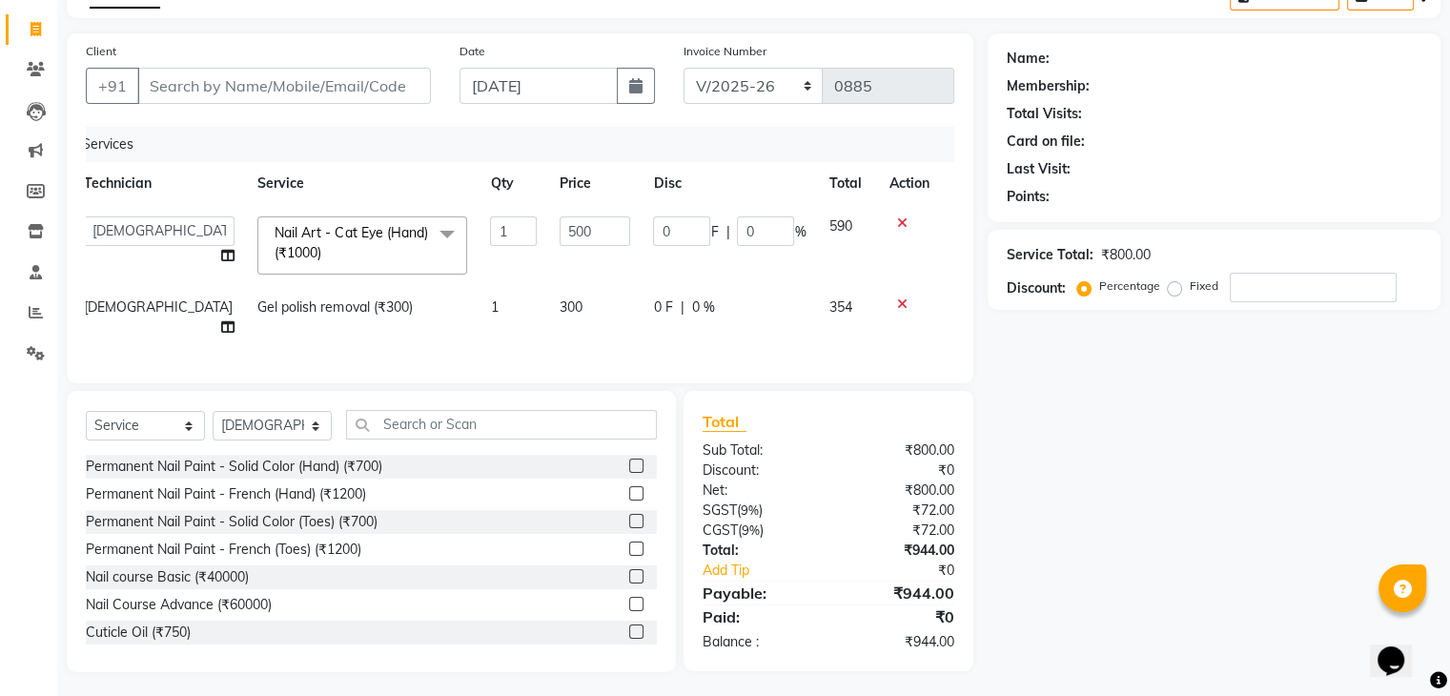
scroll to position [0, 0]
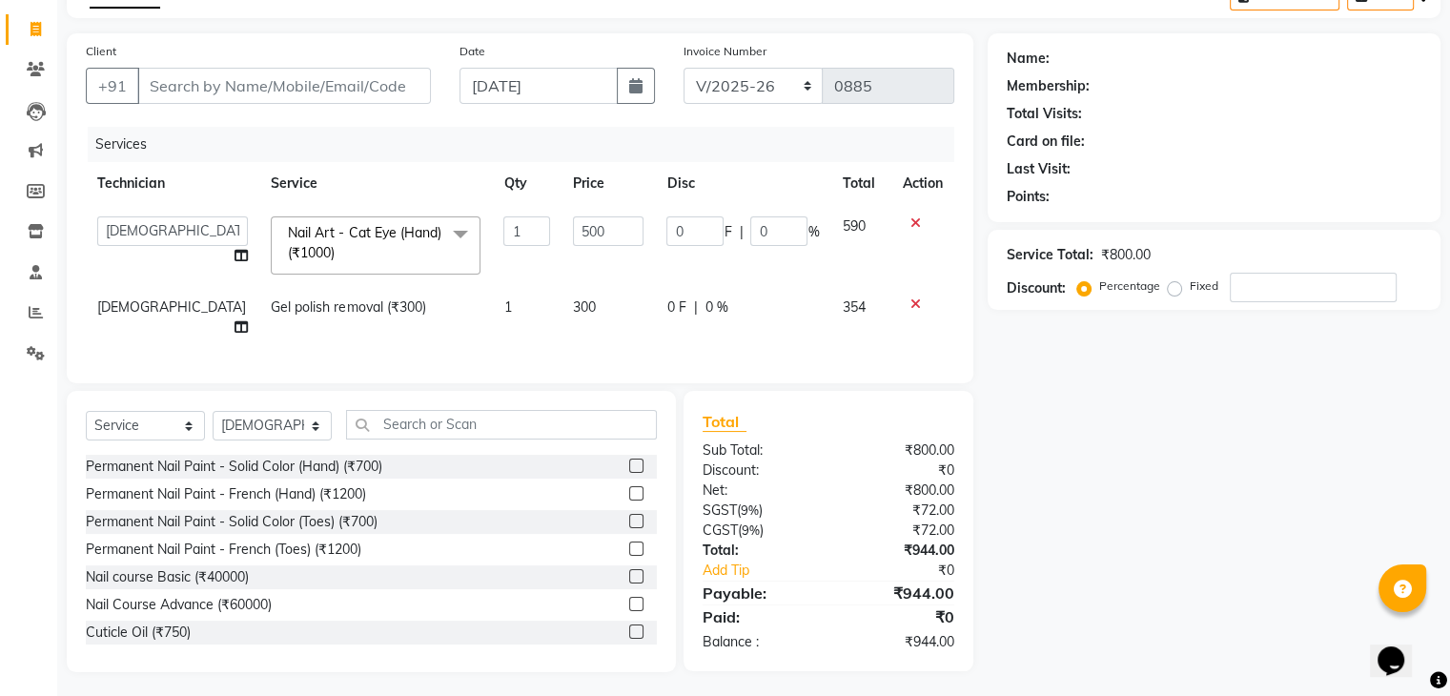
click at [530, 370] on div "Client +91 Date [DATE] Invoice Number BTH/2025-26 RED/2025-26 V/2025 V/[PHONE_N…" at bounding box center [520, 208] width 906 height 350
click at [309, 101] on input "Client" at bounding box center [284, 86] width 294 height 36
type input "8"
type input "0"
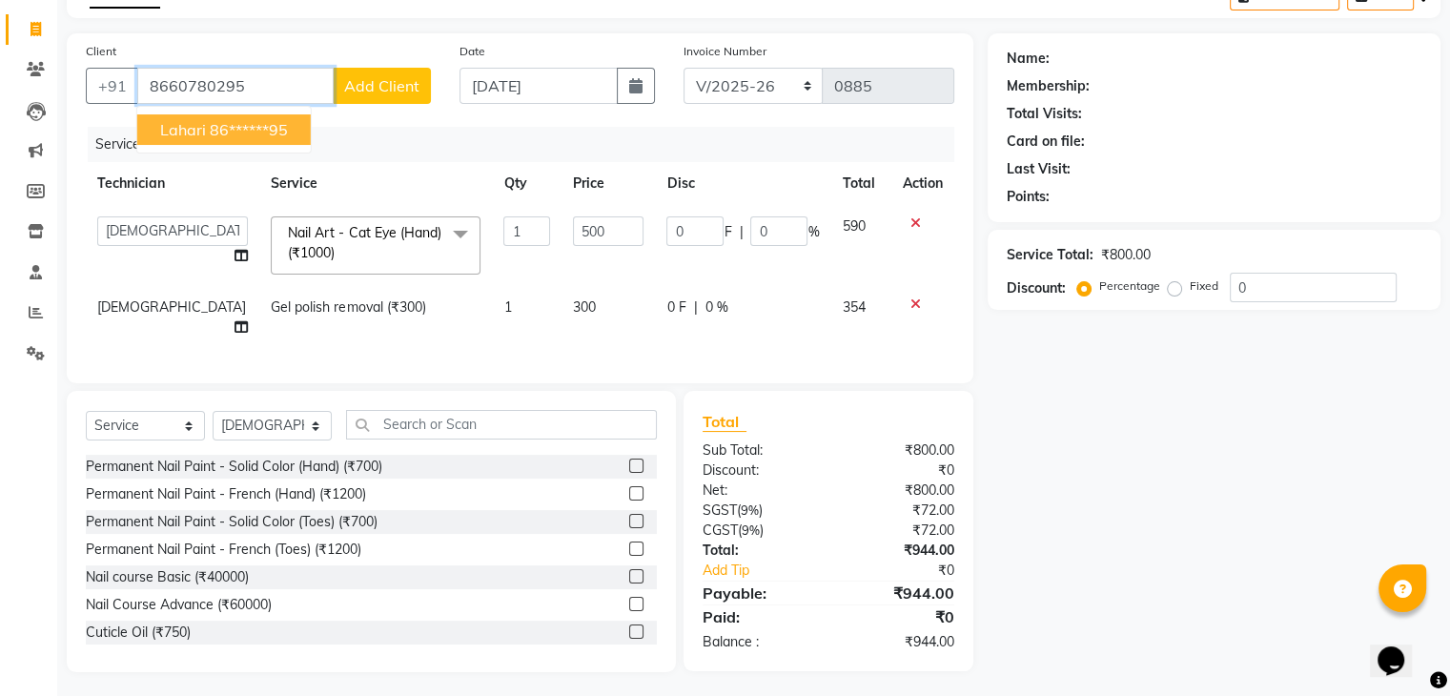
type input "8660780295"
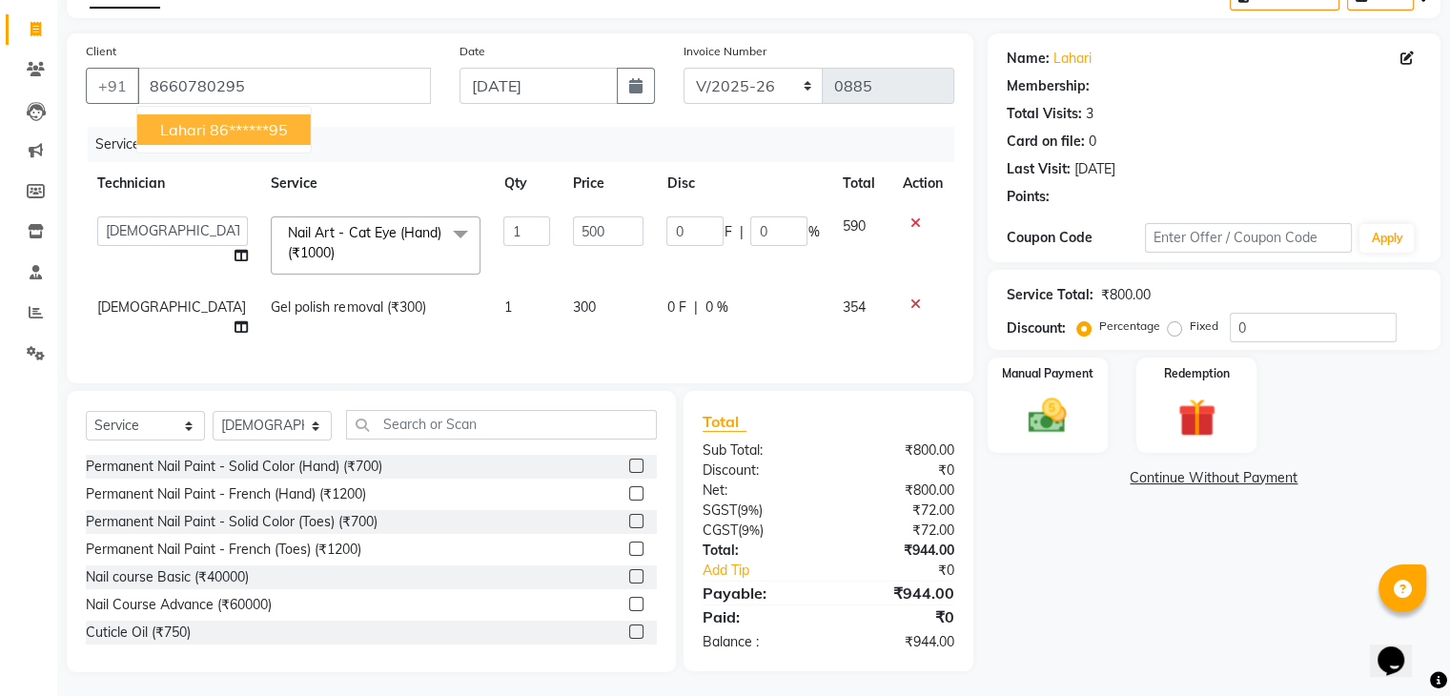
select select "1: Object"
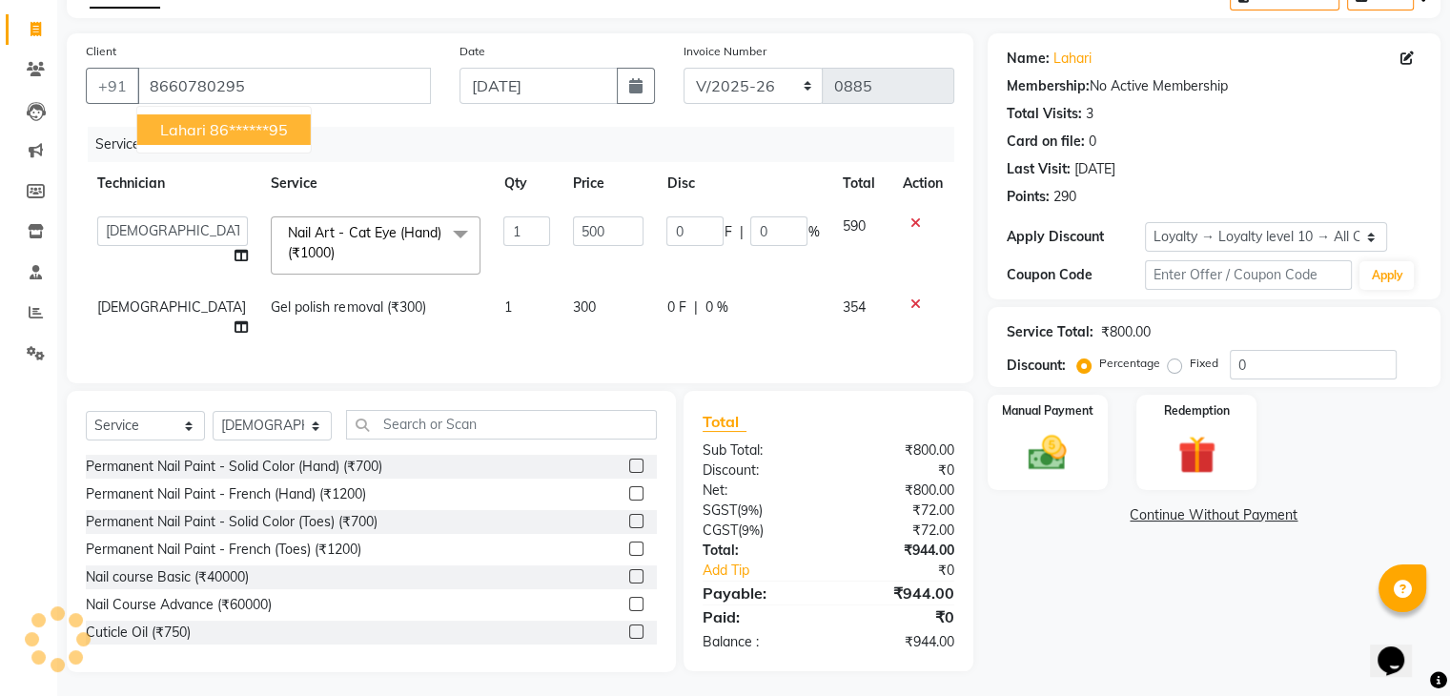
click at [221, 142] on button "Lahari 86******95" at bounding box center [223, 129] width 173 height 31
type input "86******95"
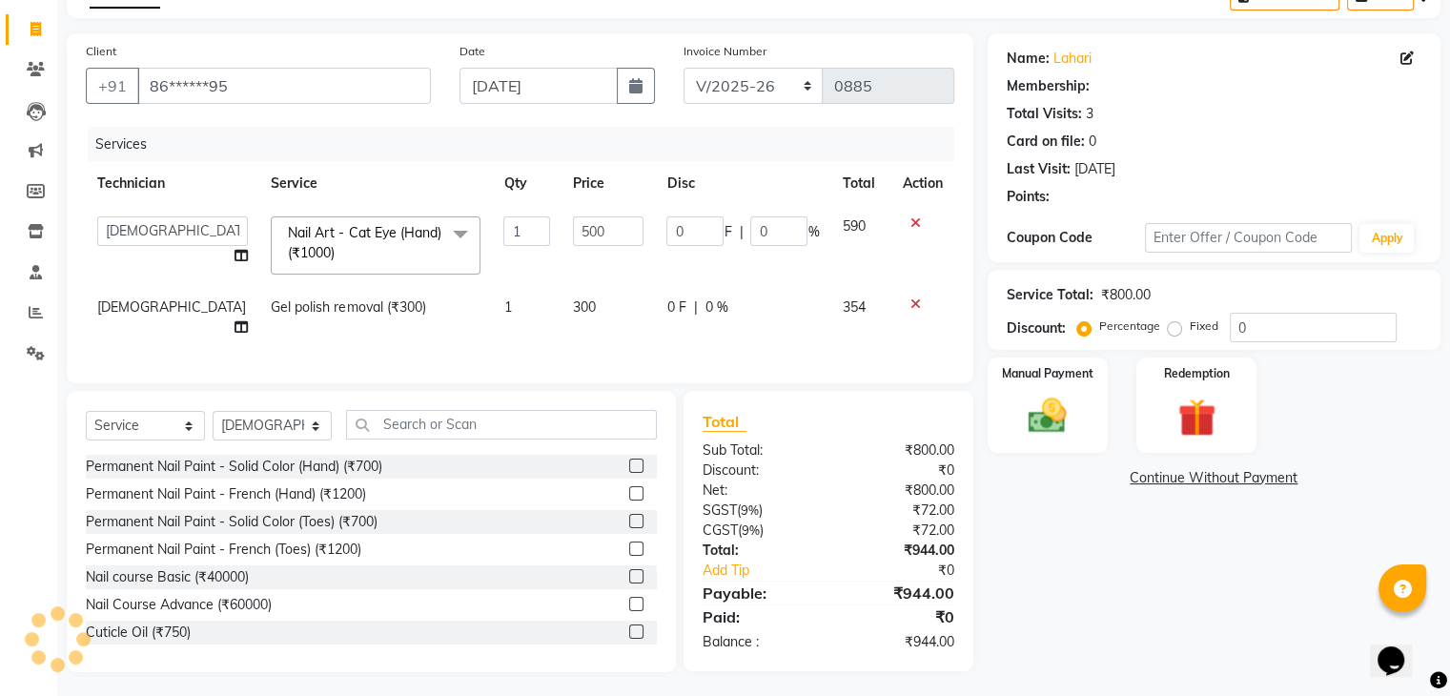
select select "1: Object"
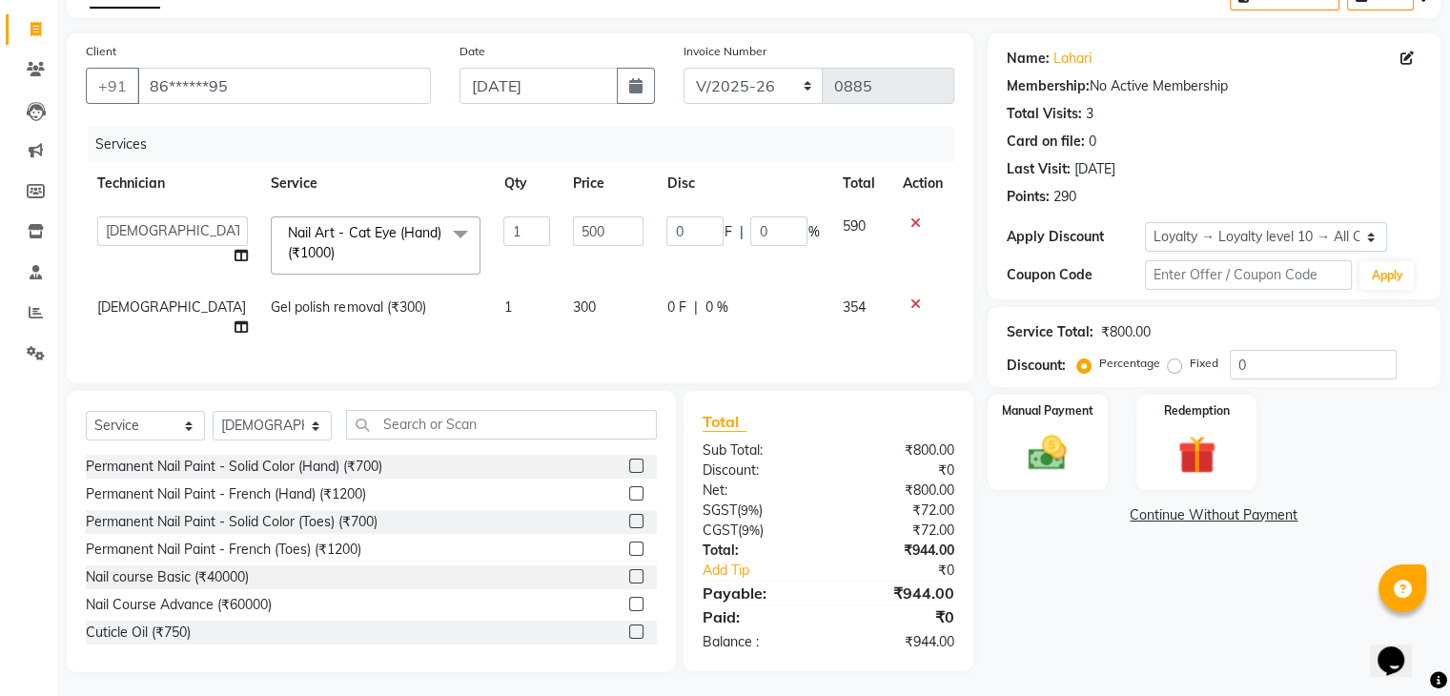
click at [1087, 607] on div "Name: [PERSON_NAME] Membership: No Active Membership Total Visits: 3 Card on fi…" at bounding box center [1221, 352] width 467 height 639
click at [1028, 417] on label "Manual Payment" at bounding box center [1047, 411] width 95 height 18
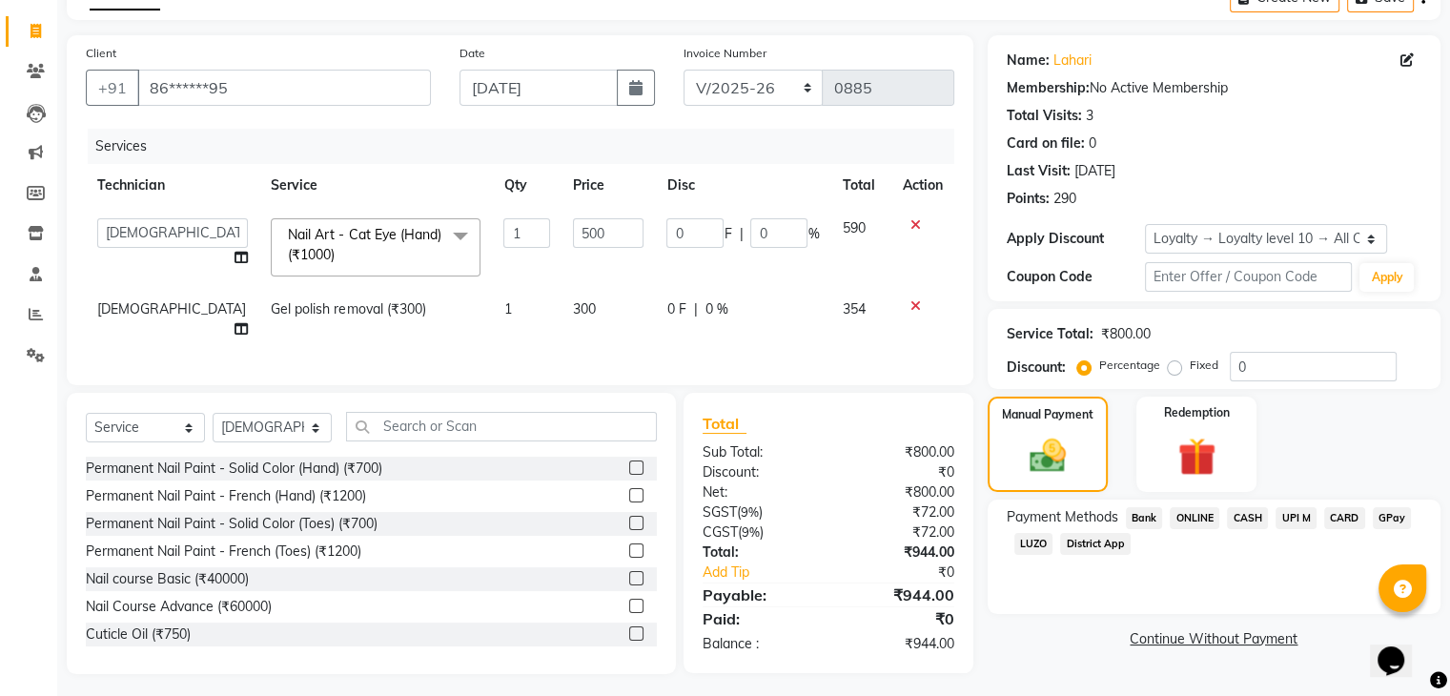
click at [1258, 519] on span "CASH" at bounding box center [1247, 518] width 41 height 22
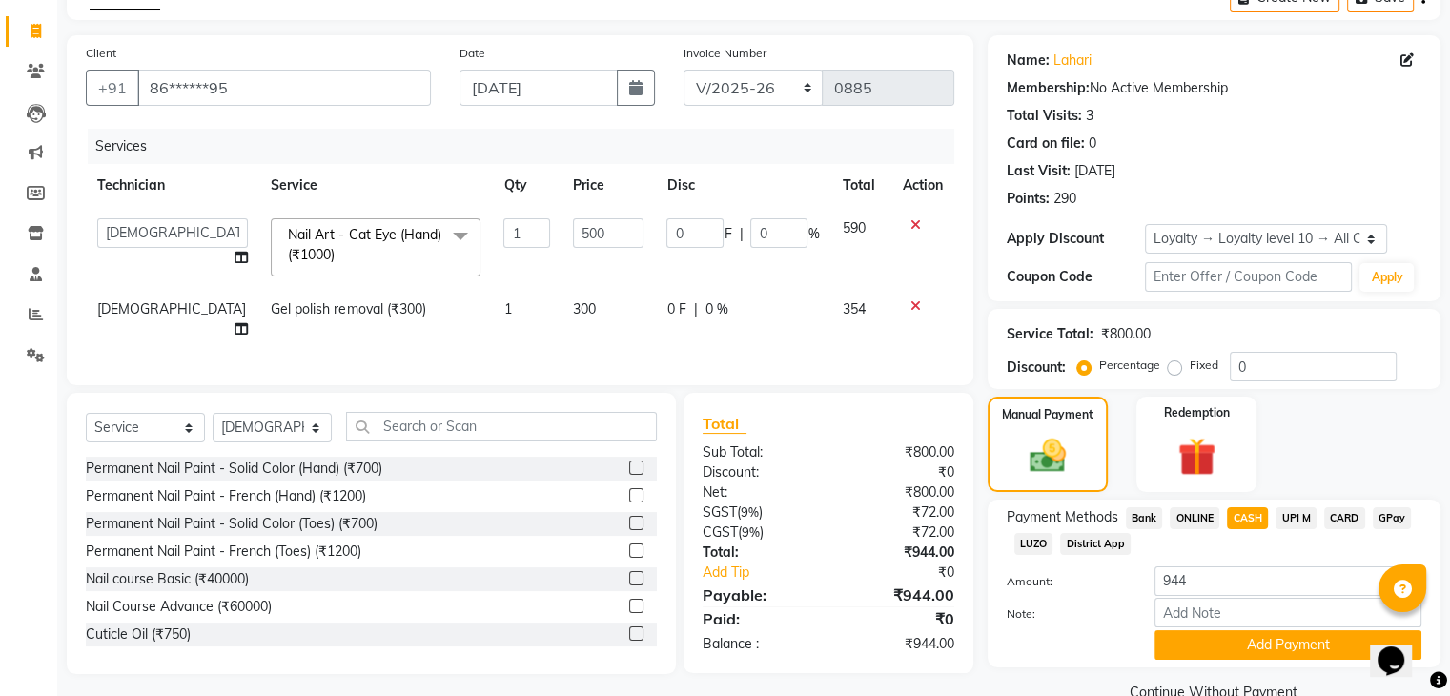
scroll to position [149, 0]
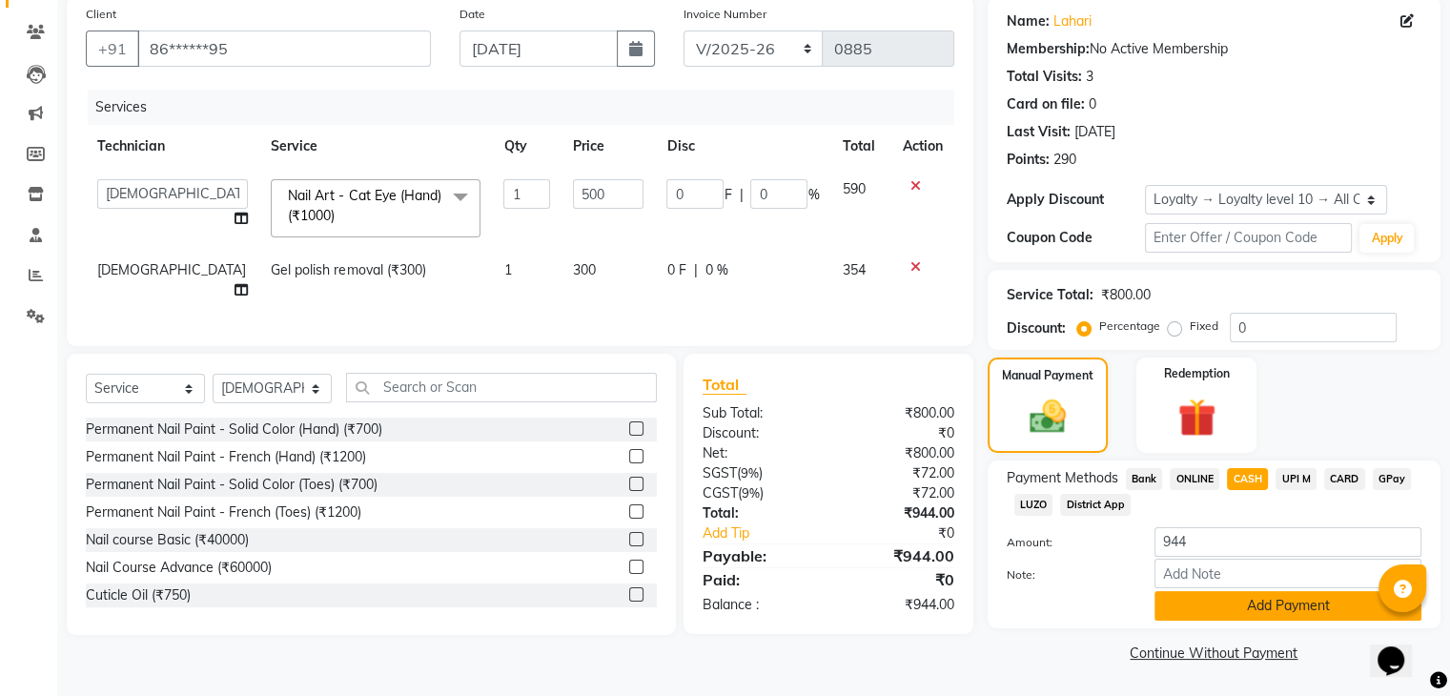
click at [1258, 596] on button "Add Payment" at bounding box center [1287, 606] width 267 height 30
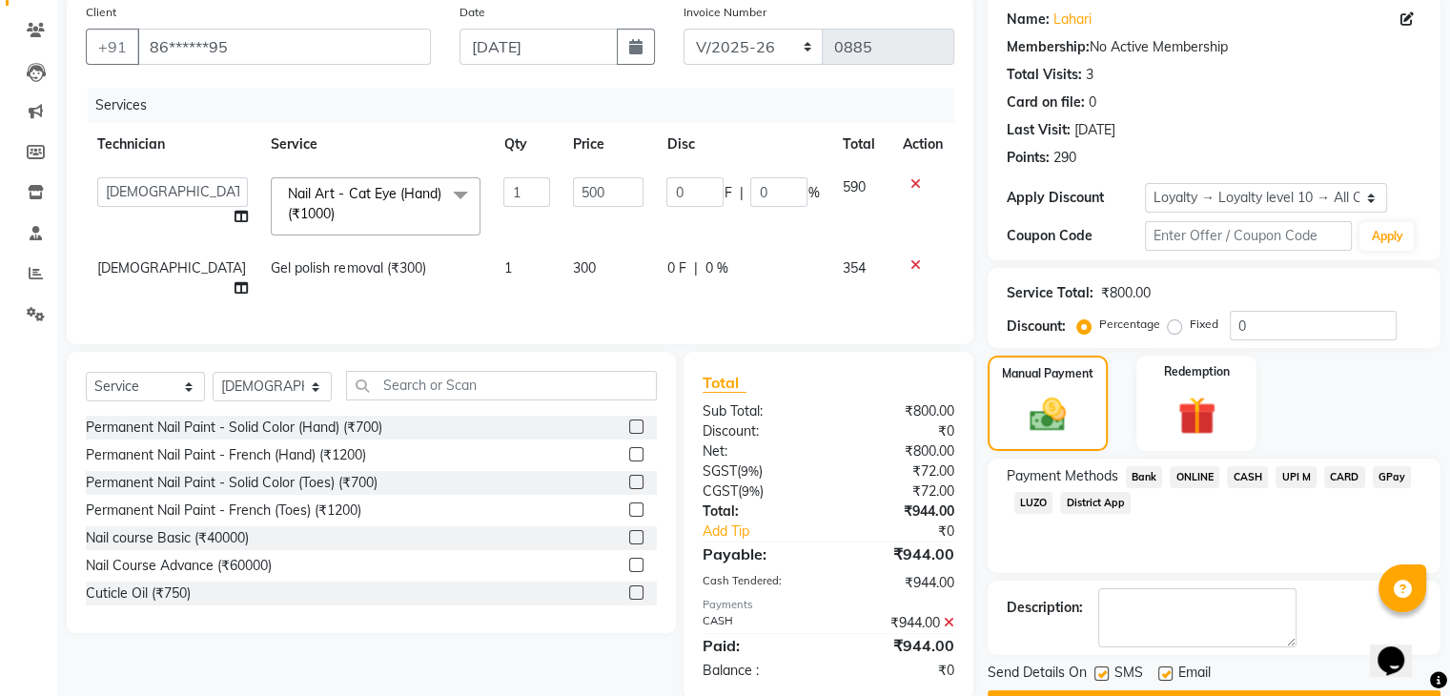
scroll to position [271, 0]
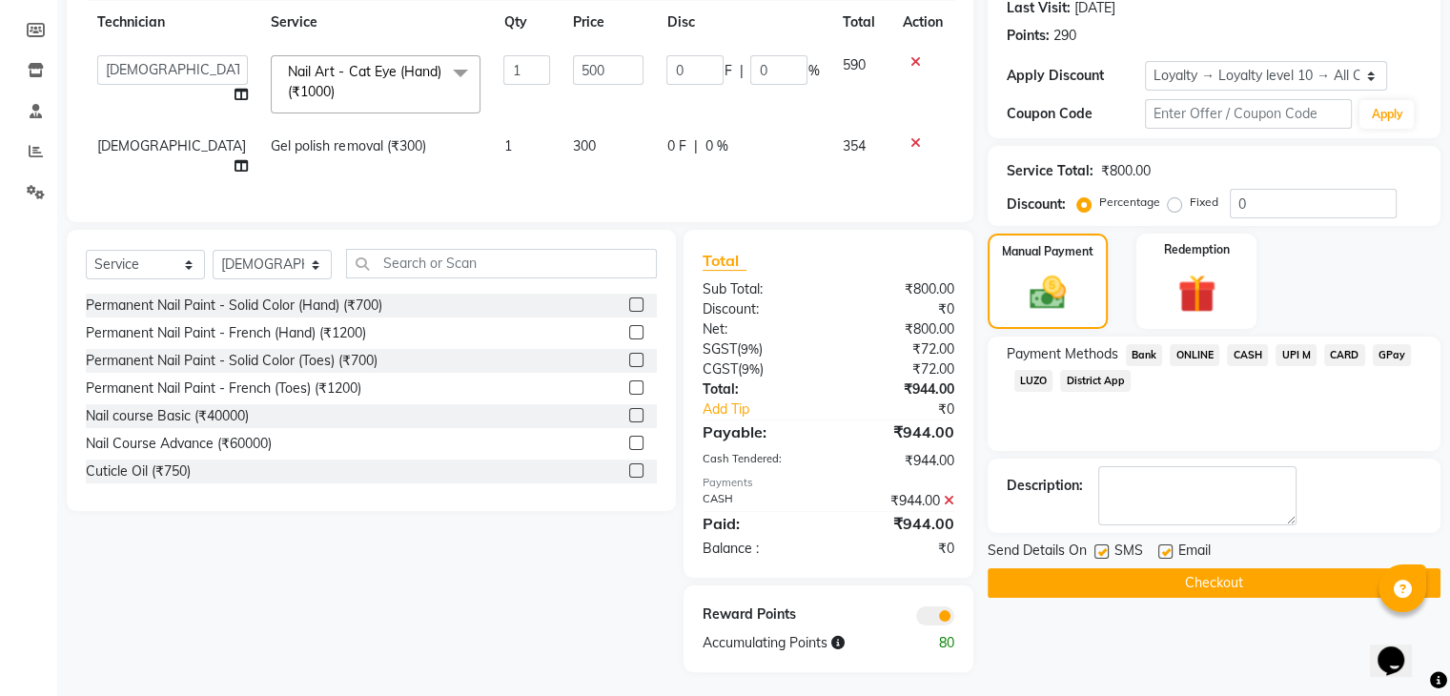
click at [1256, 588] on button "Checkout" at bounding box center [1214, 583] width 453 height 30
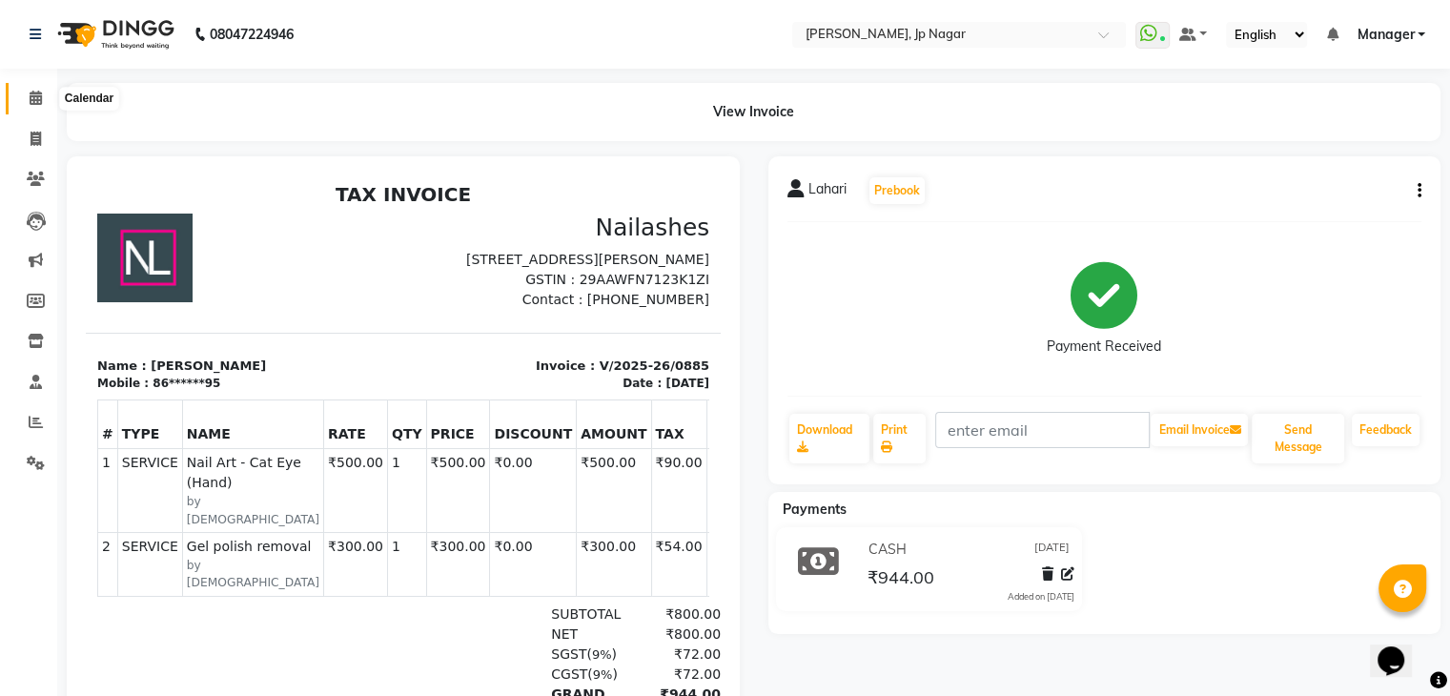
click at [32, 103] on icon at bounding box center [36, 98] width 12 height 14
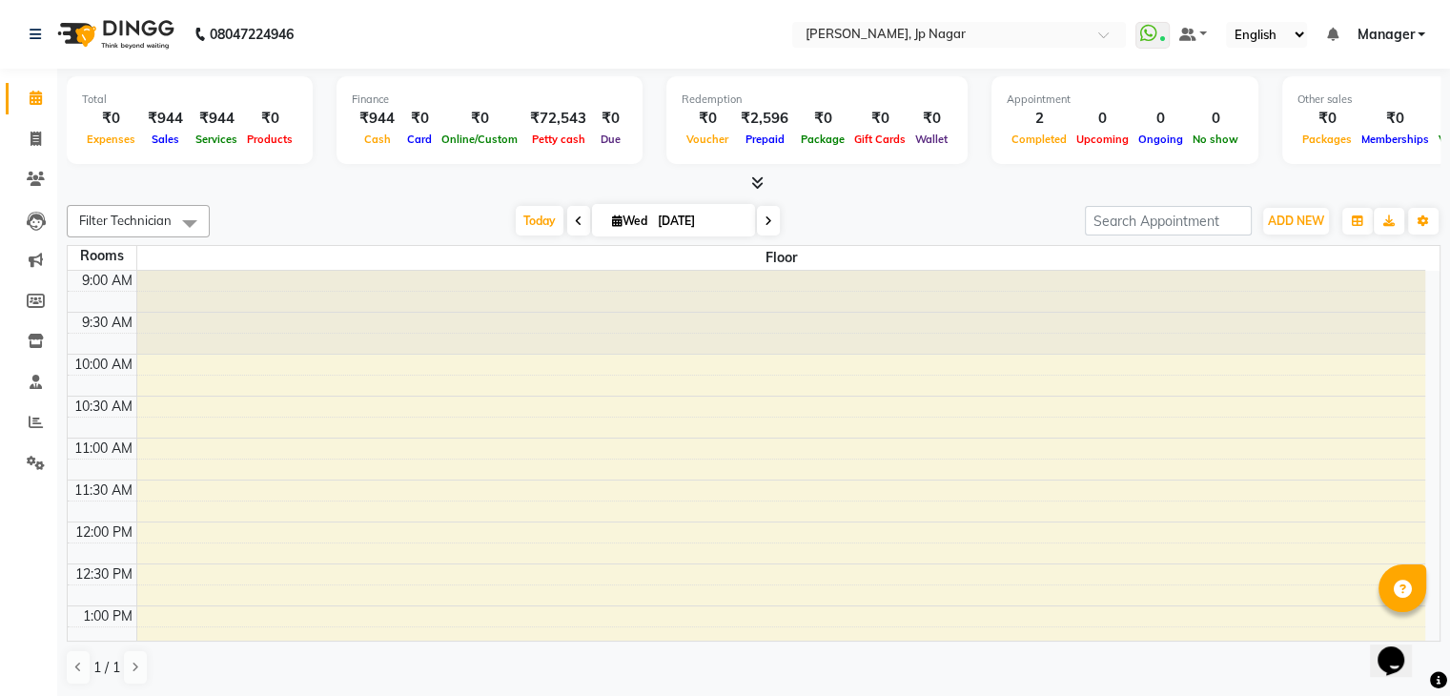
click at [755, 180] on icon at bounding box center [757, 182] width 12 height 14
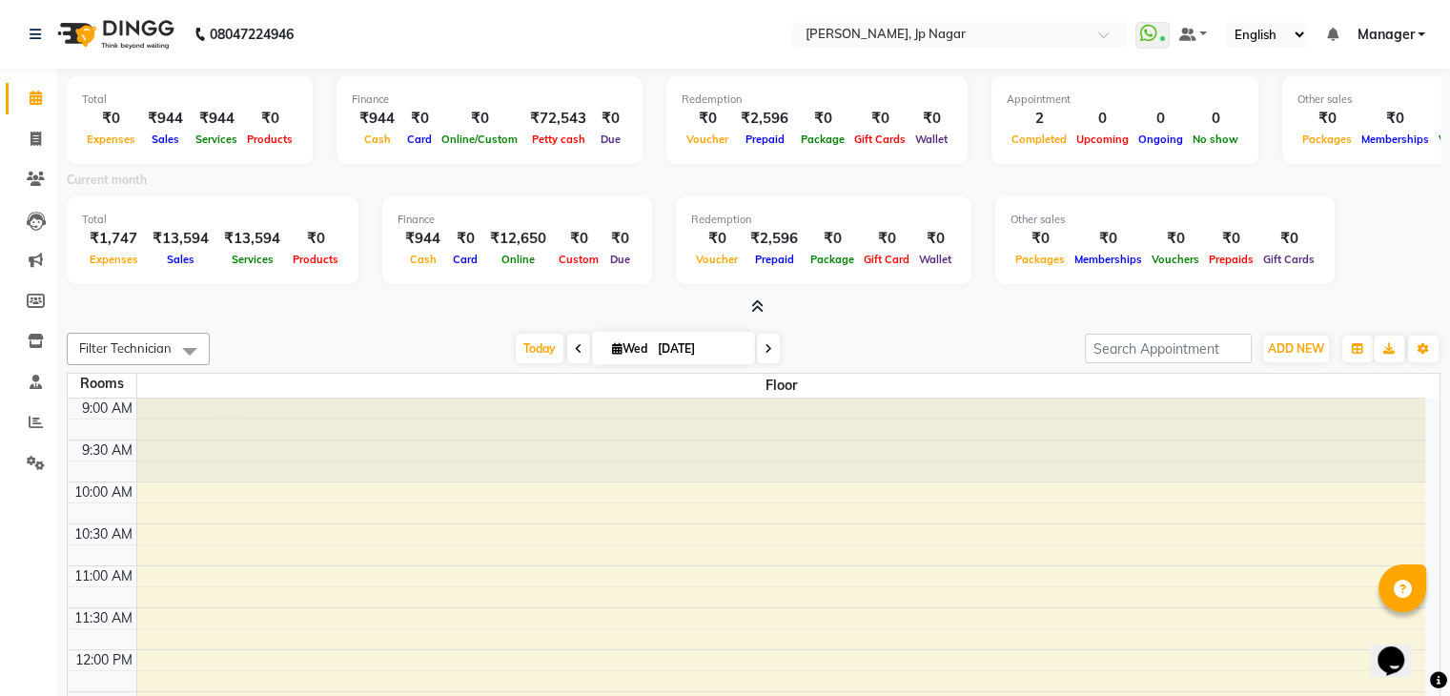
click at [755, 309] on icon at bounding box center [757, 306] width 12 height 14
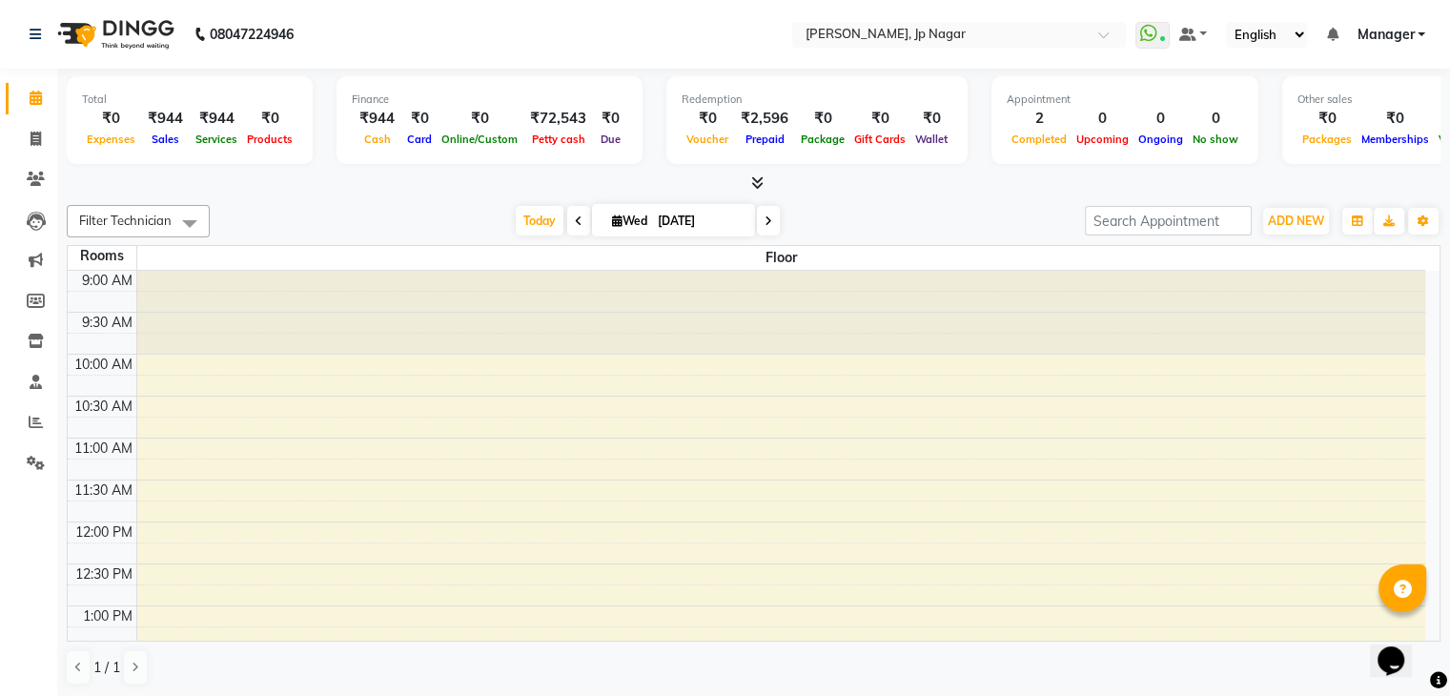
click at [754, 184] on icon at bounding box center [757, 182] width 12 height 14
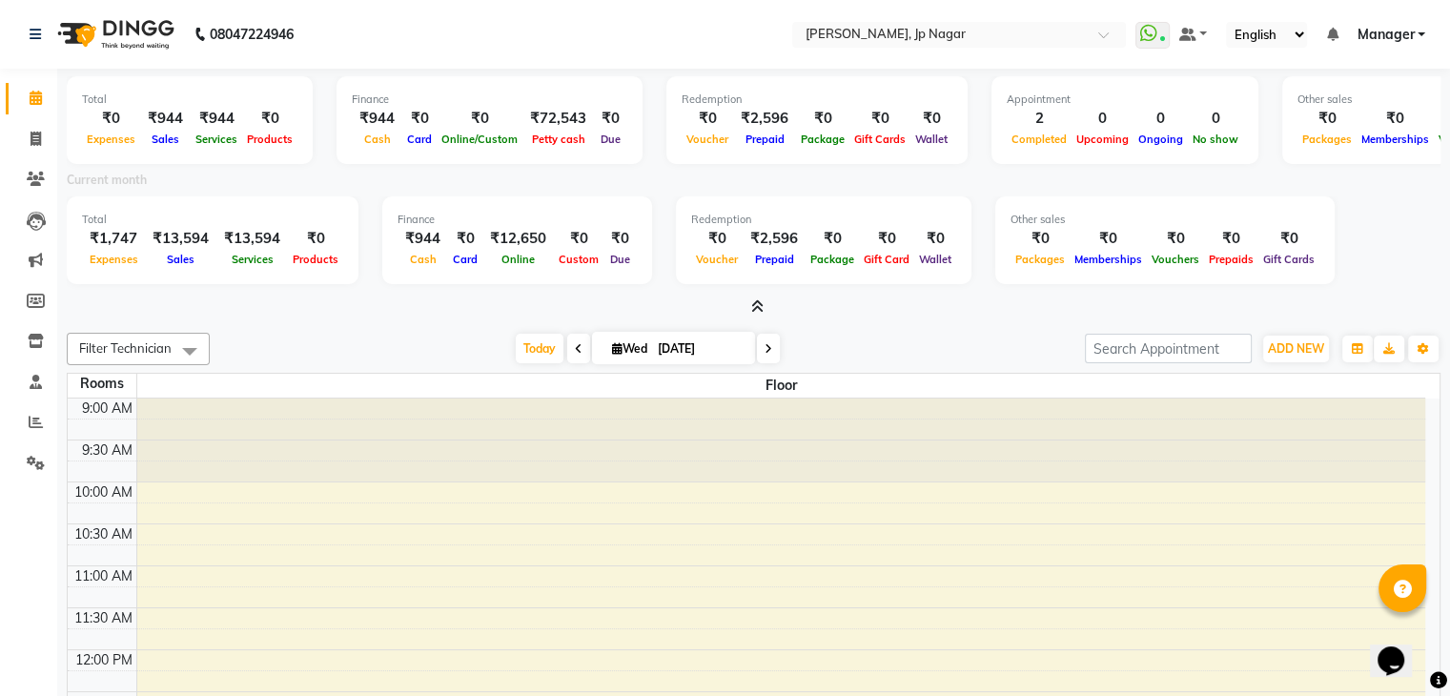
click at [762, 304] on icon at bounding box center [757, 306] width 12 height 14
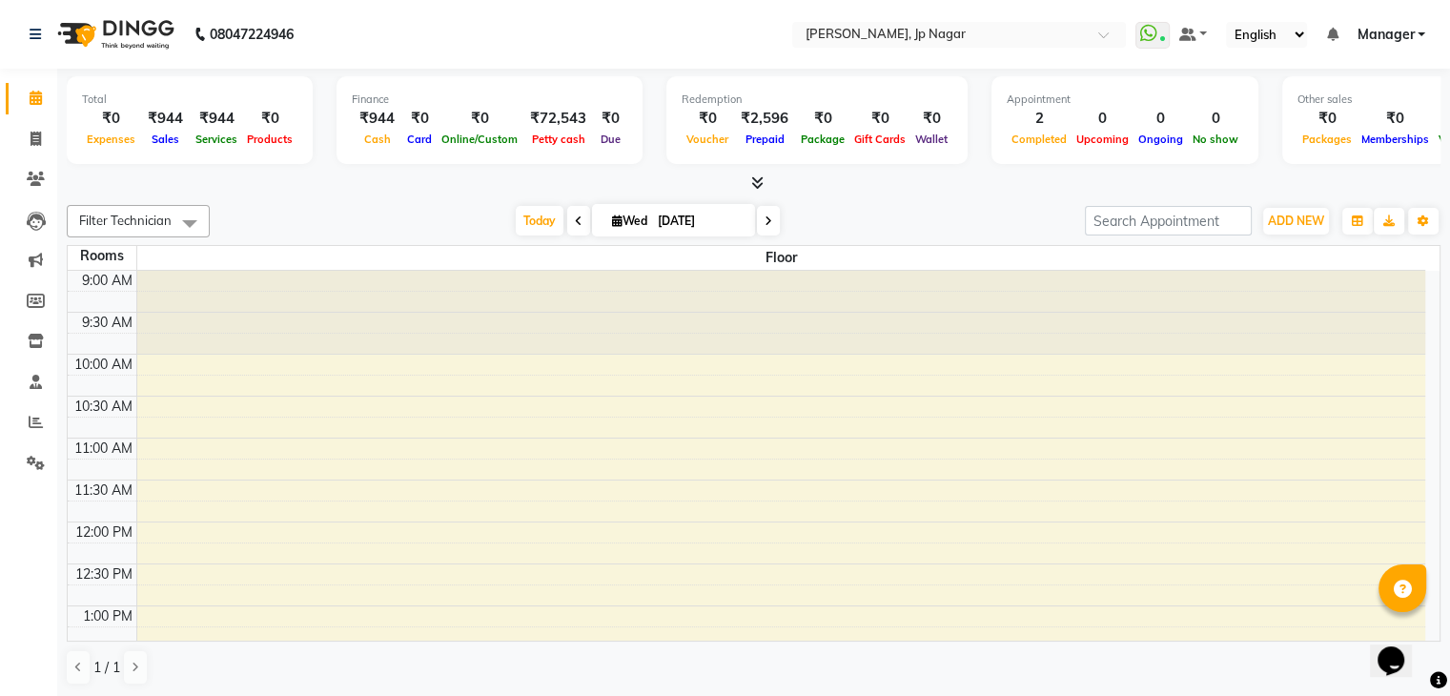
click at [754, 184] on icon at bounding box center [757, 182] width 12 height 14
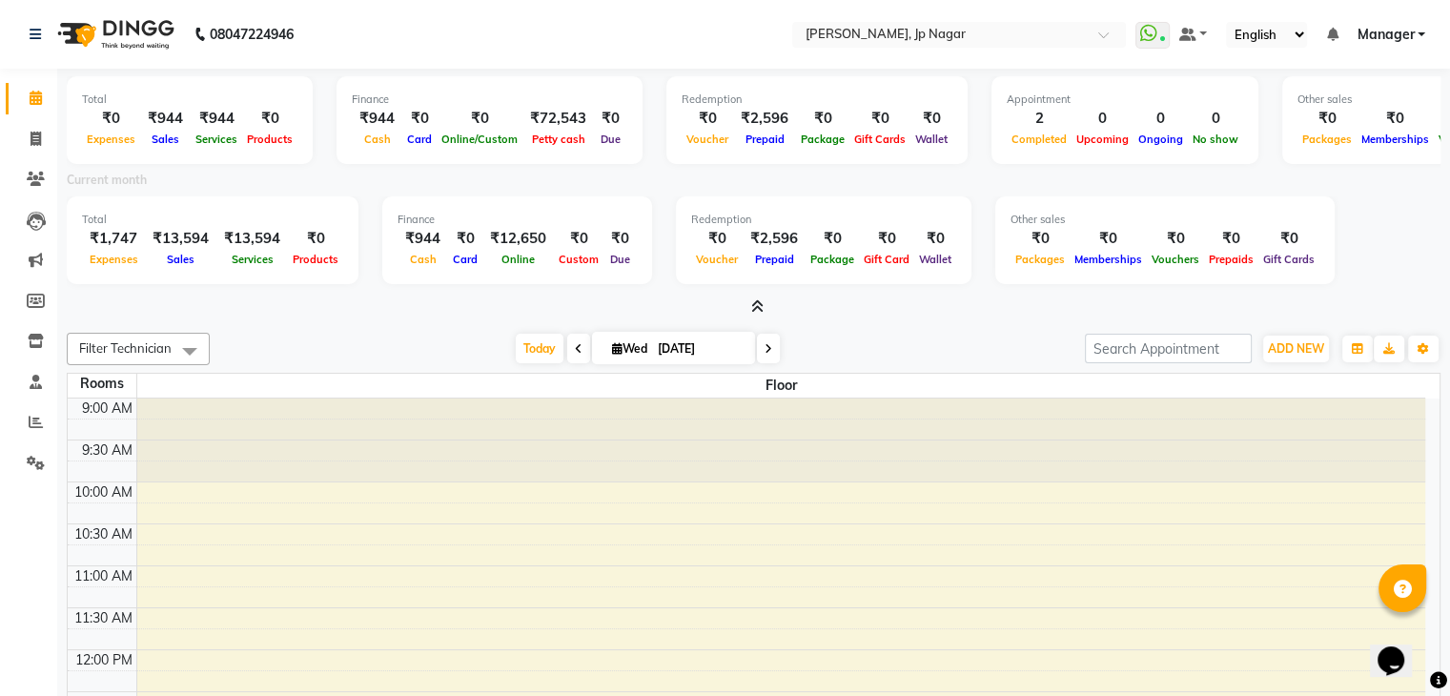
click at [756, 304] on icon at bounding box center [757, 306] width 12 height 14
